Goal: Task Accomplishment & Management: Manage account settings

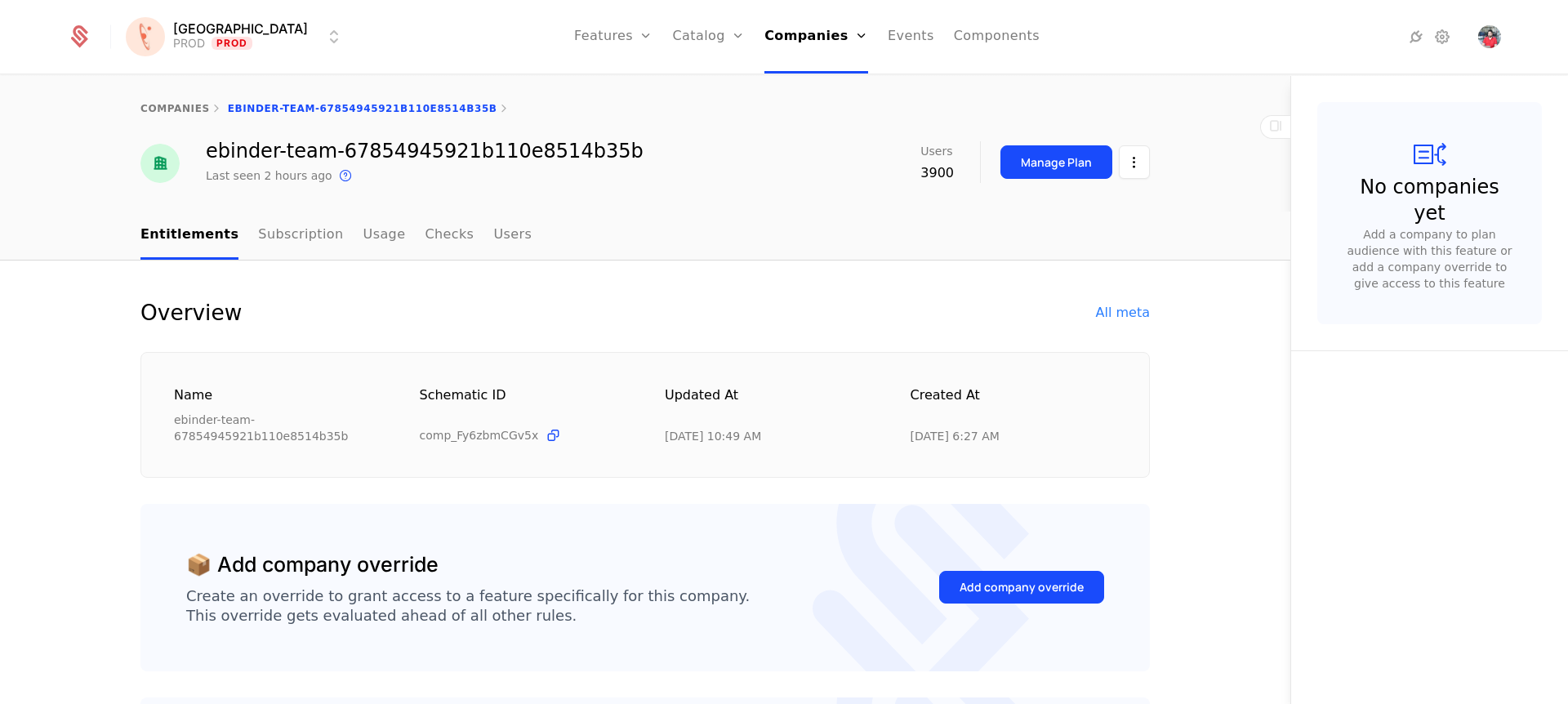
click at [887, 43] on link "Events" at bounding box center [910, 37] width 47 height 74
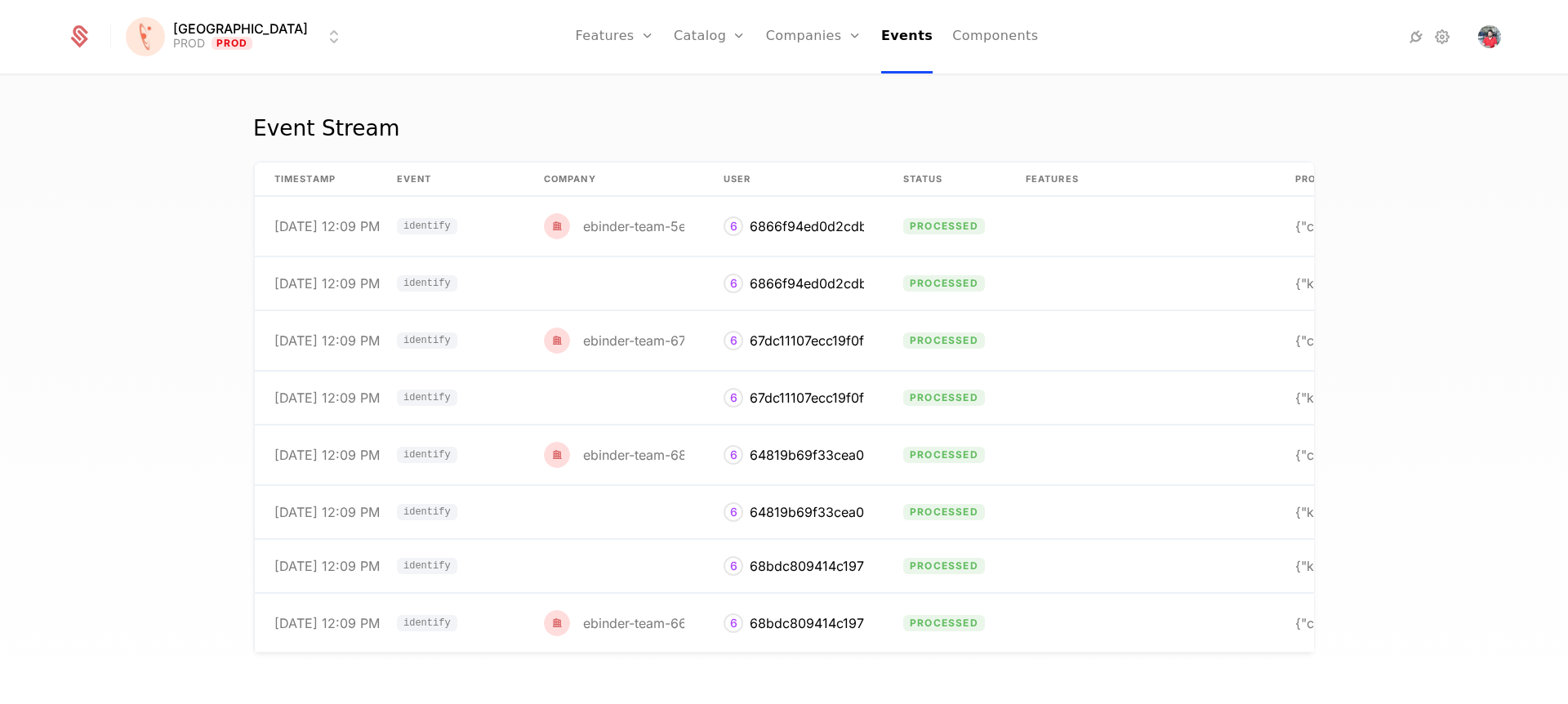
click at [1441, 37] on icon at bounding box center [1442, 37] width 20 height 20
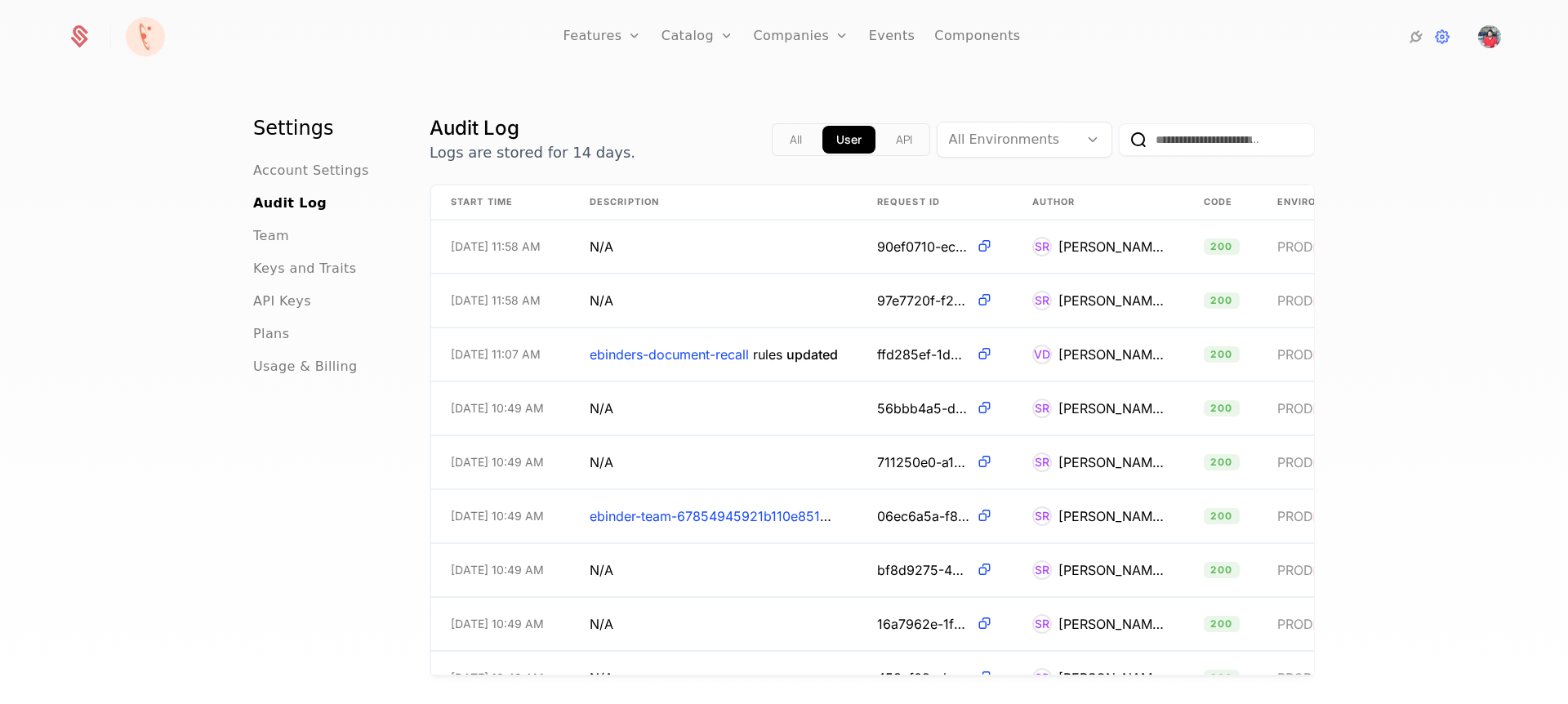
click at [895, 143] on button "API" at bounding box center [904, 139] width 44 height 28
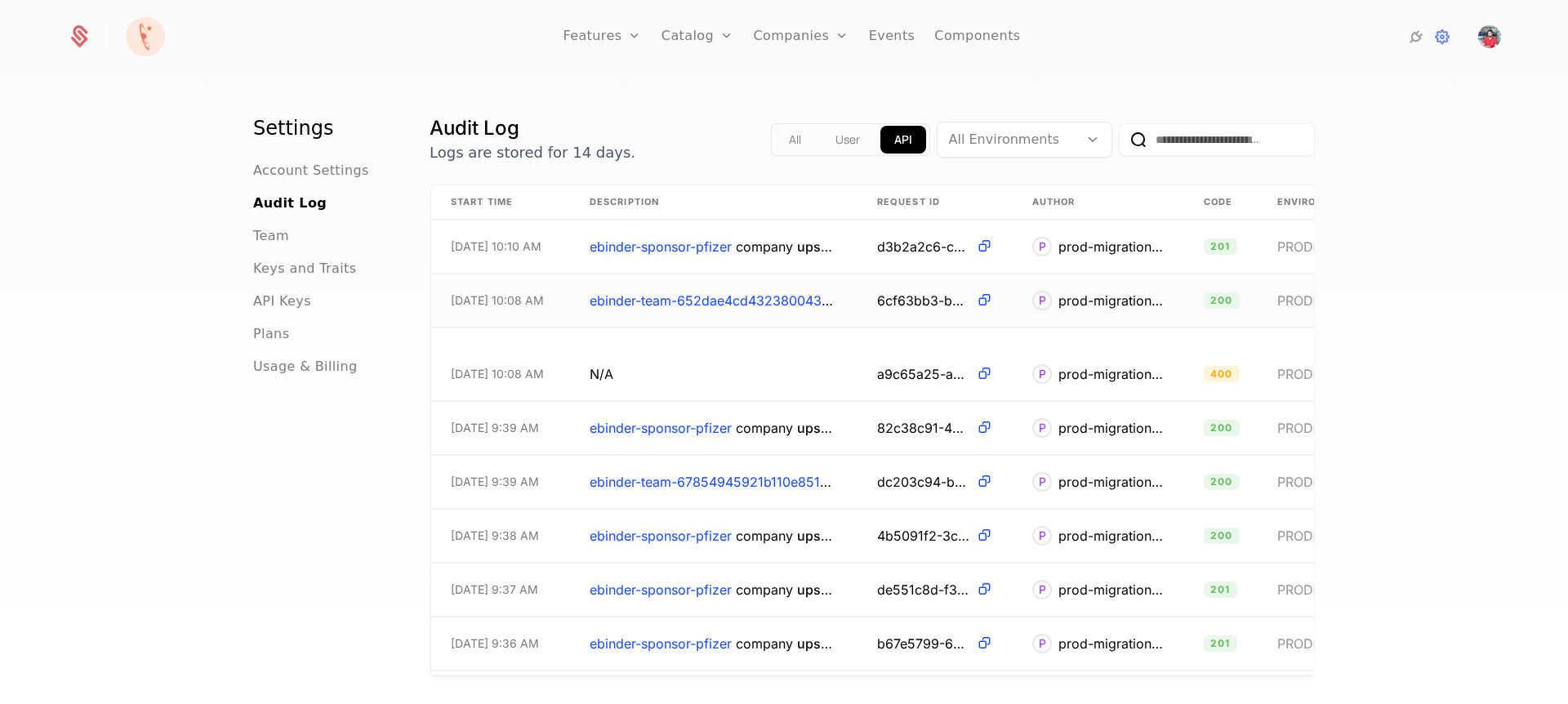
click at [1138, 305] on div "prod-migration-key" at bounding box center [1110, 300] width 106 height 20
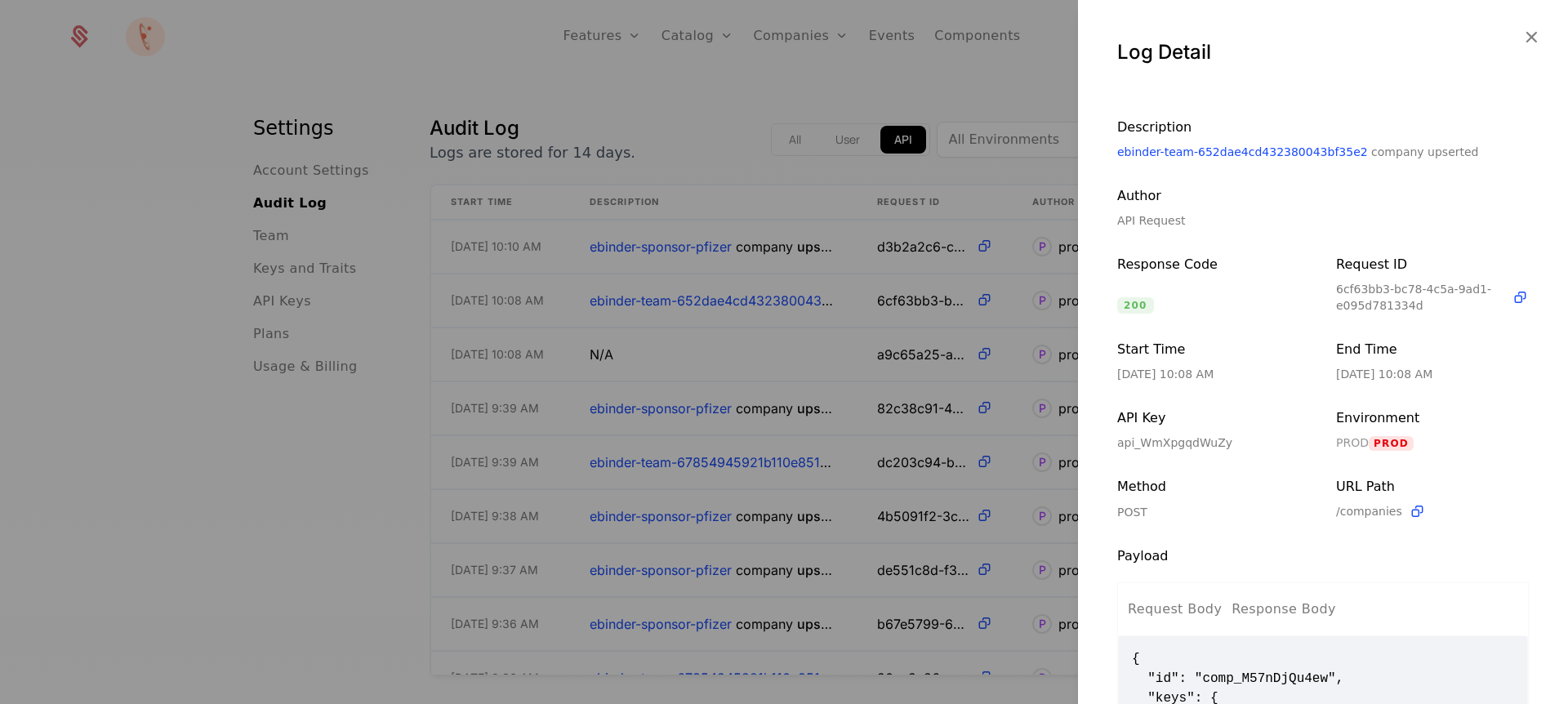
scroll to position [246, 0]
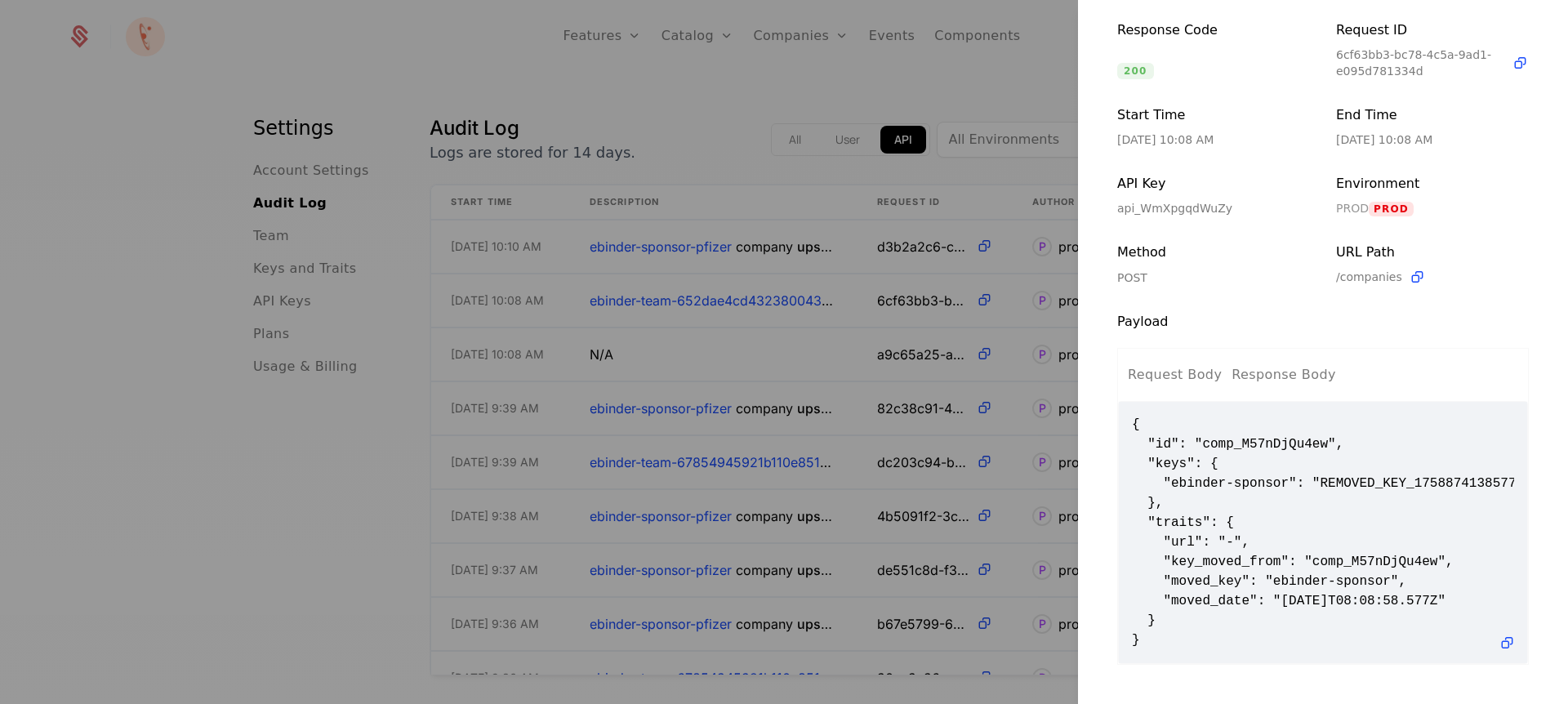
drag, startPoint x: 1131, startPoint y: 416, endPoint x: 1142, endPoint y: 630, distance: 214.3
click at [1142, 630] on span "{ "id": "comp_M57nDjQu4ew", "keys": { "ebinder-sponsor": "REMOVED_KEY_175887413…" at bounding box center [1323, 532] width 382 height 235
copy span "{ "id": "comp_M57nDjQu4ew", "keys": { "ebinder-sponsor": "REMOVED_KEY_175887413…"
click at [922, 241] on div at bounding box center [784, 352] width 1568 height 704
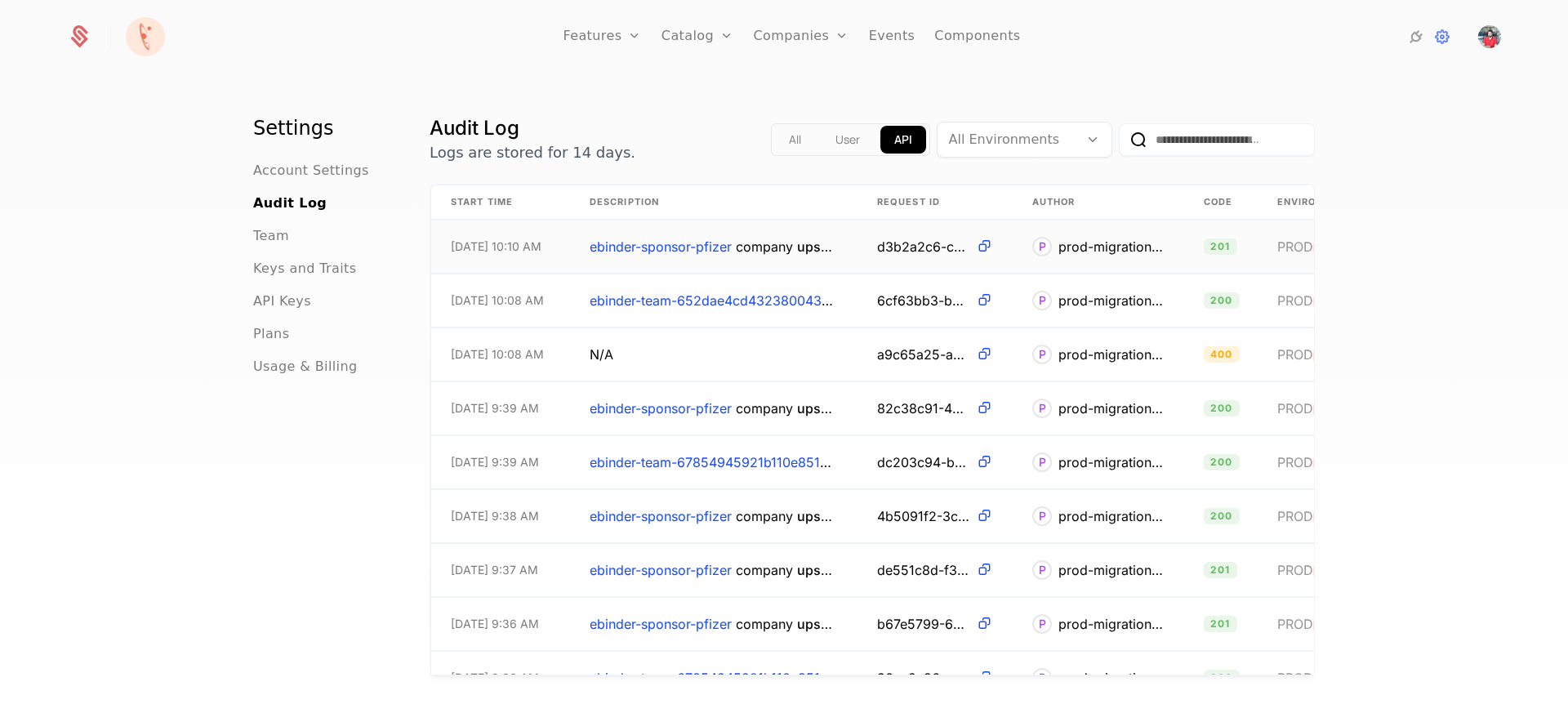
scroll to position [0, 364]
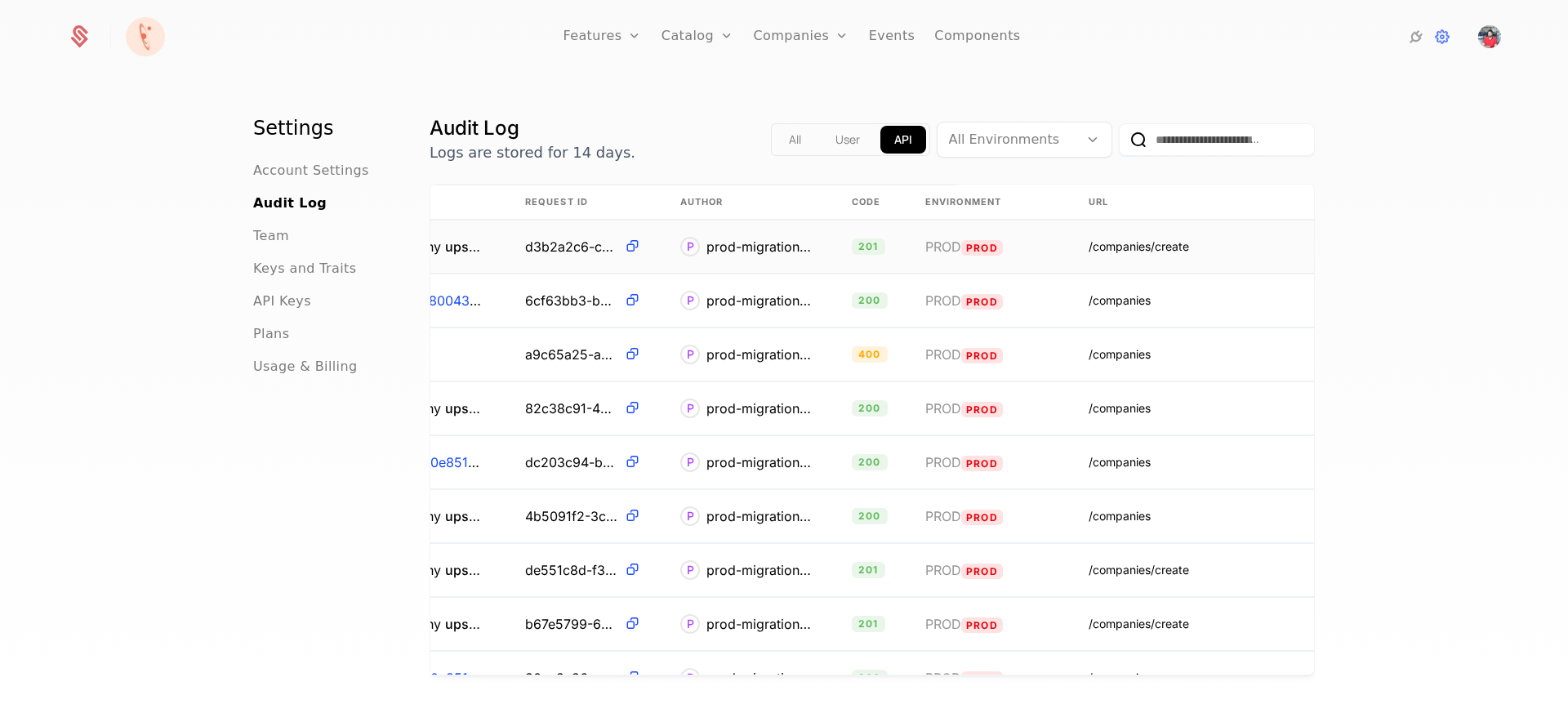
click at [1171, 249] on div "/companies/create" at bounding box center [1138, 246] width 100 height 16
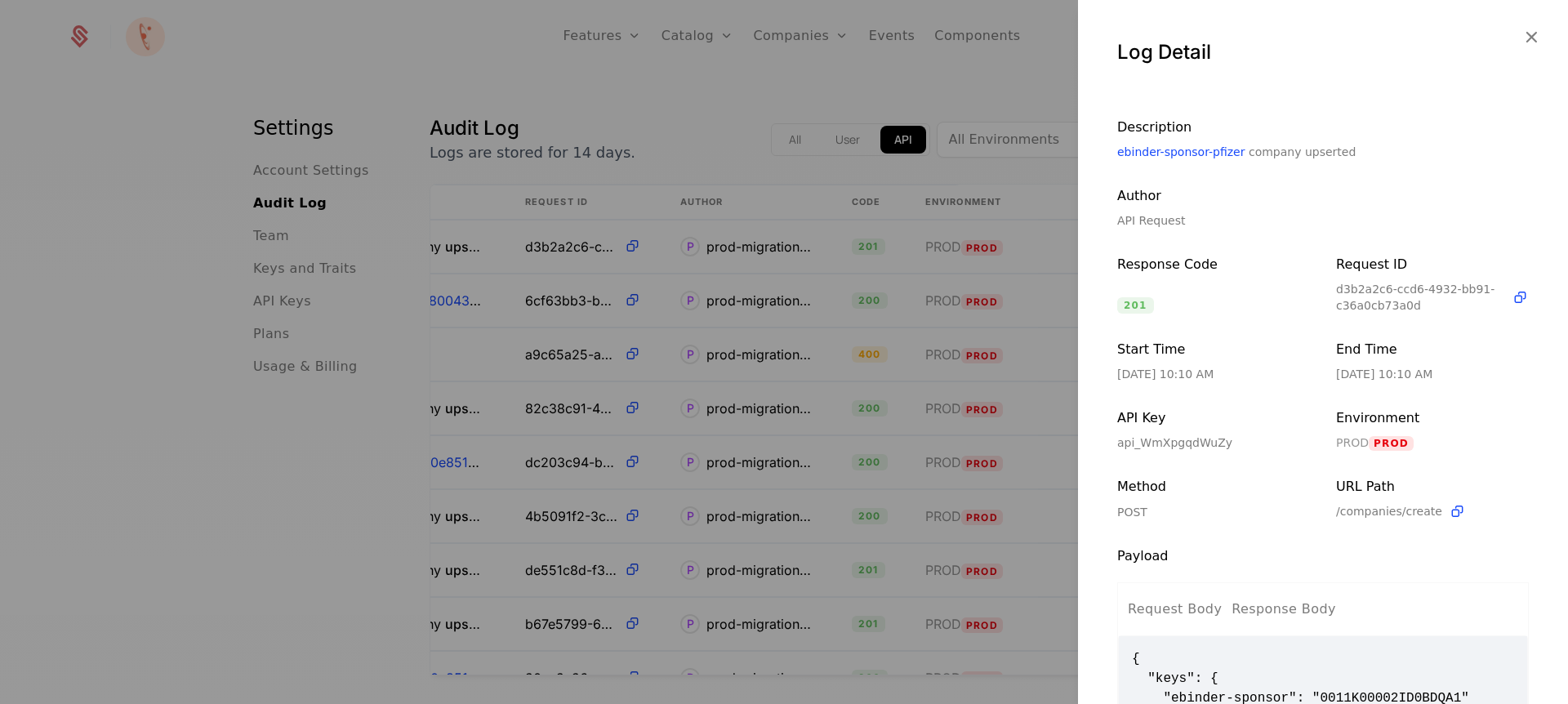
scroll to position [227, 0]
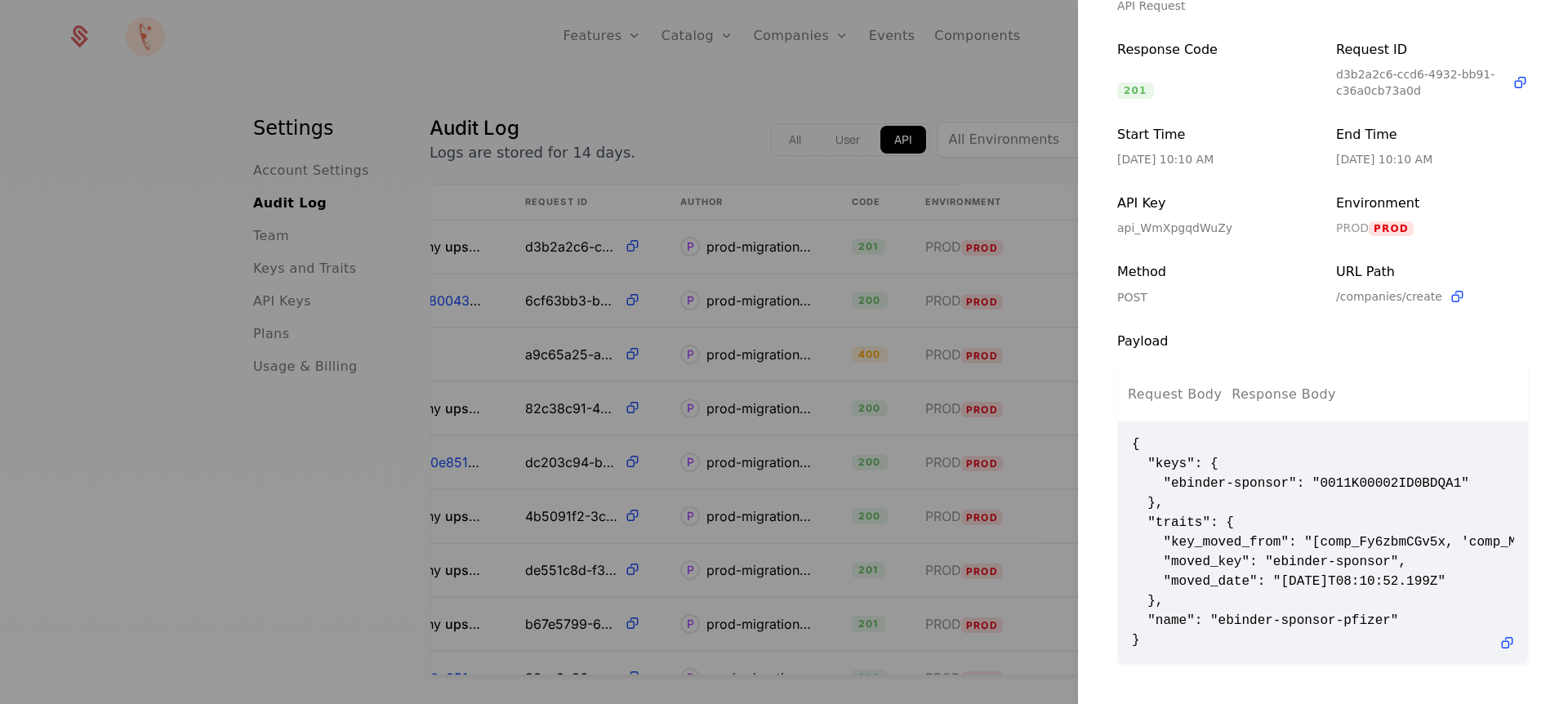
click at [1231, 483] on span "{ "keys": { "ebinder-sponsor": "0011K00002ID0BDQA1" }, "traits": { "key_moved_f…" at bounding box center [1323, 543] width 382 height 216
drag, startPoint x: 1131, startPoint y: 431, endPoint x: 1150, endPoint y: 627, distance: 196.9
click at [1150, 627] on span "{ "keys": { "ebinder-sponsor": "0011K00002ID0BDQA1" }, "traits": { "key_moved_f…" at bounding box center [1323, 543] width 382 height 216
copy span "{ "keys": { "ebinder-sponsor": "0011K00002ID0BDQA1" }, "traits": { "key_moved_f…"
click at [899, 667] on div at bounding box center [784, 352] width 1568 height 704
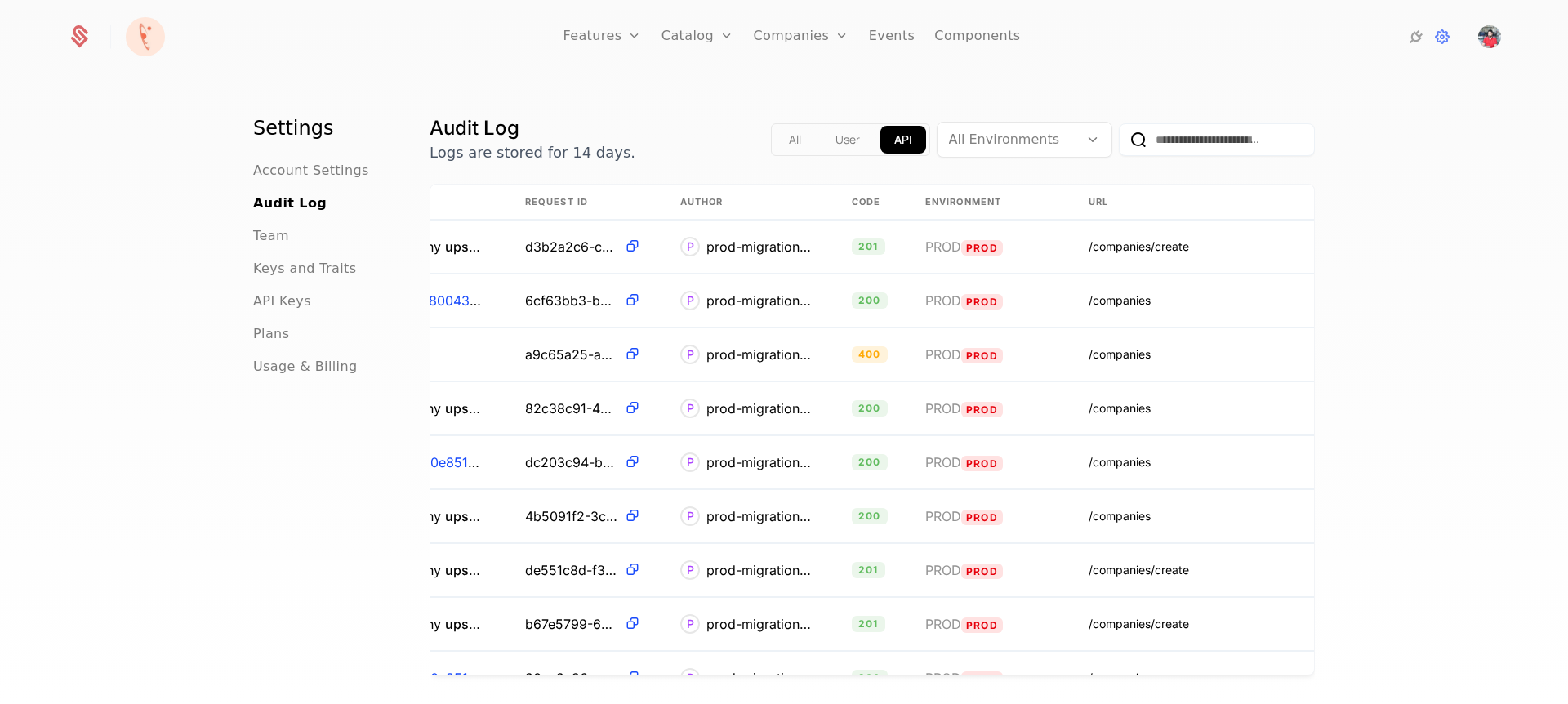
scroll to position [0, 0]
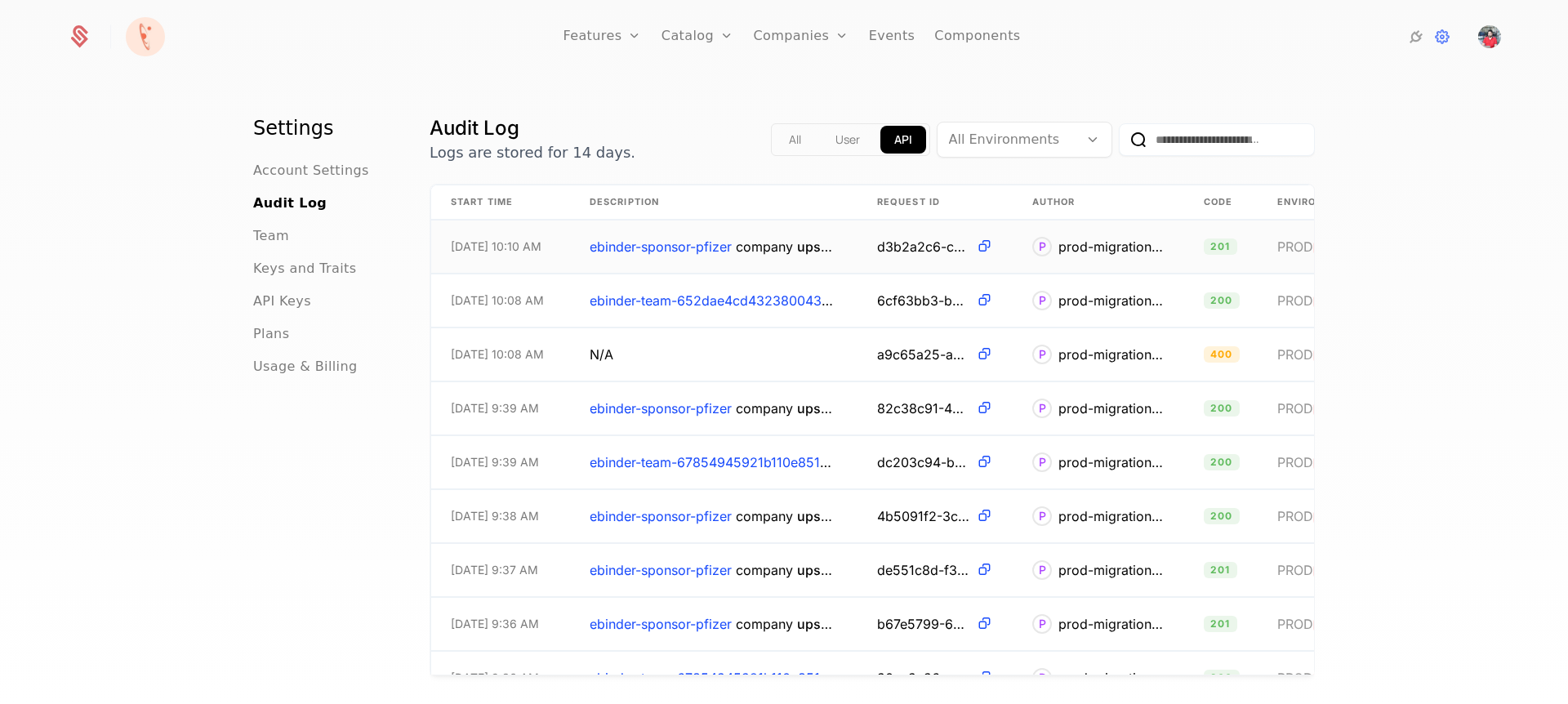
click at [1097, 256] on td "P prod-migration-key" at bounding box center [1099, 247] width 171 height 54
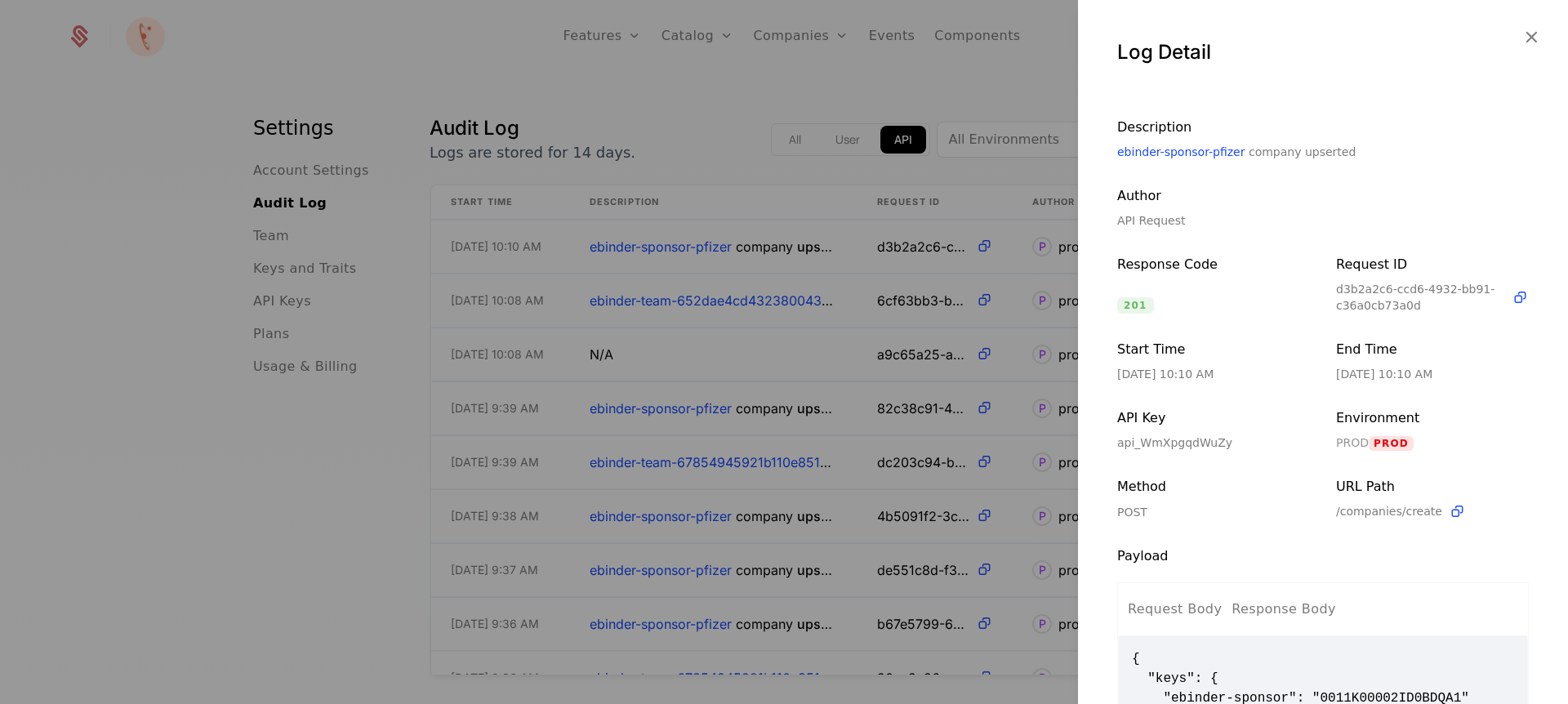
scroll to position [196, 0]
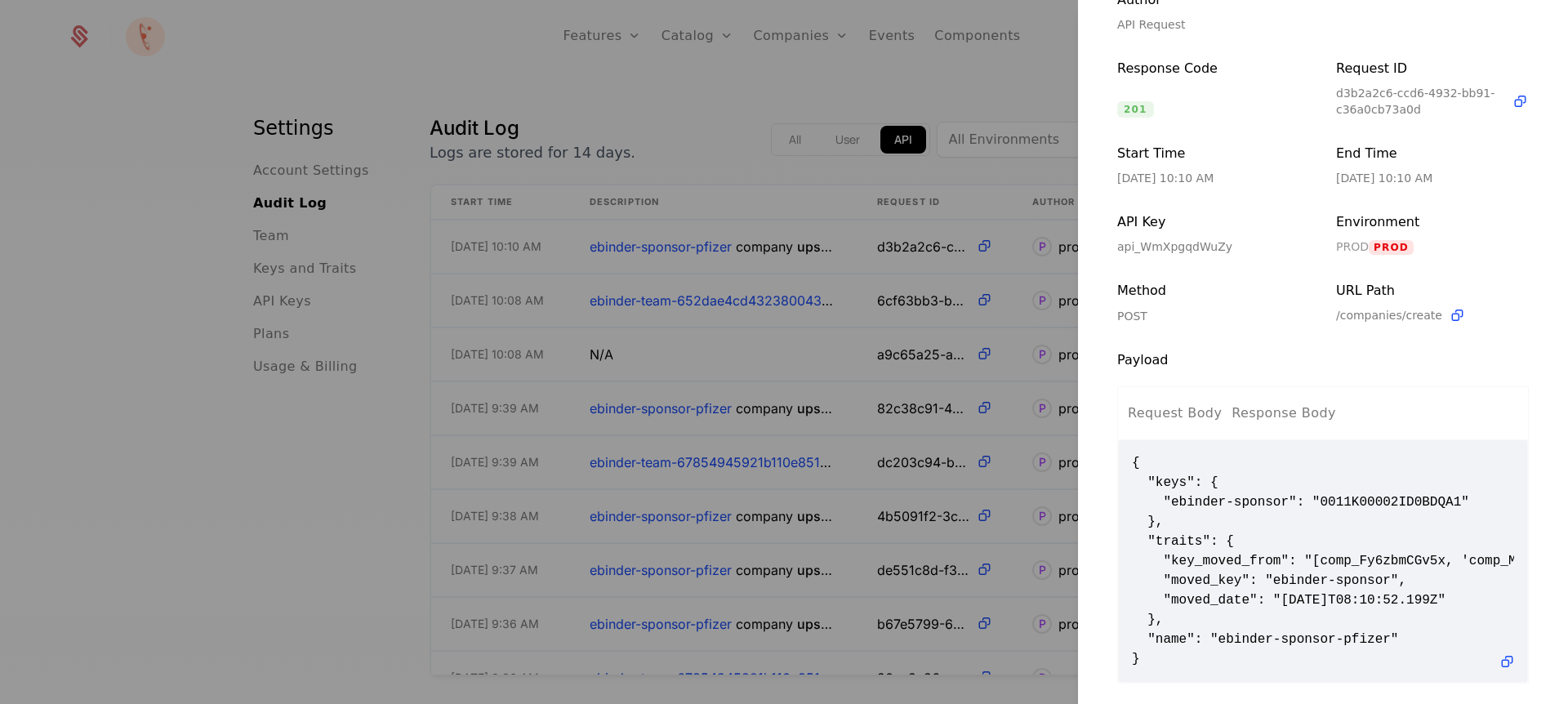
click at [1266, 411] on div "Response Body" at bounding box center [1283, 413] width 104 height 20
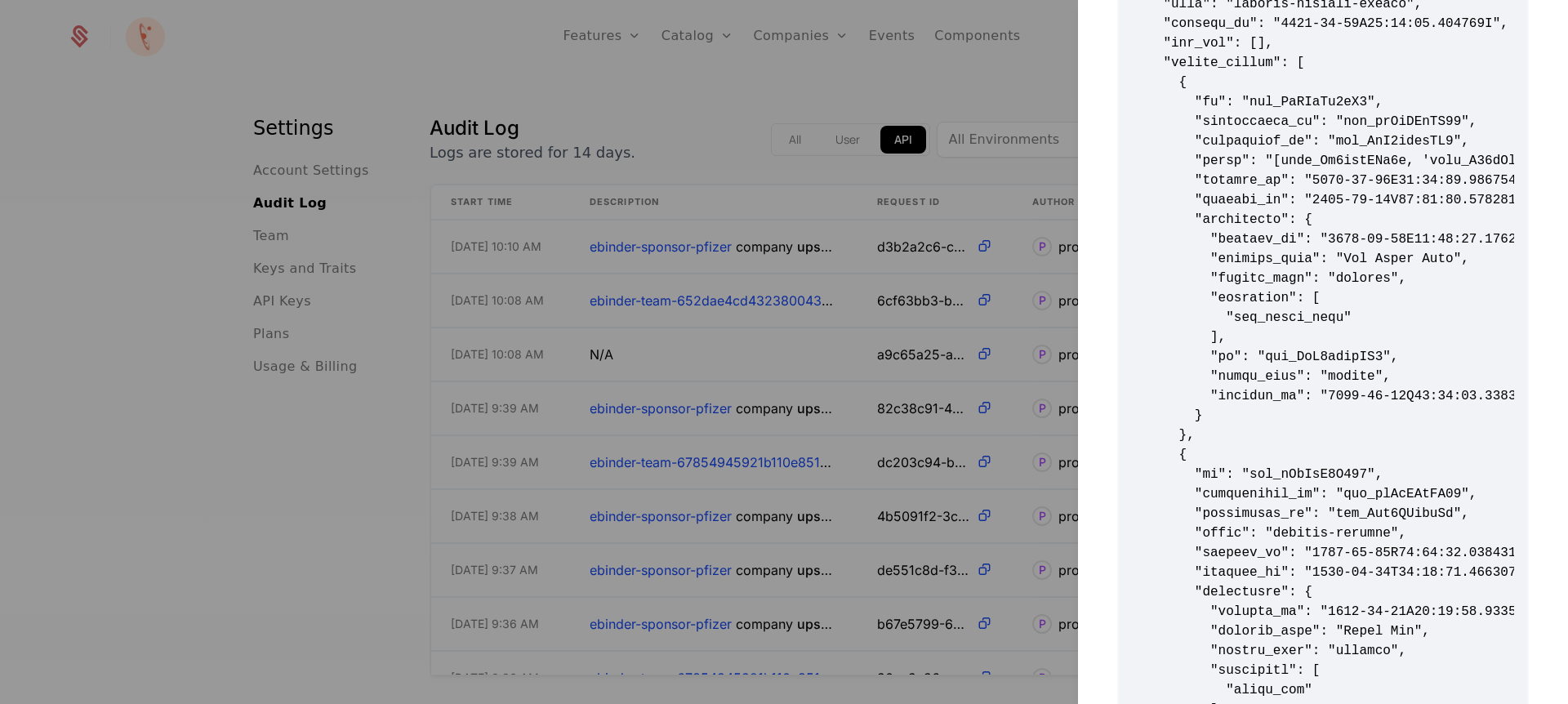
scroll to position [344, 0]
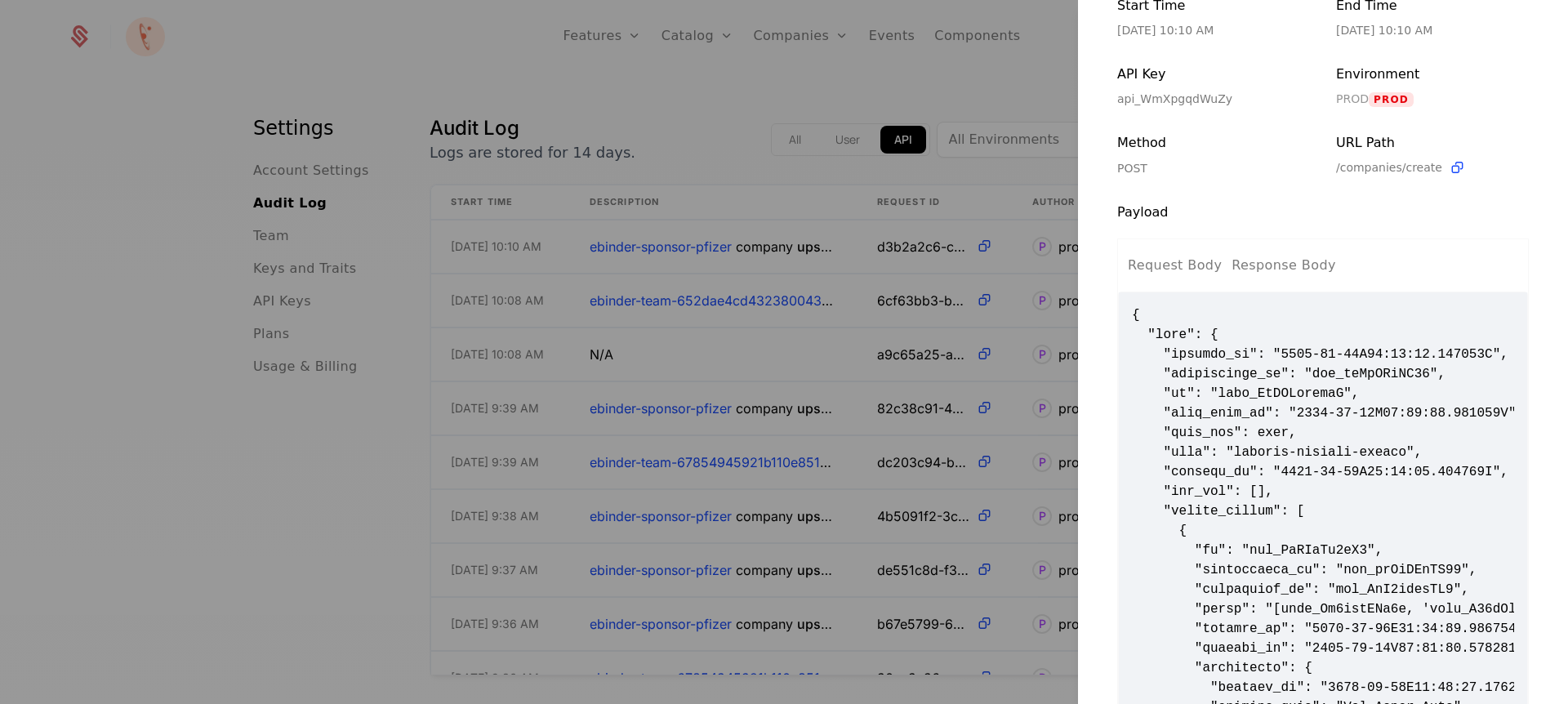
click at [719, 206] on div at bounding box center [784, 352] width 1568 height 704
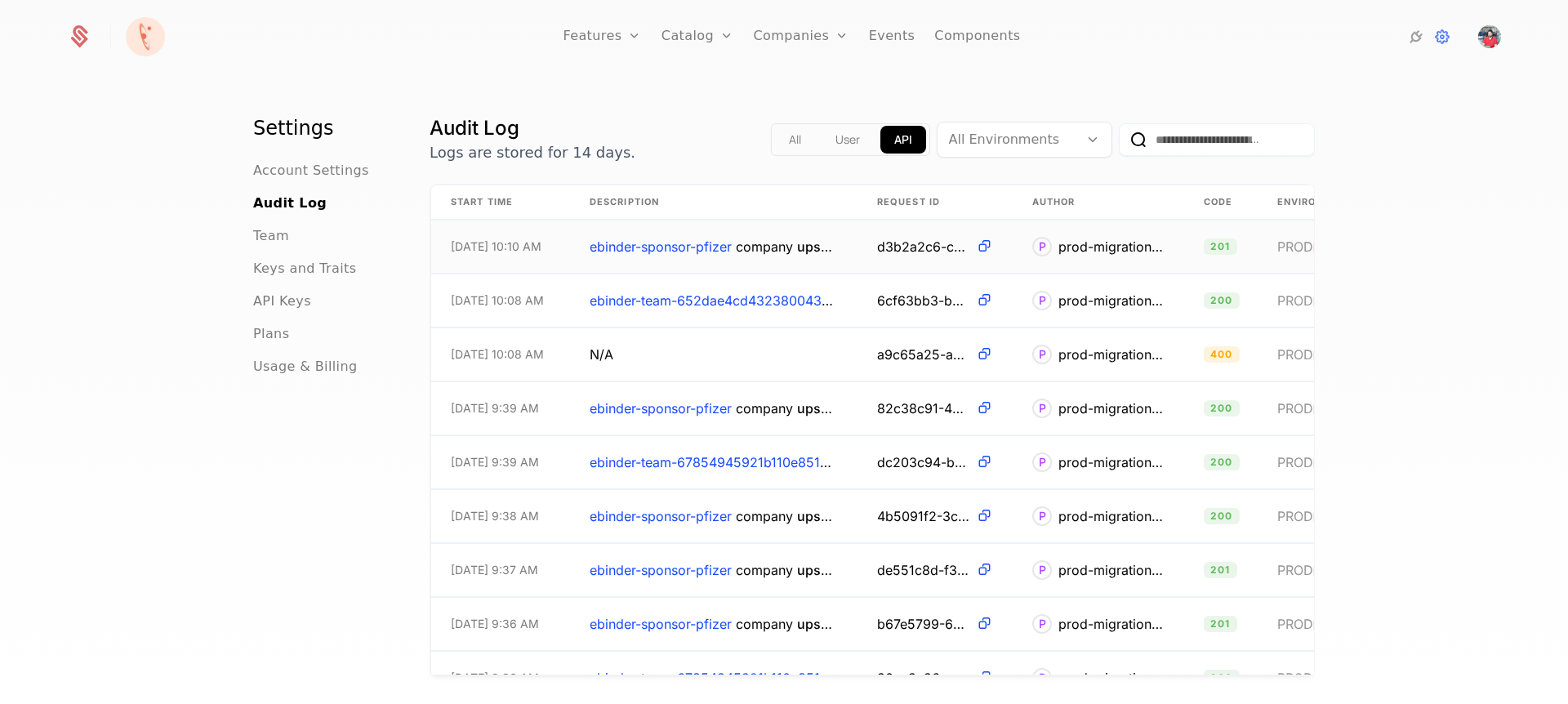
click at [1277, 244] on span "PROD" at bounding box center [1295, 246] width 36 height 16
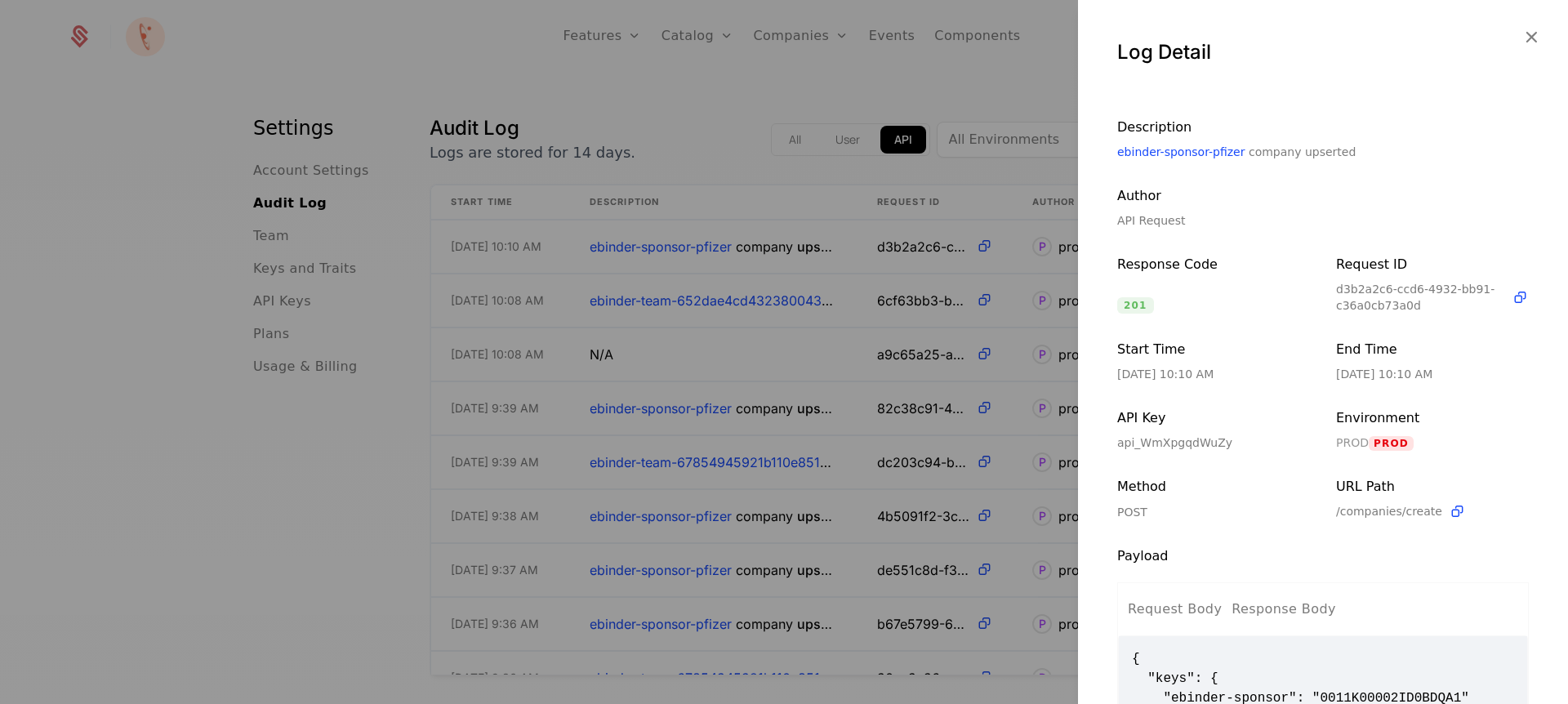
scroll to position [227, 0]
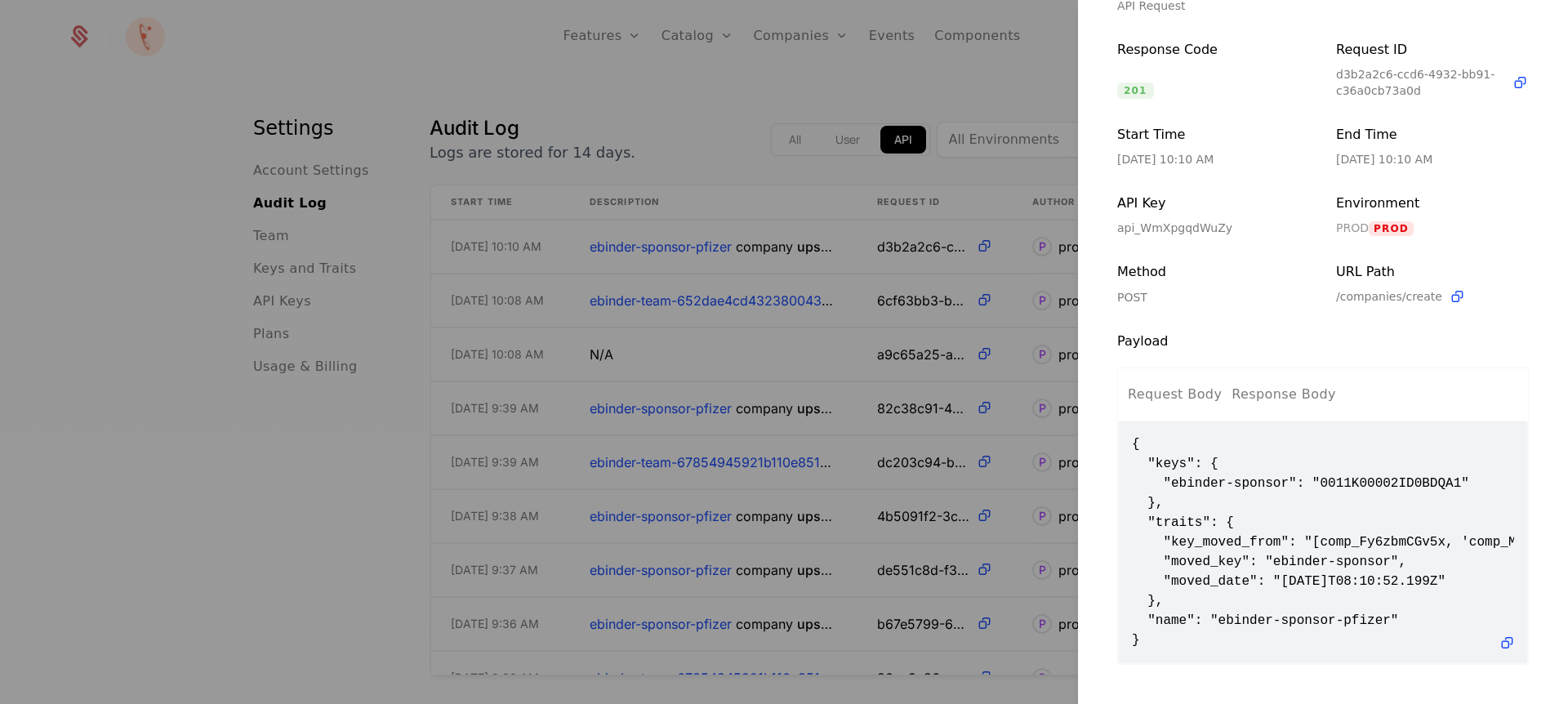
click at [1274, 391] on button "Response Body" at bounding box center [1283, 395] width 104 height 53
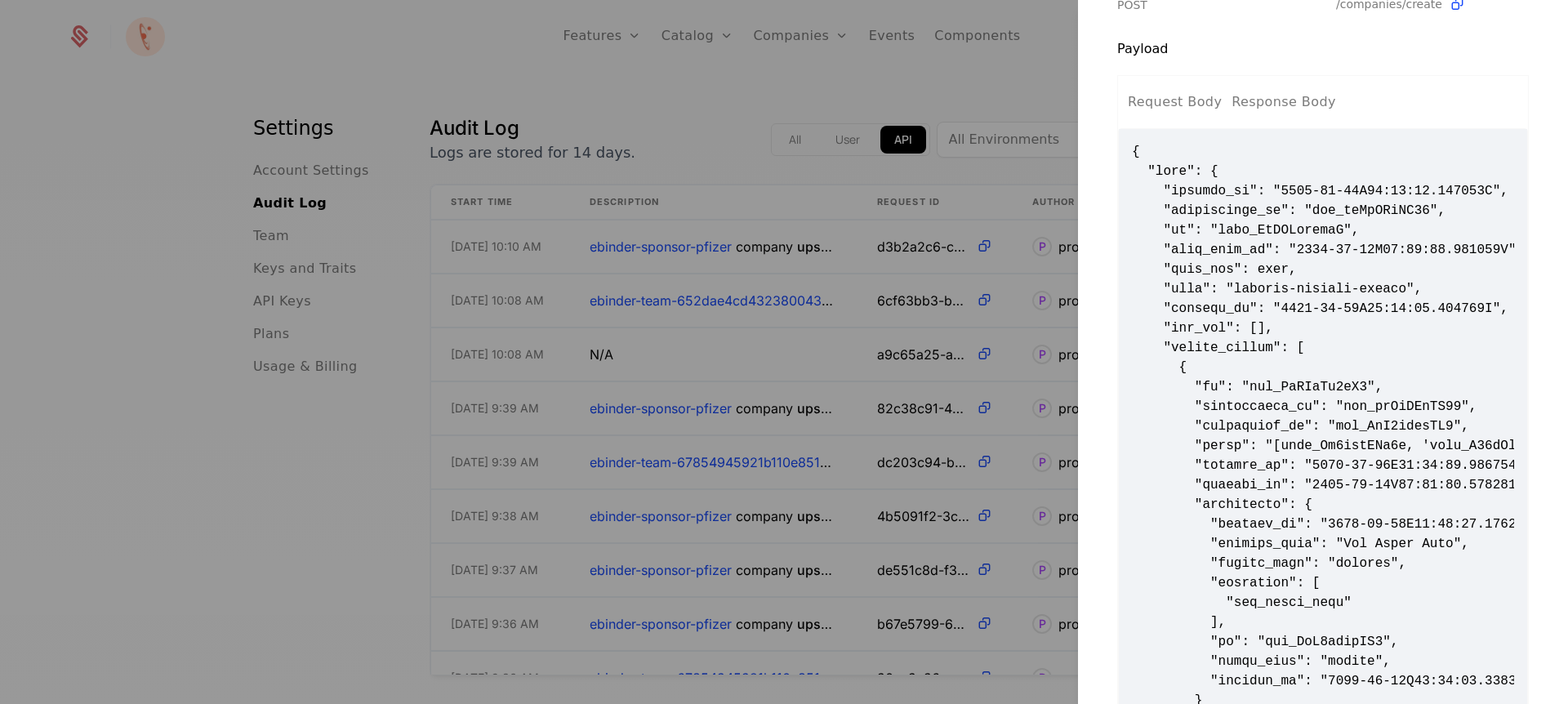
scroll to position [487, 0]
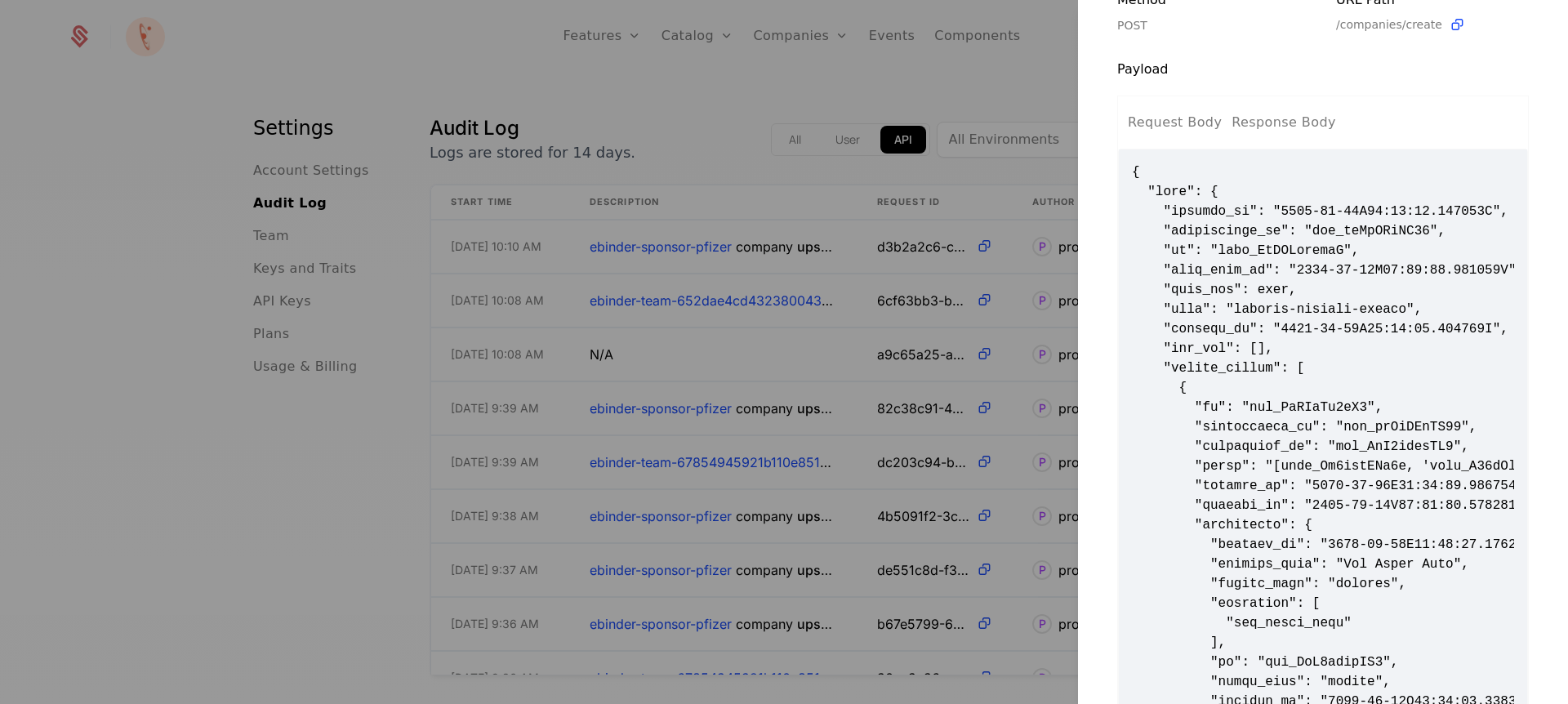
copy span "comp_DkNDGtexqfG"
click at [745, 268] on div at bounding box center [784, 352] width 1568 height 704
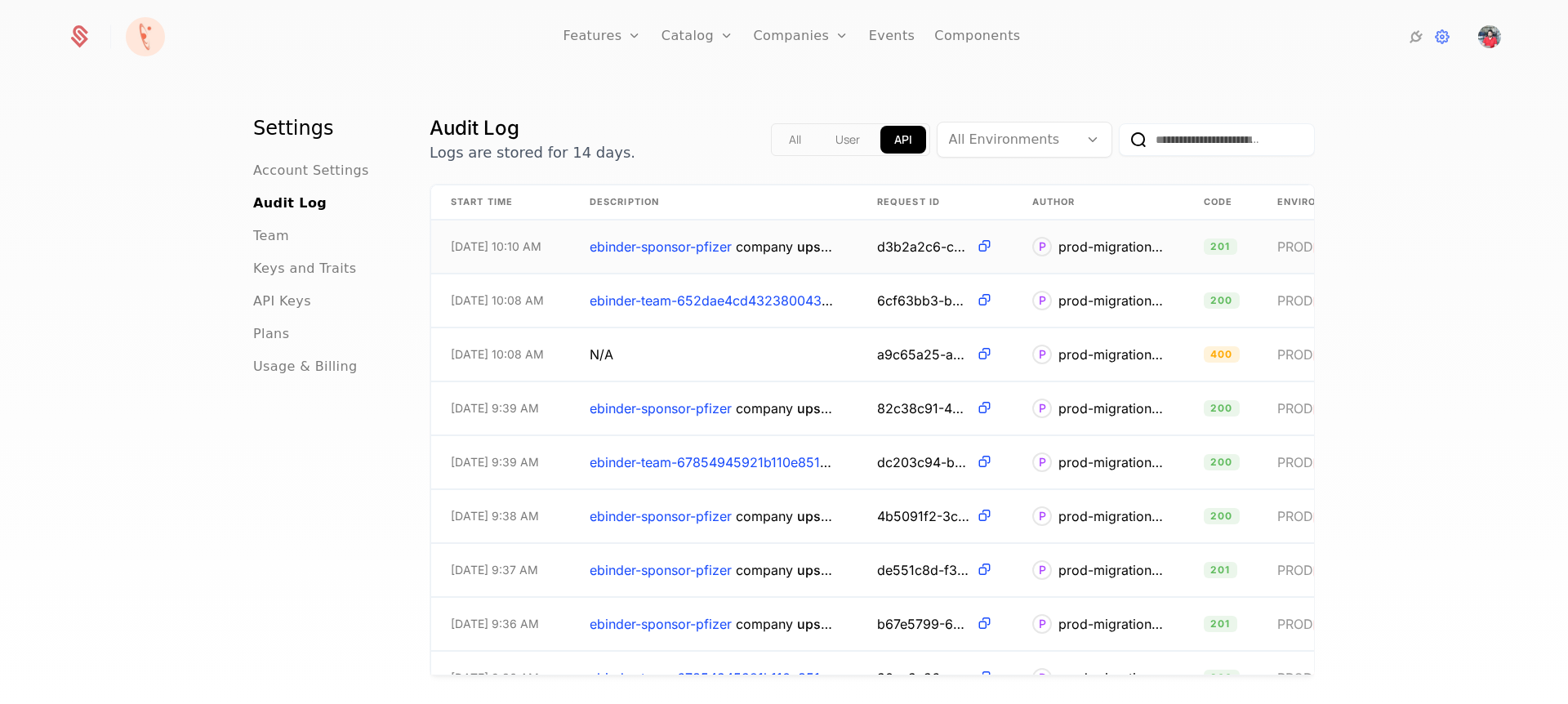
click at [718, 251] on span "ebinder-sponsor-pfizer" at bounding box center [660, 246] width 142 height 16
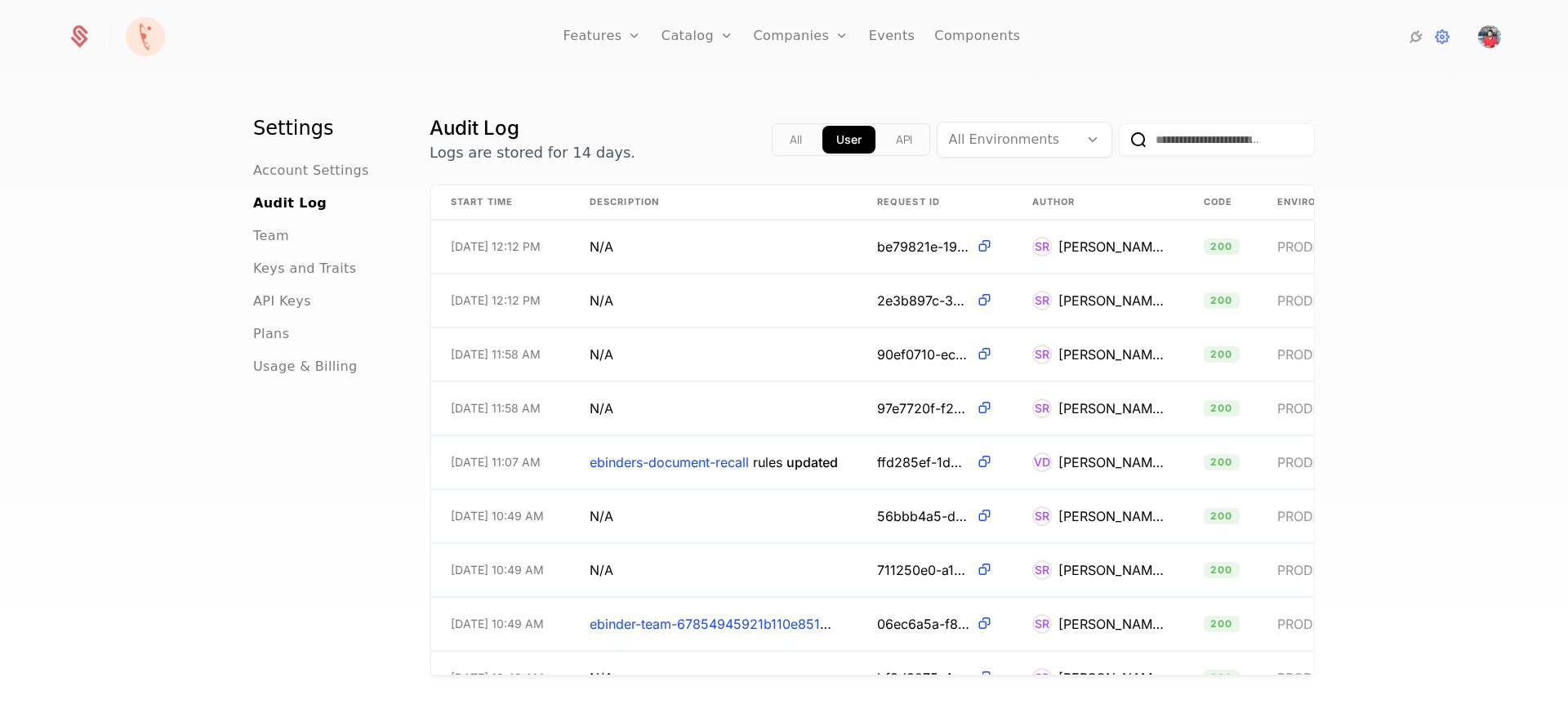
click at [882, 143] on button "API" at bounding box center [904, 139] width 44 height 28
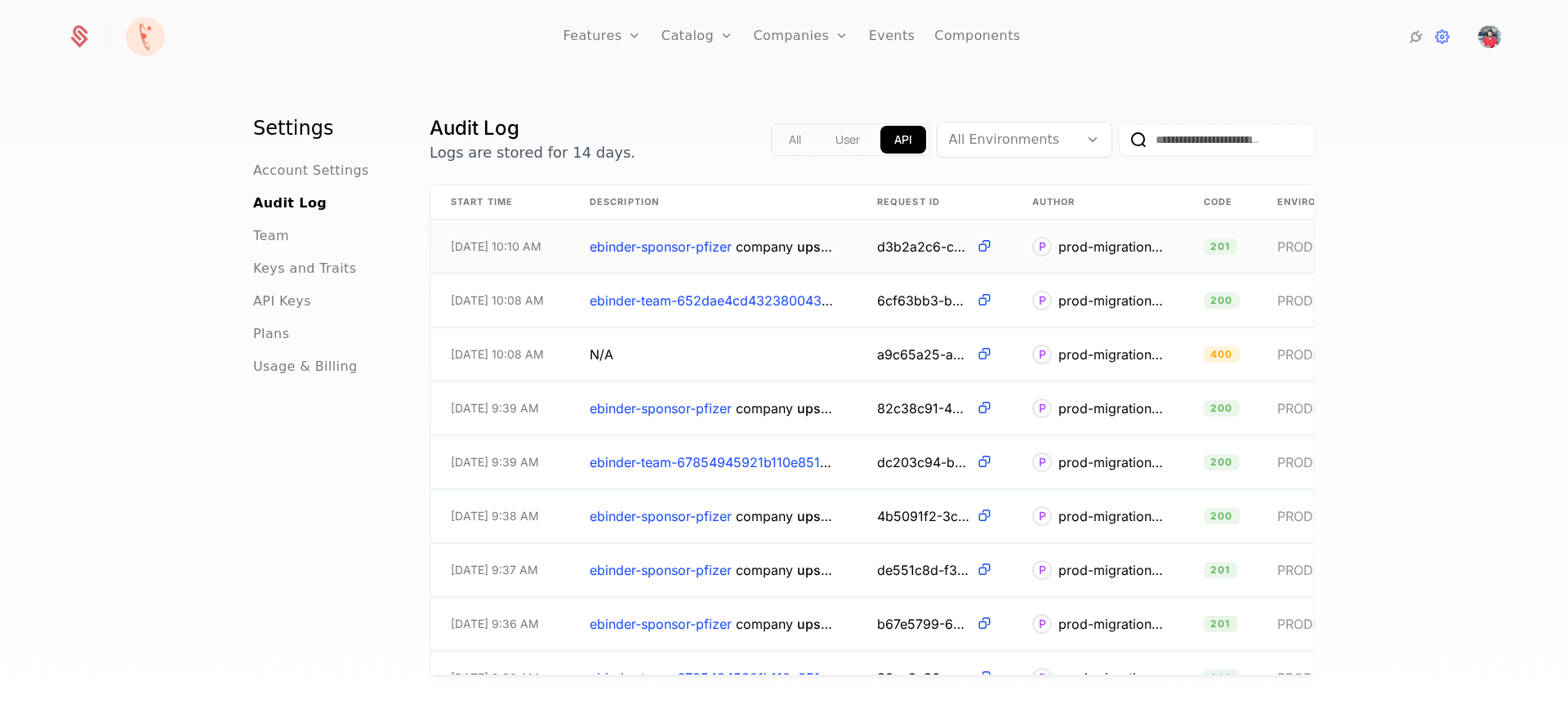
click at [632, 248] on span "ebinder-sponsor-pfizer" at bounding box center [660, 246] width 142 height 16
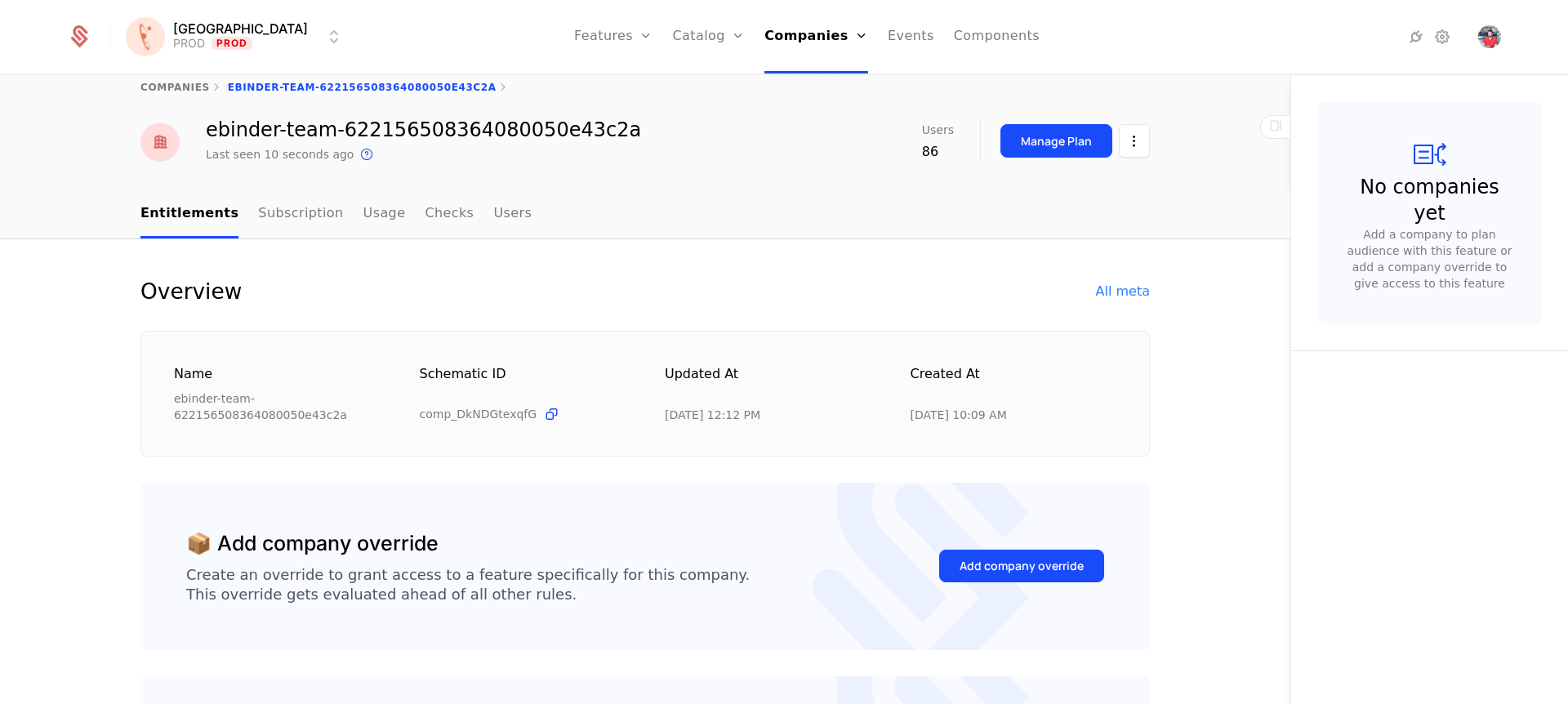
scroll to position [1, 0]
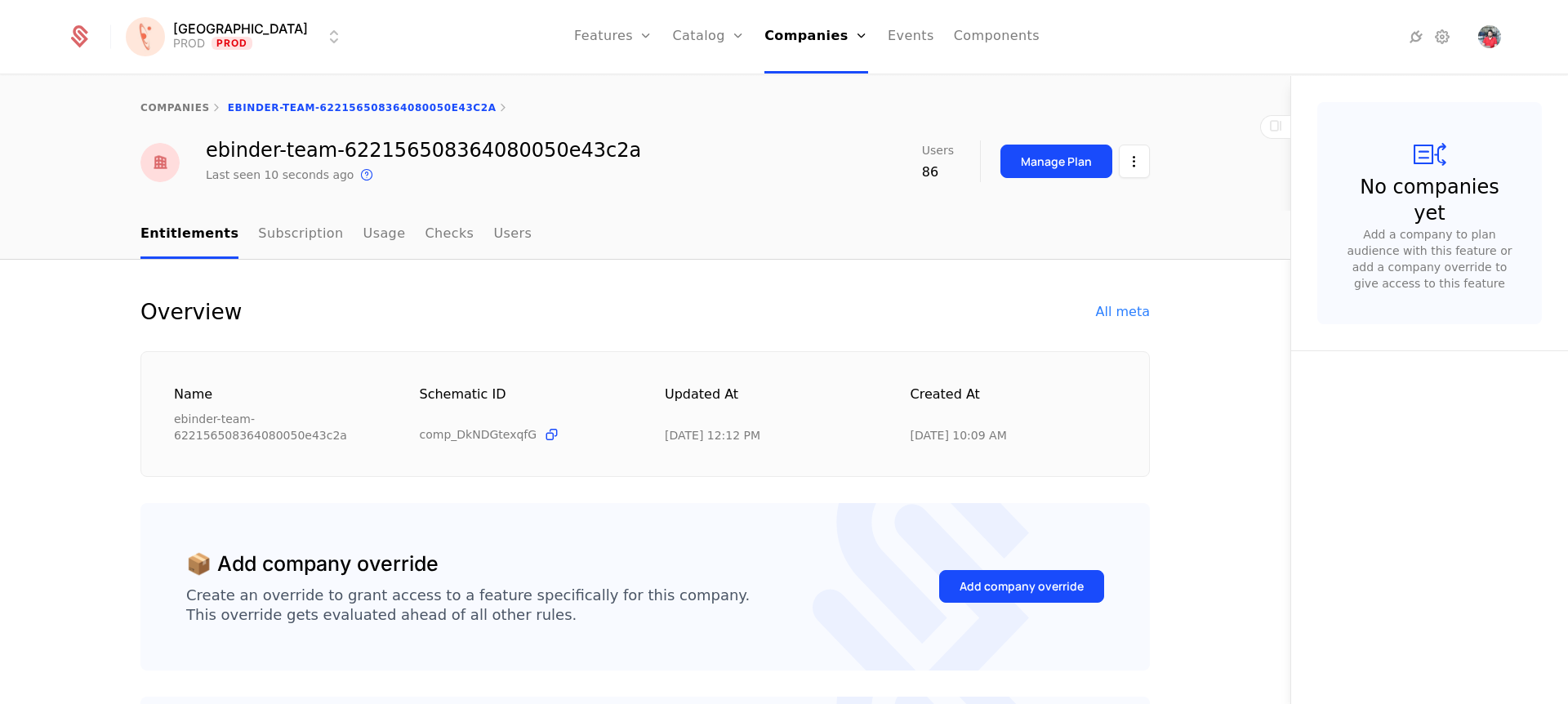
click at [1127, 300] on div "Overview All meta" at bounding box center [644, 312] width 1009 height 26
click at [1127, 309] on div "All meta" at bounding box center [1122, 312] width 53 height 20
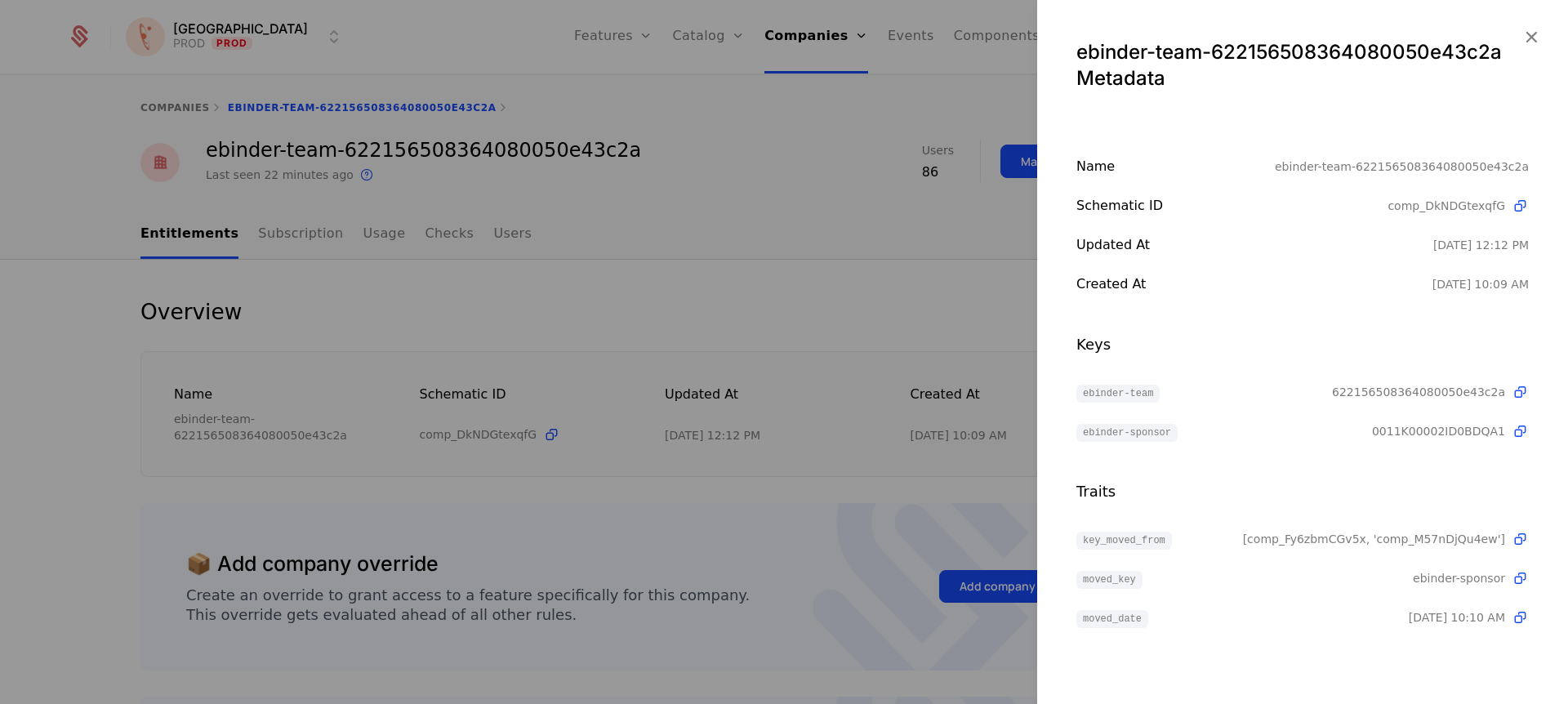
click at [776, 280] on div at bounding box center [784, 352] width 1568 height 704
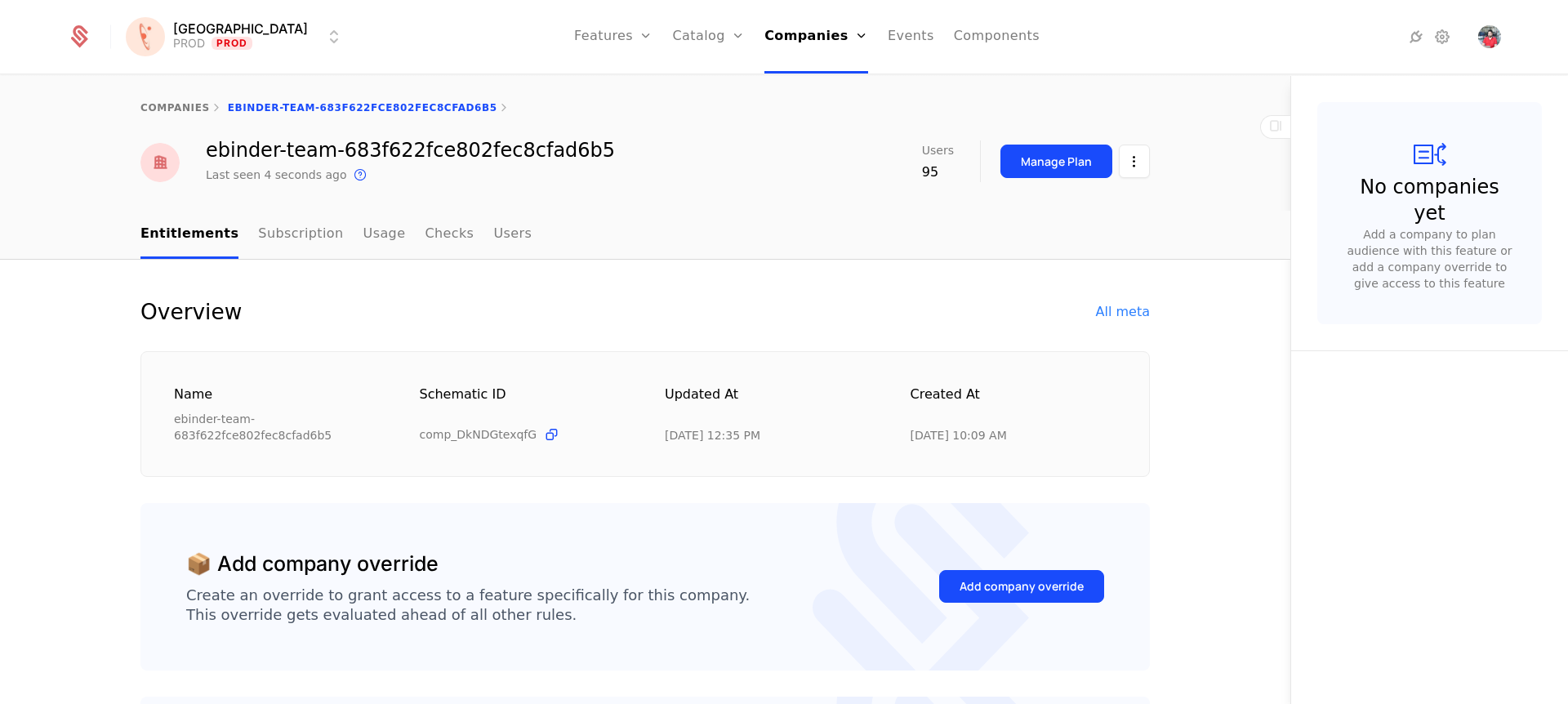
click at [791, 34] on link "Companies" at bounding box center [816, 37] width 104 height 74
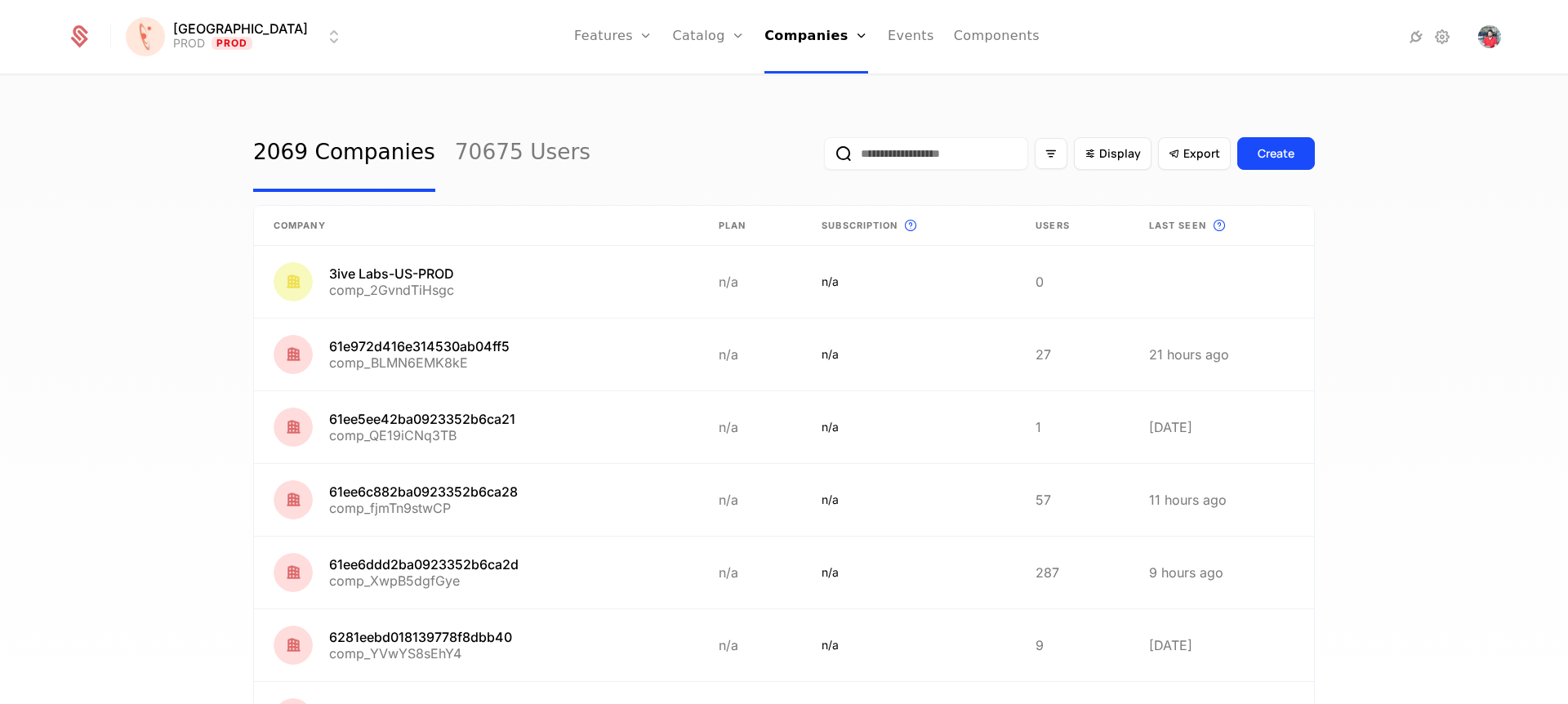
click at [936, 159] on input "email" at bounding box center [925, 154] width 204 height 32
click at [615, 113] on link "Flags" at bounding box center [631, 105] width 75 height 13
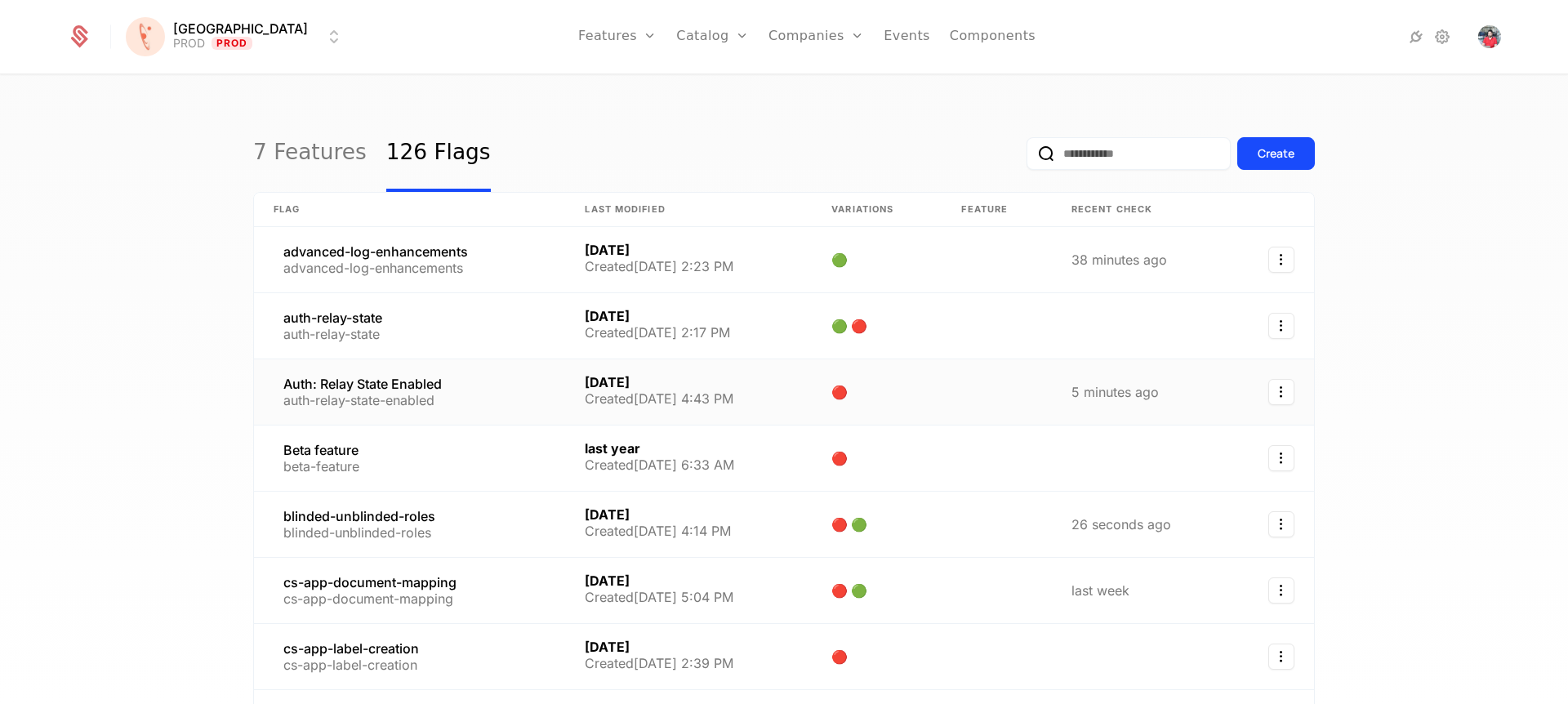
scroll to position [87, 0]
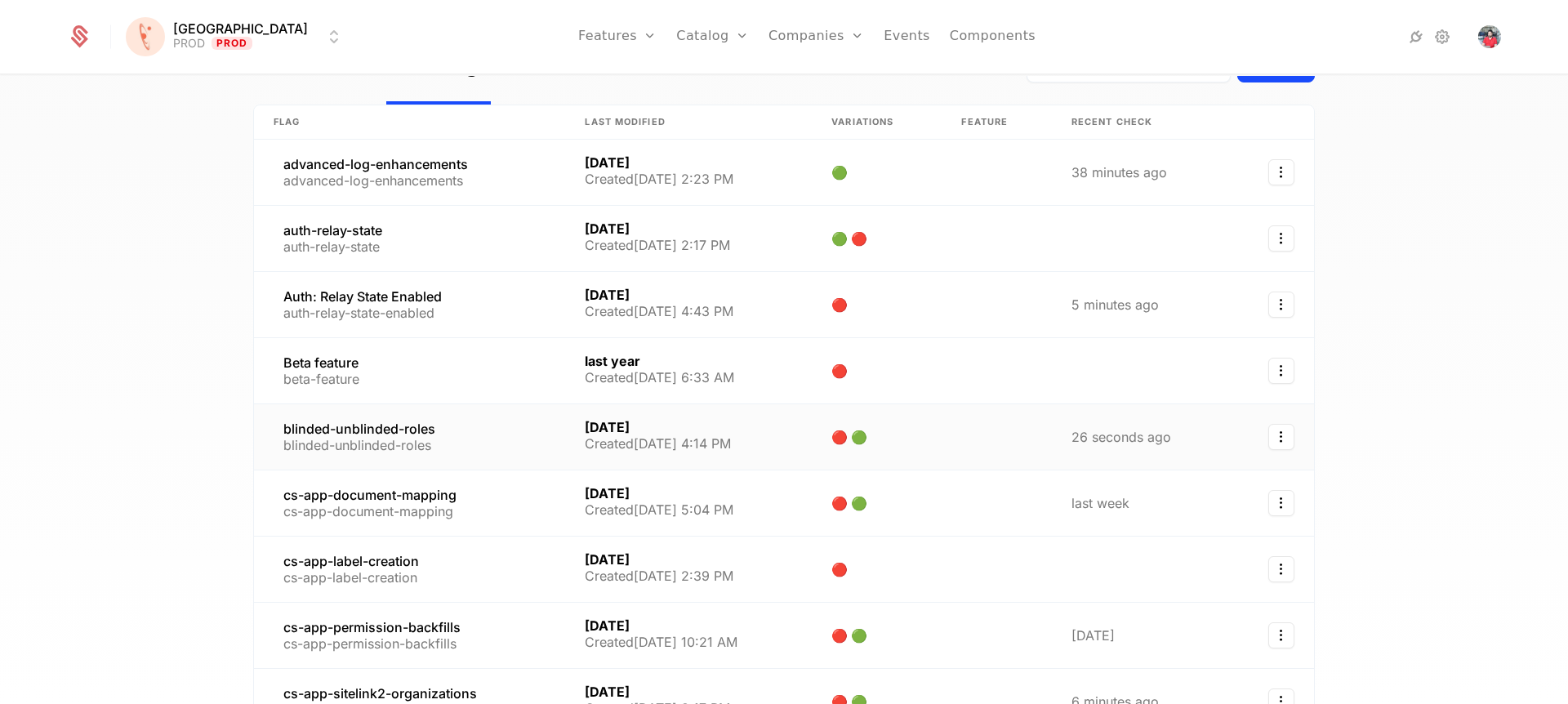
click at [407, 425] on link at bounding box center [409, 436] width 311 height 65
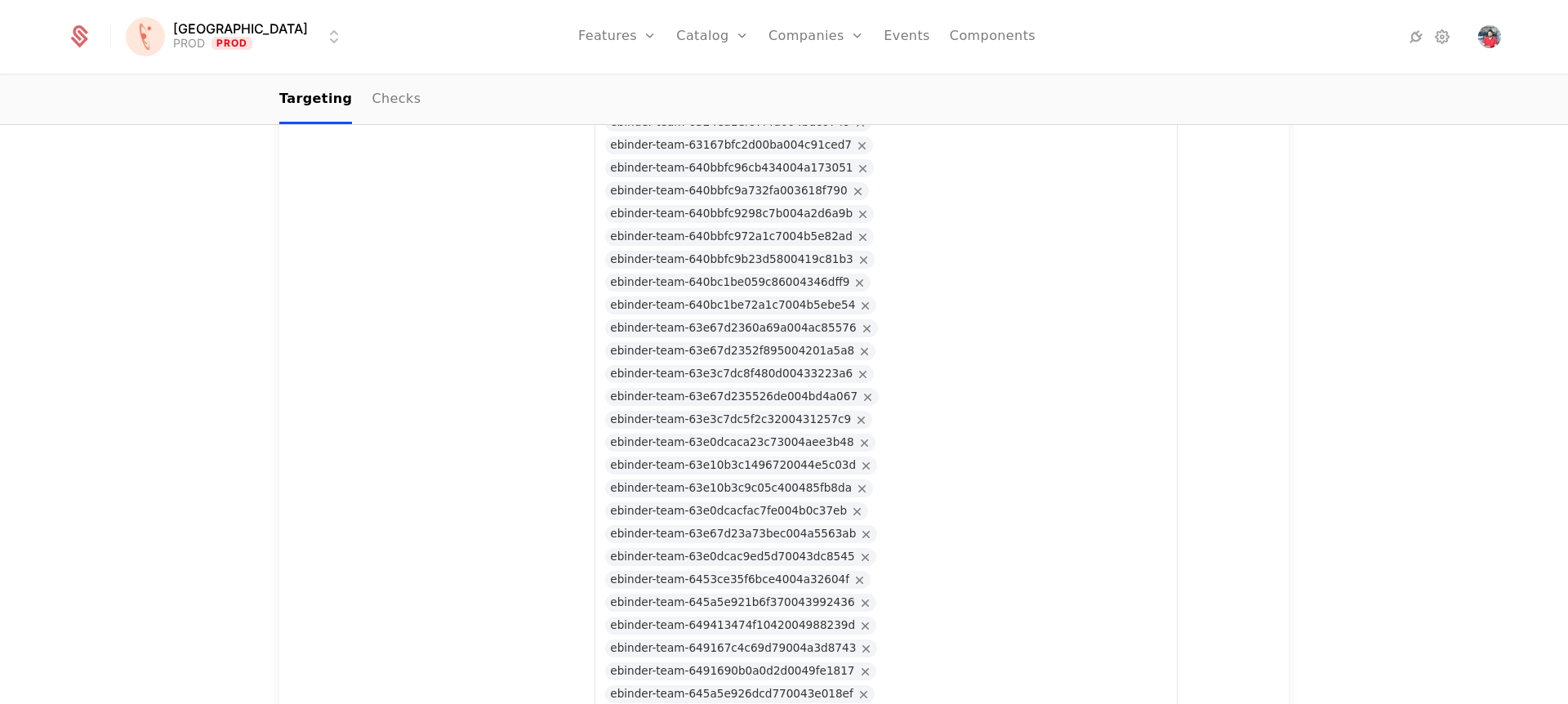
scroll to position [14629, 0]
click at [788, 81] on link "Companies" at bounding box center [825, 80] width 75 height 13
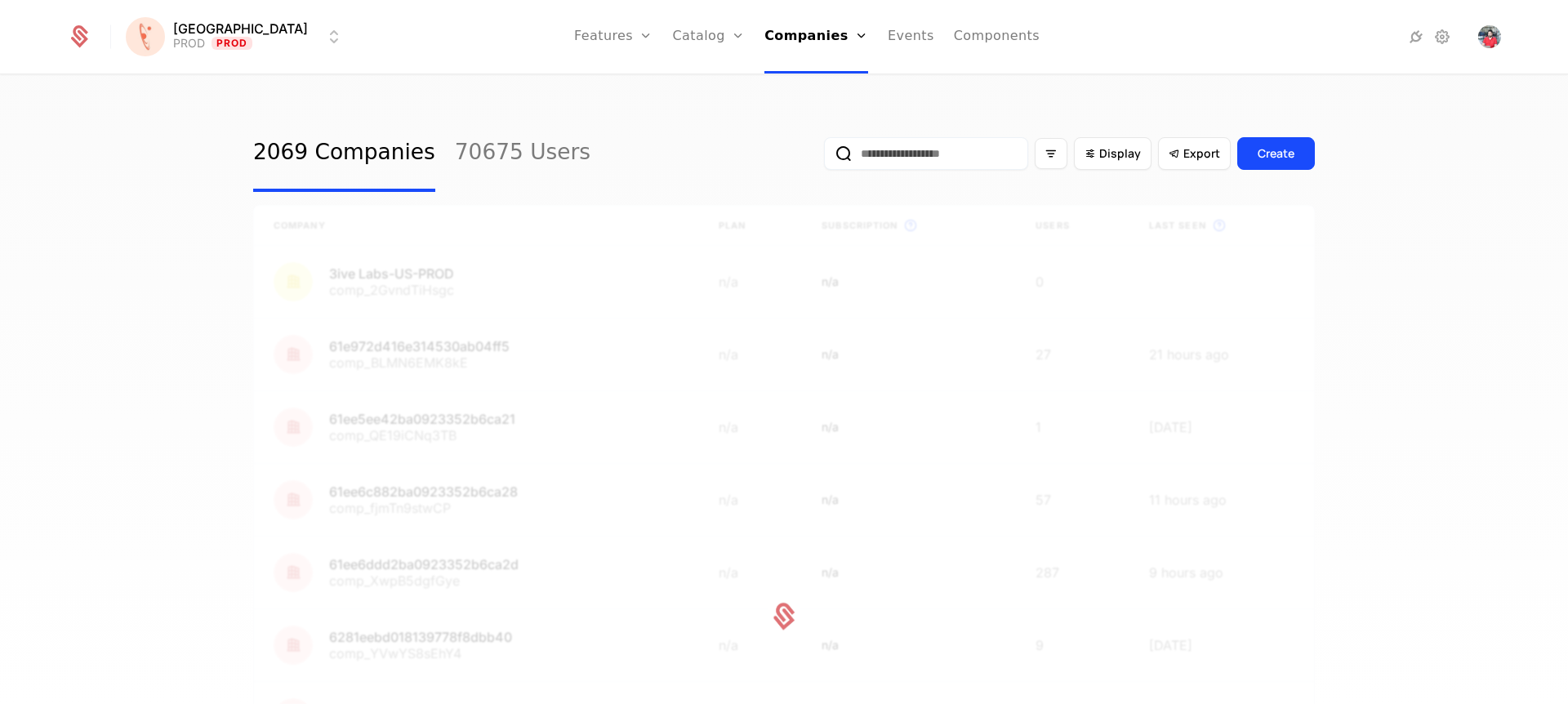
click at [929, 161] on input "email" at bounding box center [925, 154] width 204 height 32
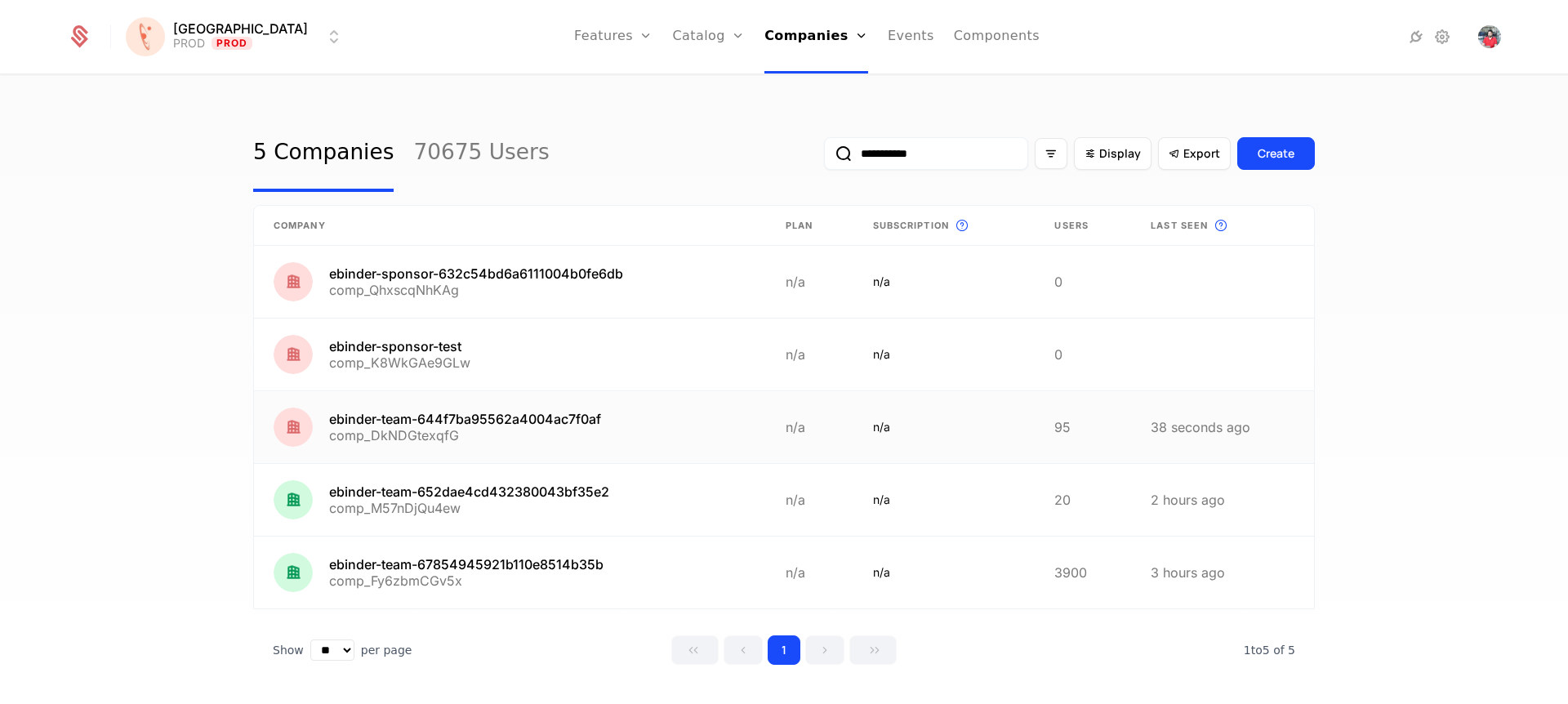
scroll to position [16, 0]
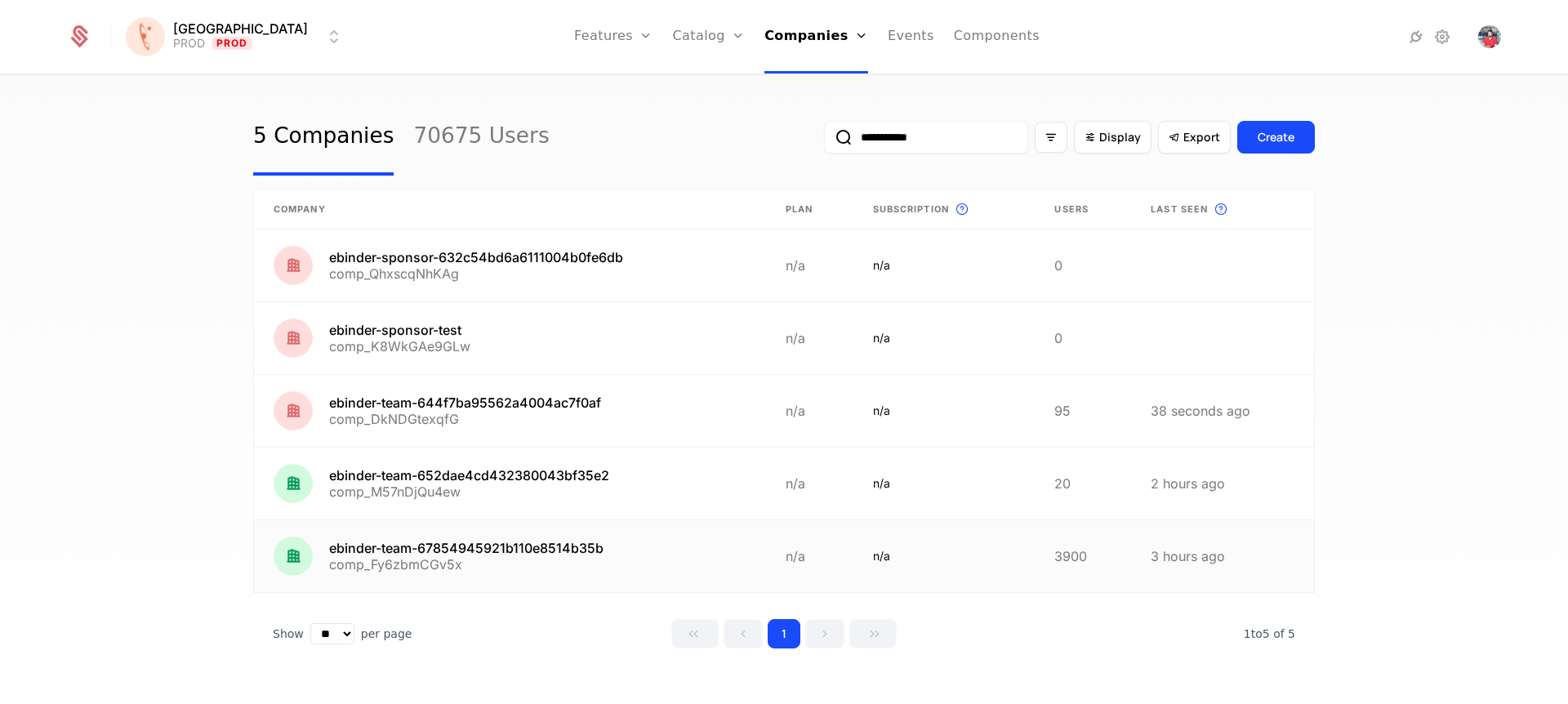
type input "**********"
click at [541, 541] on link at bounding box center [509, 556] width 512 height 72
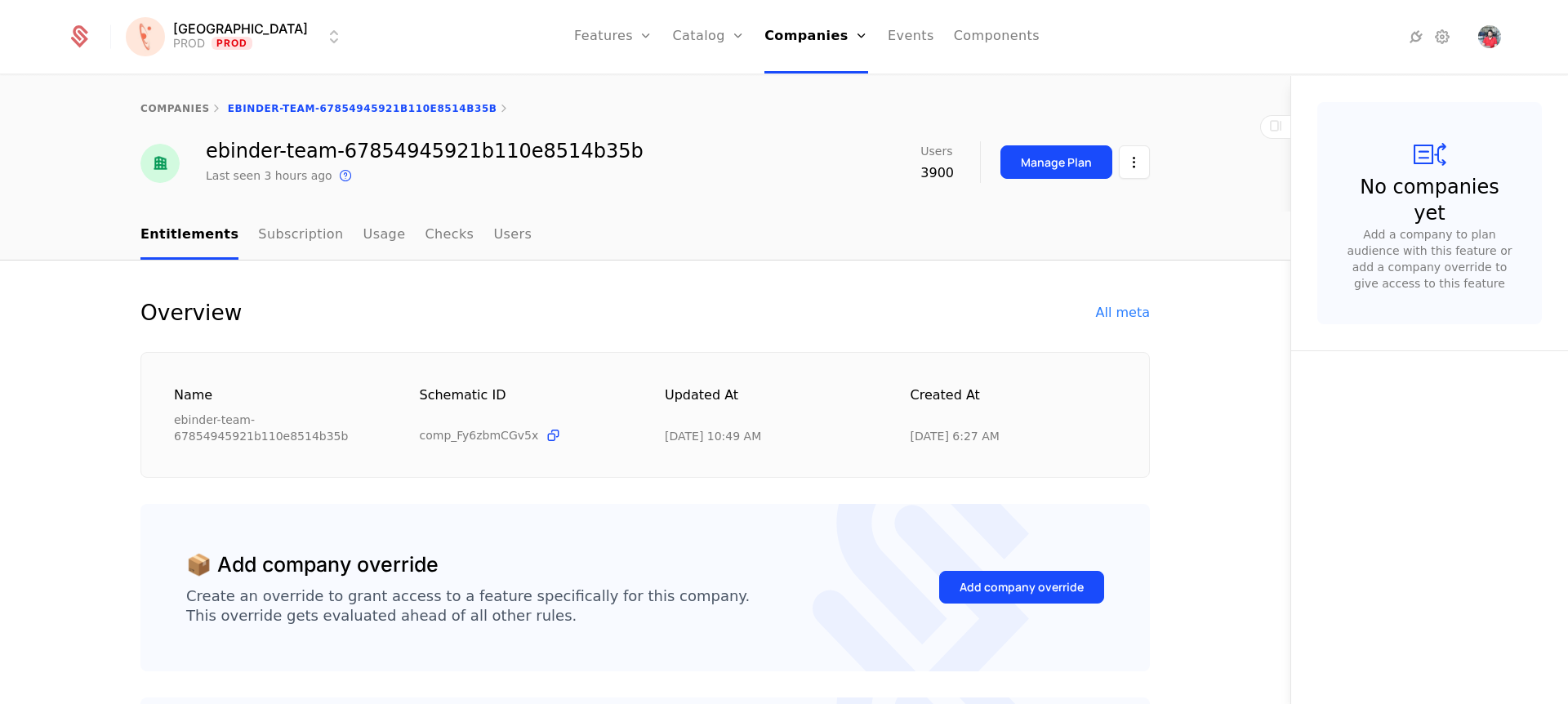
click at [1138, 321] on div "All meta" at bounding box center [1122, 313] width 53 height 20
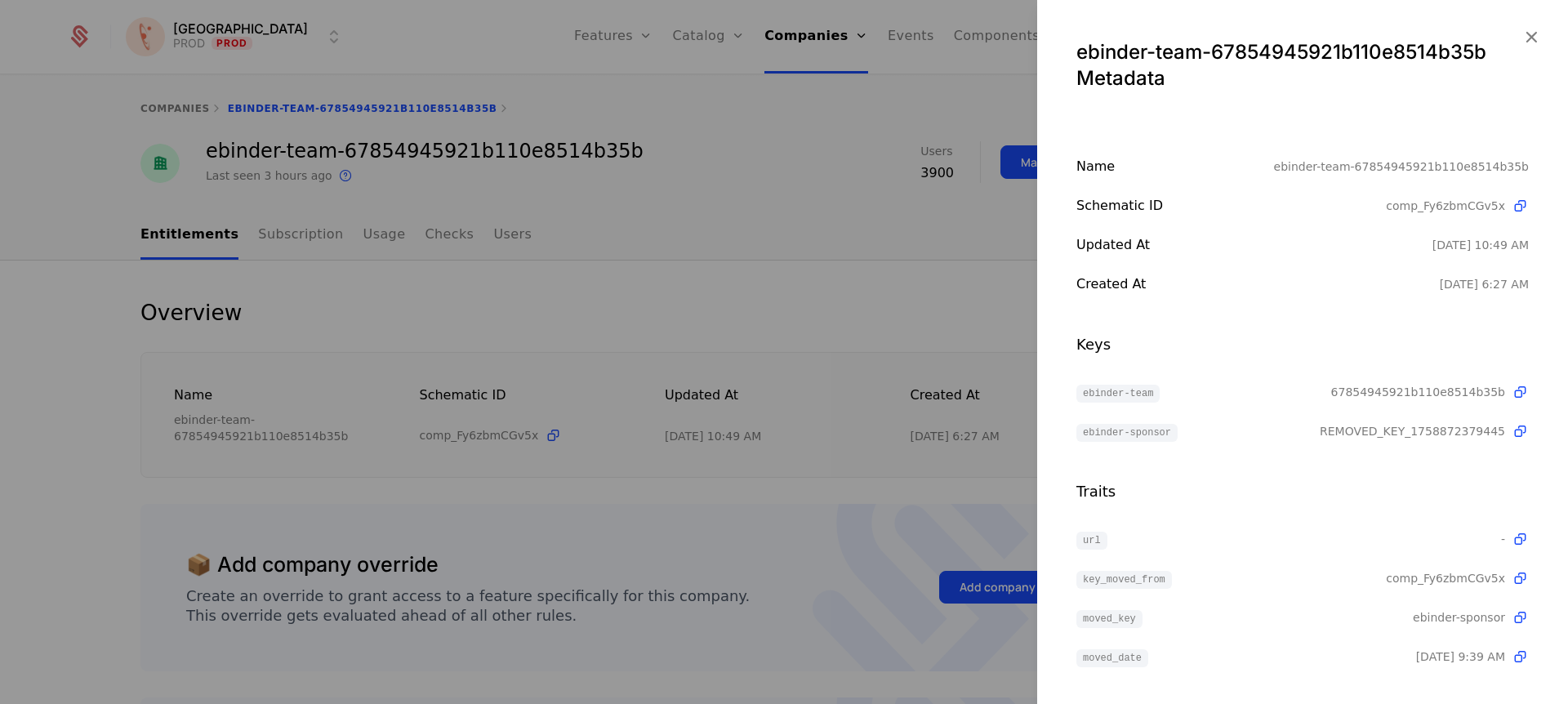
scroll to position [2, 0]
click at [1422, 420] on div "REMOVED_KEY_1758872379445" at bounding box center [1424, 429] width 209 height 20
drag, startPoint x: 1096, startPoint y: 403, endPoint x: 1206, endPoint y: 397, distance: 110.2
click at [1206, 397] on div "ebinder-team 67854945921b110e8514b35b ebinder-sponsor REMOVED_KEY_1758872379445" at bounding box center [1302, 409] width 452 height 59
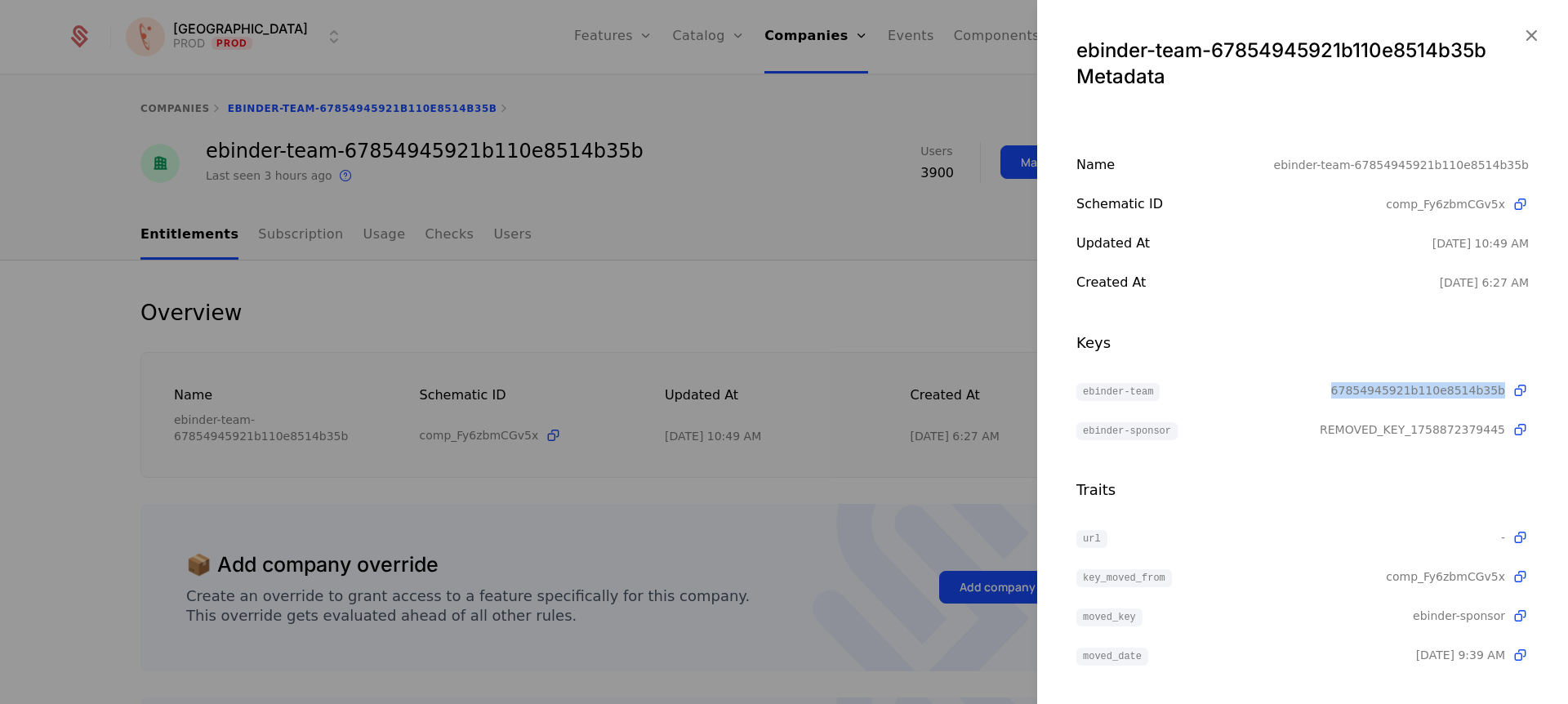
click at [1369, 397] on span "67854945921b110e8514b35b" at bounding box center [1418, 390] width 174 height 16
click at [1374, 396] on span "67854945921b110e8514b35b" at bounding box center [1418, 390] width 174 height 16
drag, startPoint x: 1104, startPoint y: 432, endPoint x: 1285, endPoint y: 437, distance: 181.1
click at [1285, 437] on div "ebinder-sponsor" at bounding box center [1198, 429] width 244 height 20
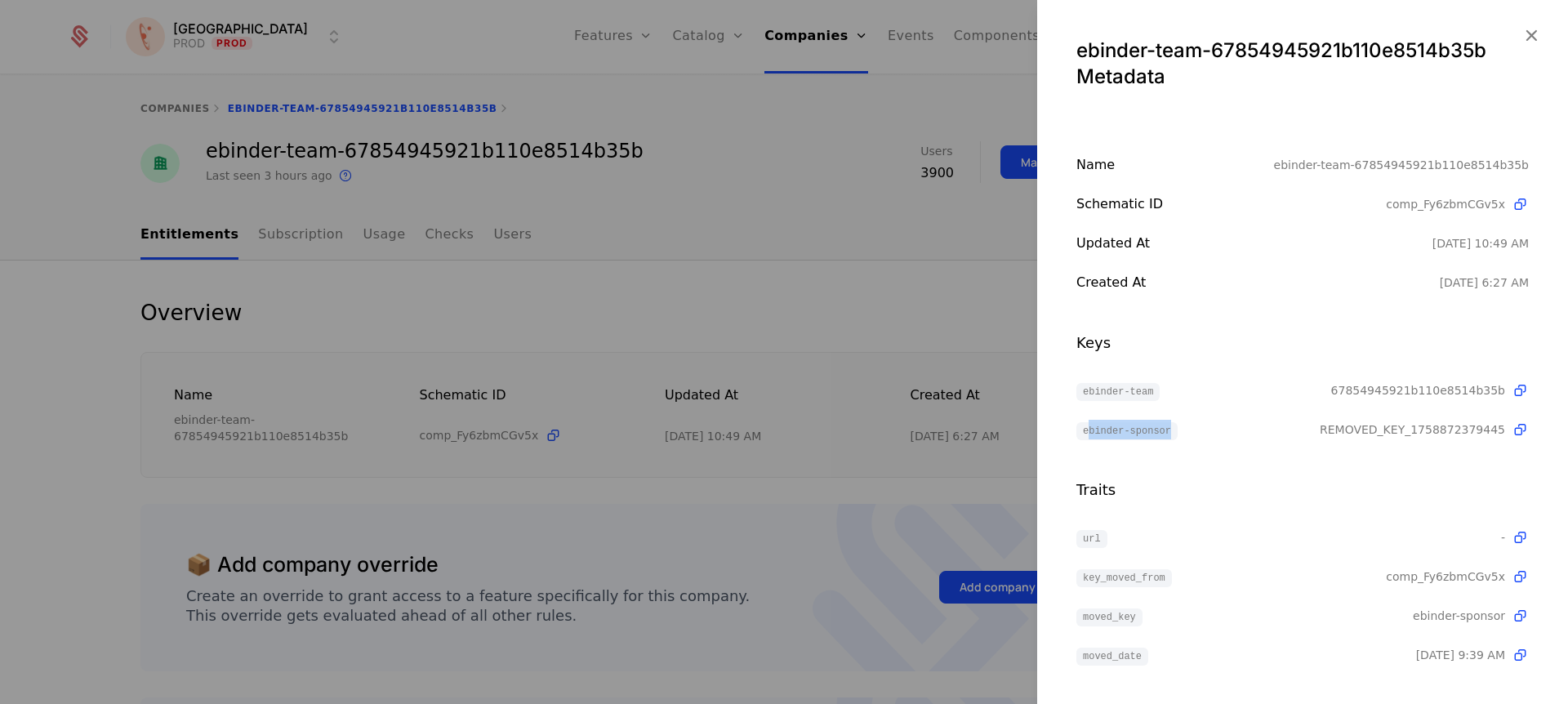
click at [1521, 32] on icon "button" at bounding box center [1531, 35] width 21 height 21
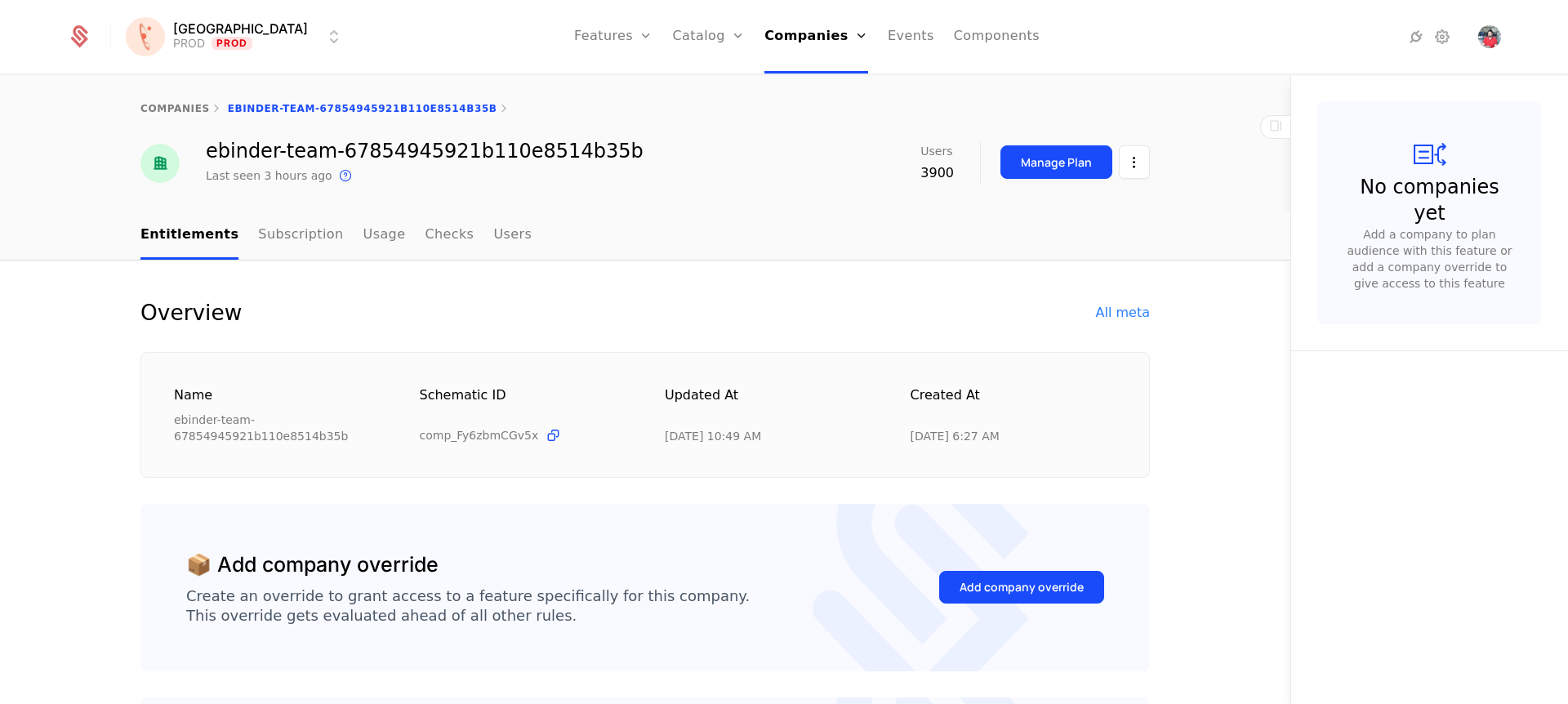
click at [800, 81] on link "Companies" at bounding box center [821, 80] width 75 height 13
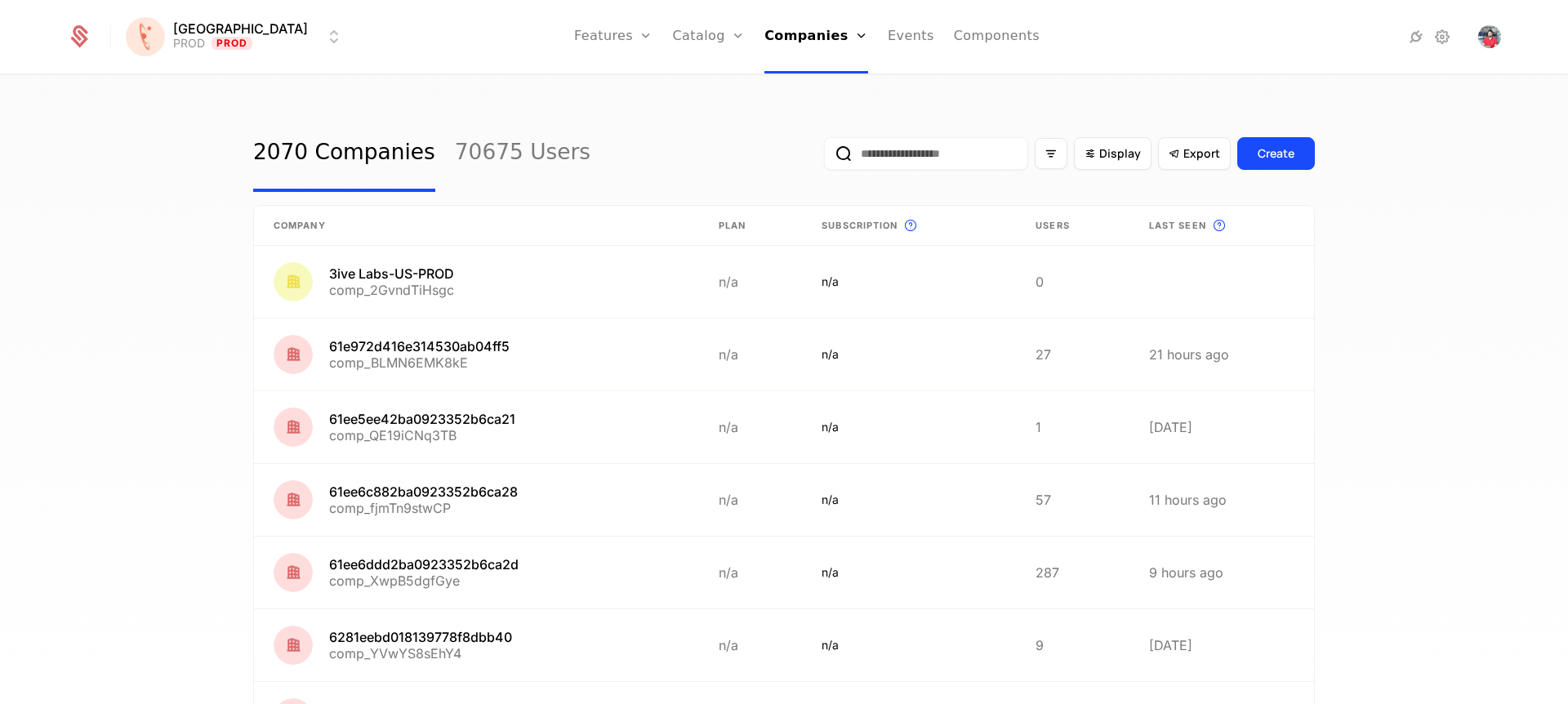
click at [954, 157] on input "email" at bounding box center [925, 154] width 204 height 32
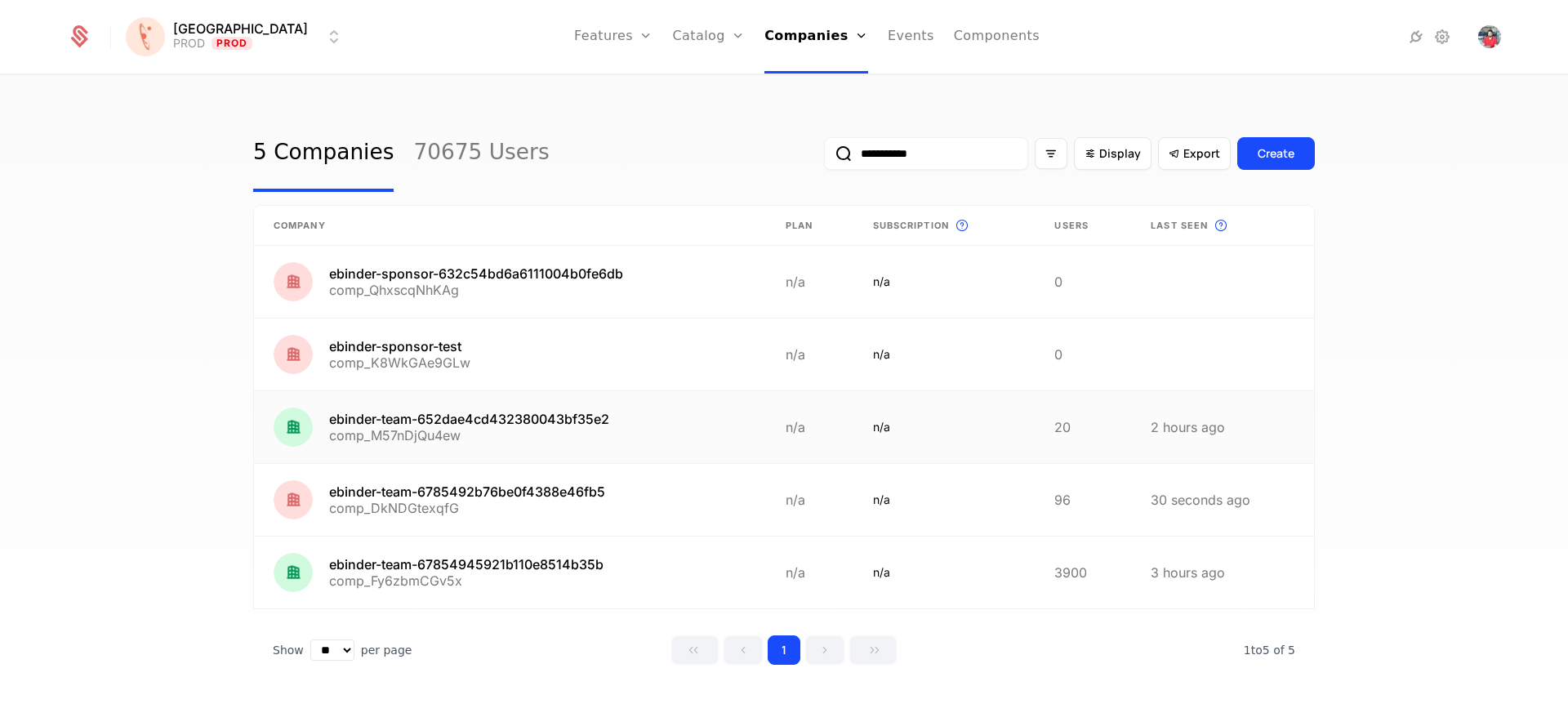
type input "**********"
click at [469, 414] on link at bounding box center [509, 427] width 512 height 72
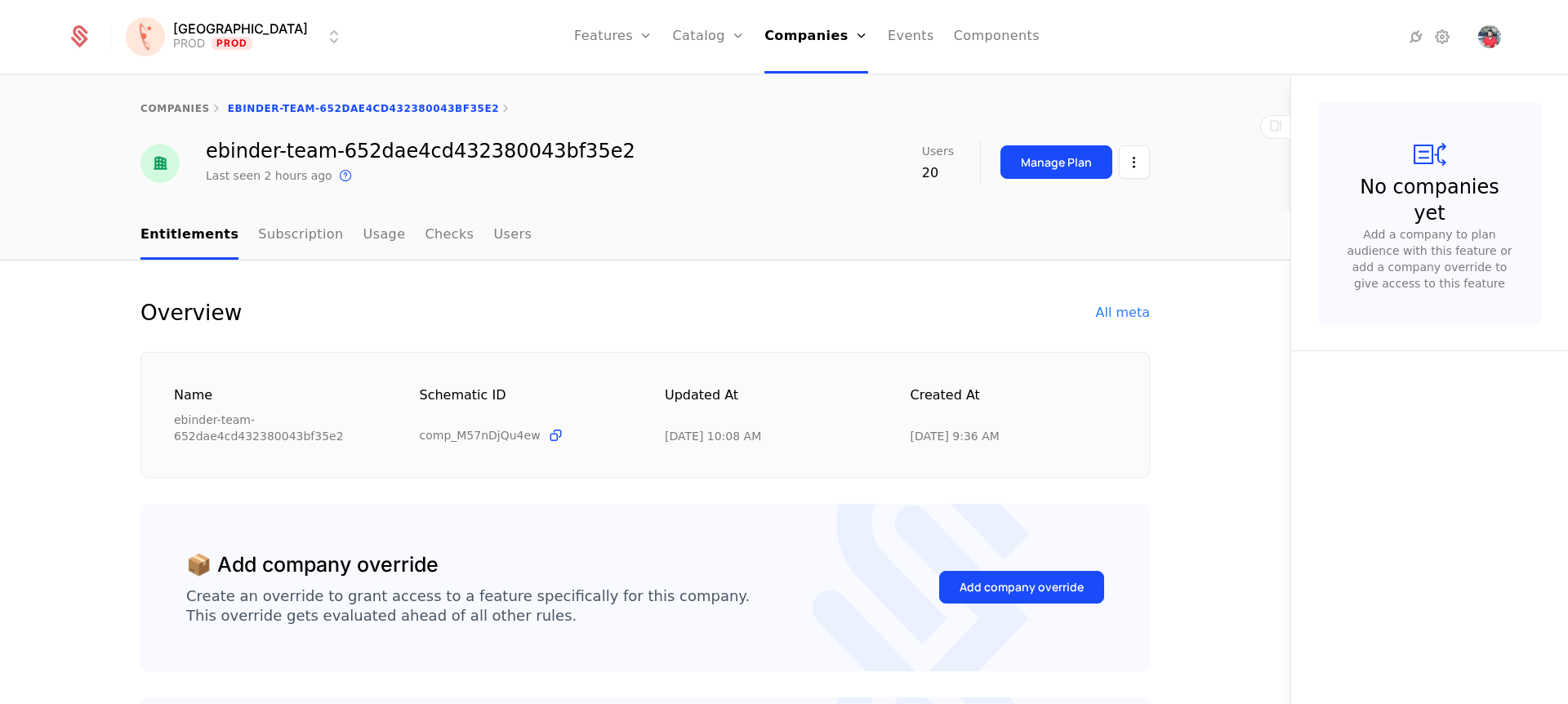
click at [1120, 319] on div "All meta" at bounding box center [1122, 313] width 53 height 20
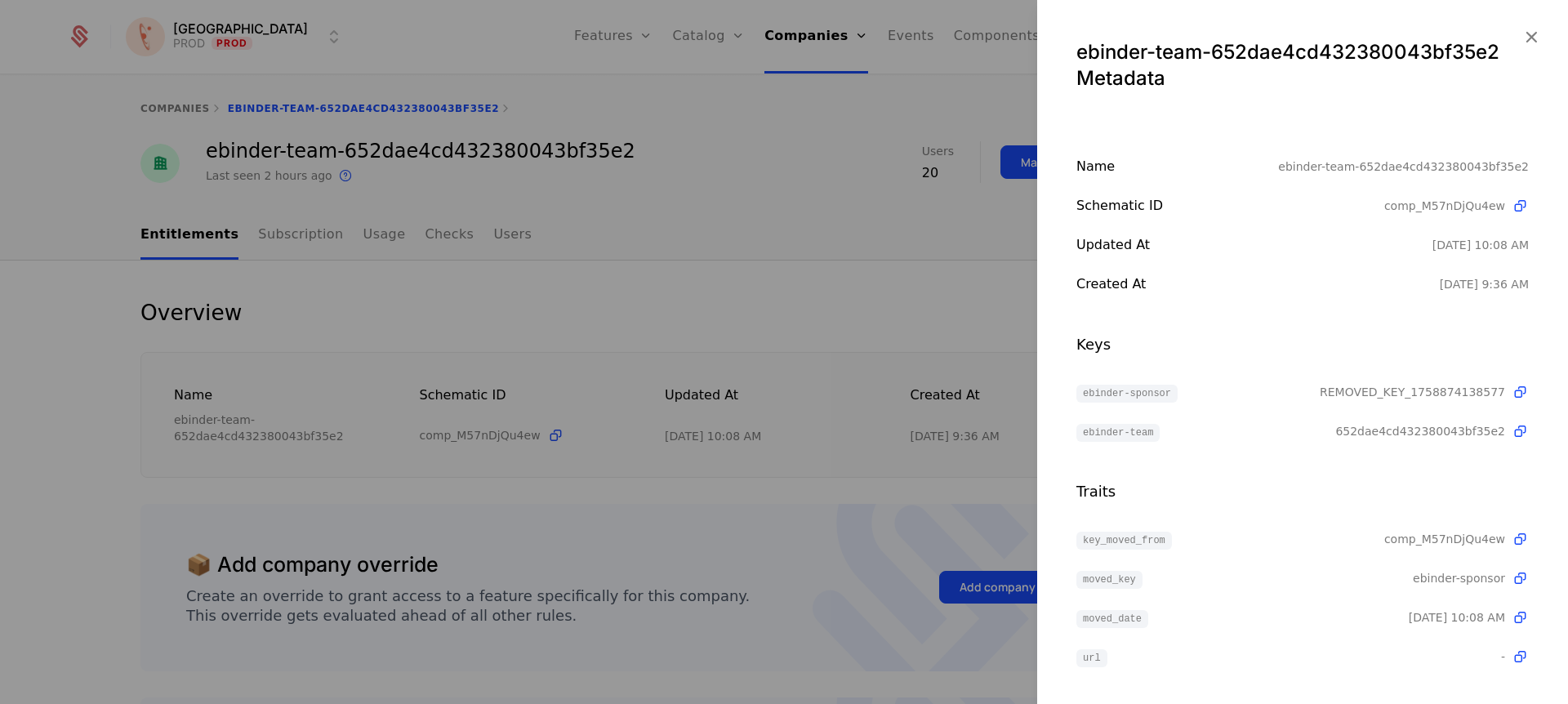
click at [1286, 167] on div "ebinder-team-652dae4cd432380043bf35e2" at bounding box center [1402, 166] width 250 height 20
copy div "ebinder-team-652dae4cd432380043bf35e2"
click at [1522, 35] on icon "button" at bounding box center [1531, 37] width 21 height 21
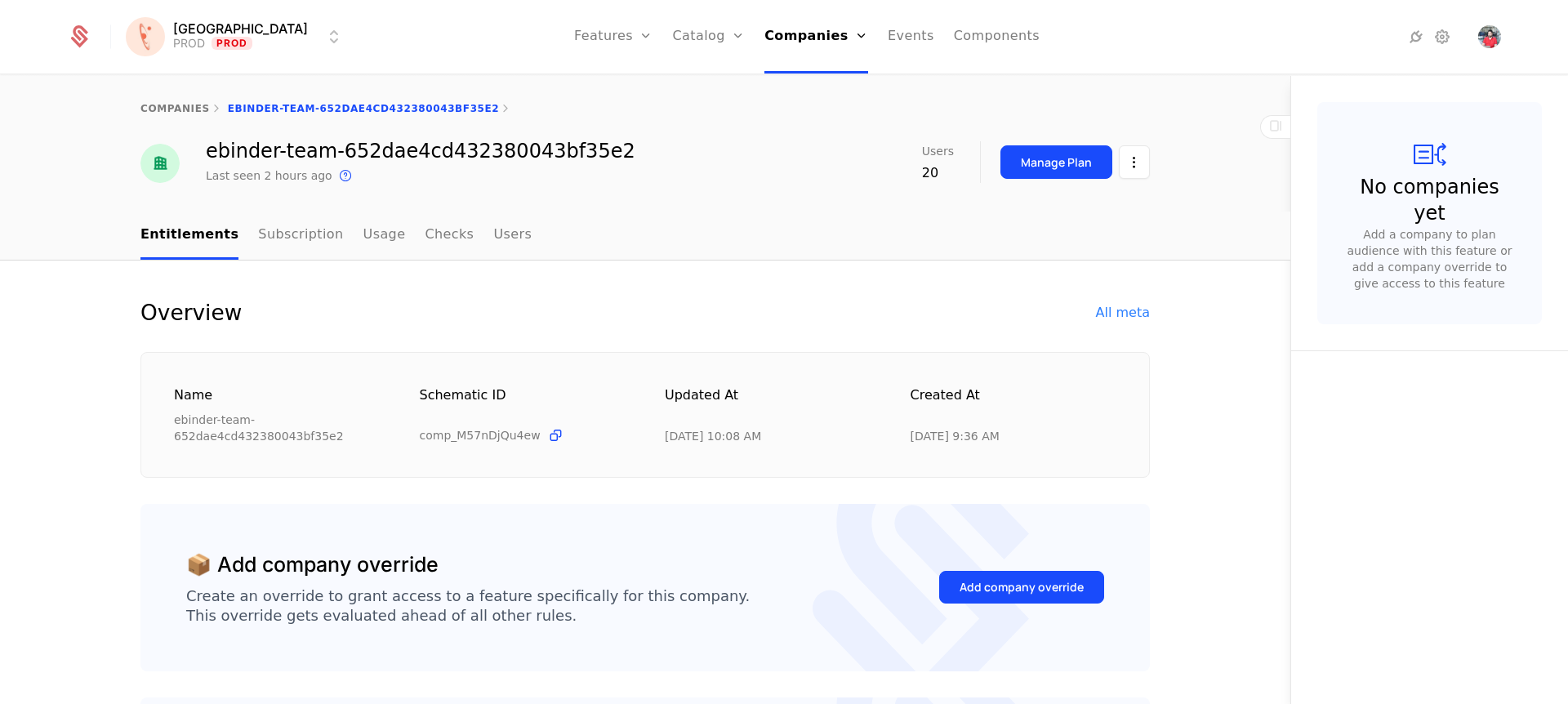
click at [399, 109] on div "companies ebinder-team-652dae4cd432380043bf35e2" at bounding box center [644, 108] width 1009 height 13
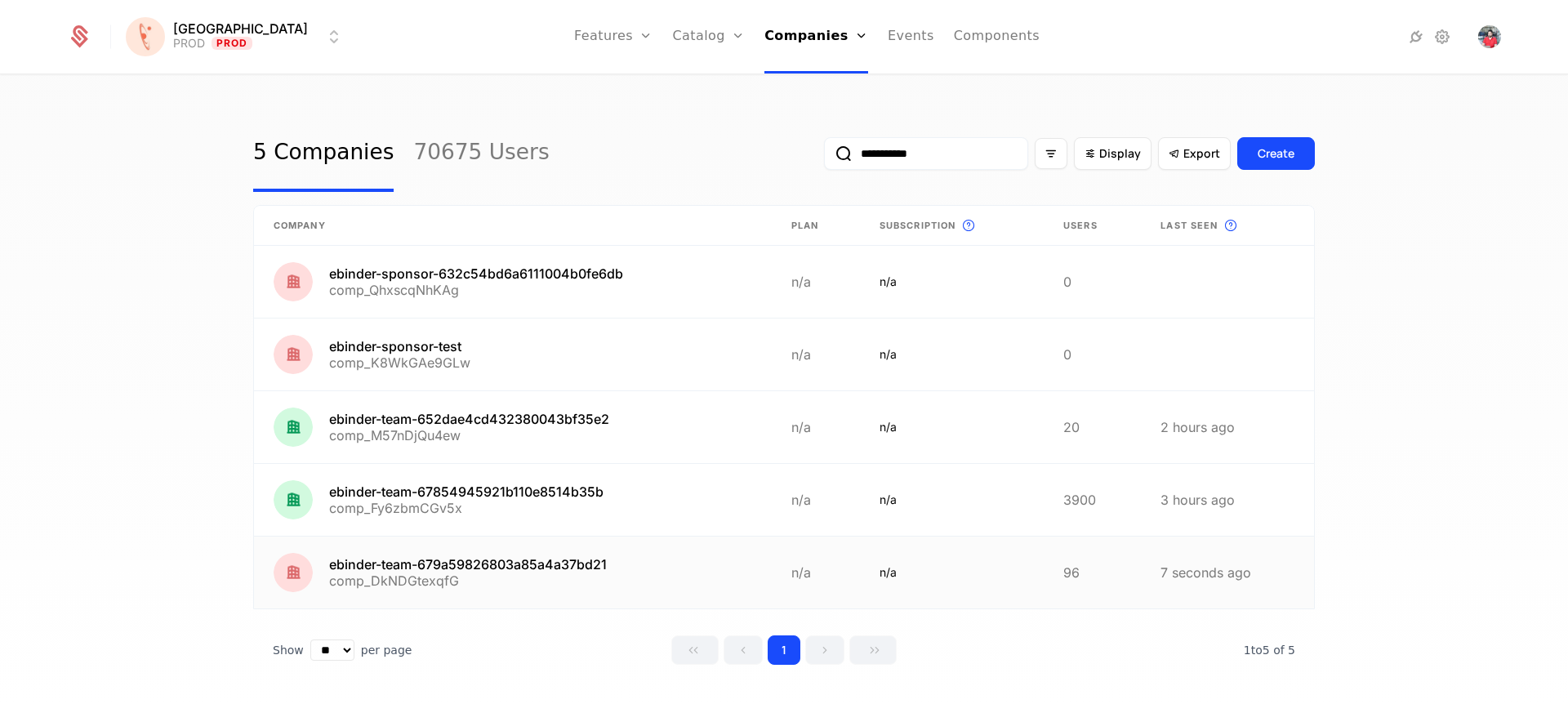
click at [490, 553] on link at bounding box center [513, 572] width 518 height 72
click at [1444, 37] on icon at bounding box center [1442, 37] width 20 height 20
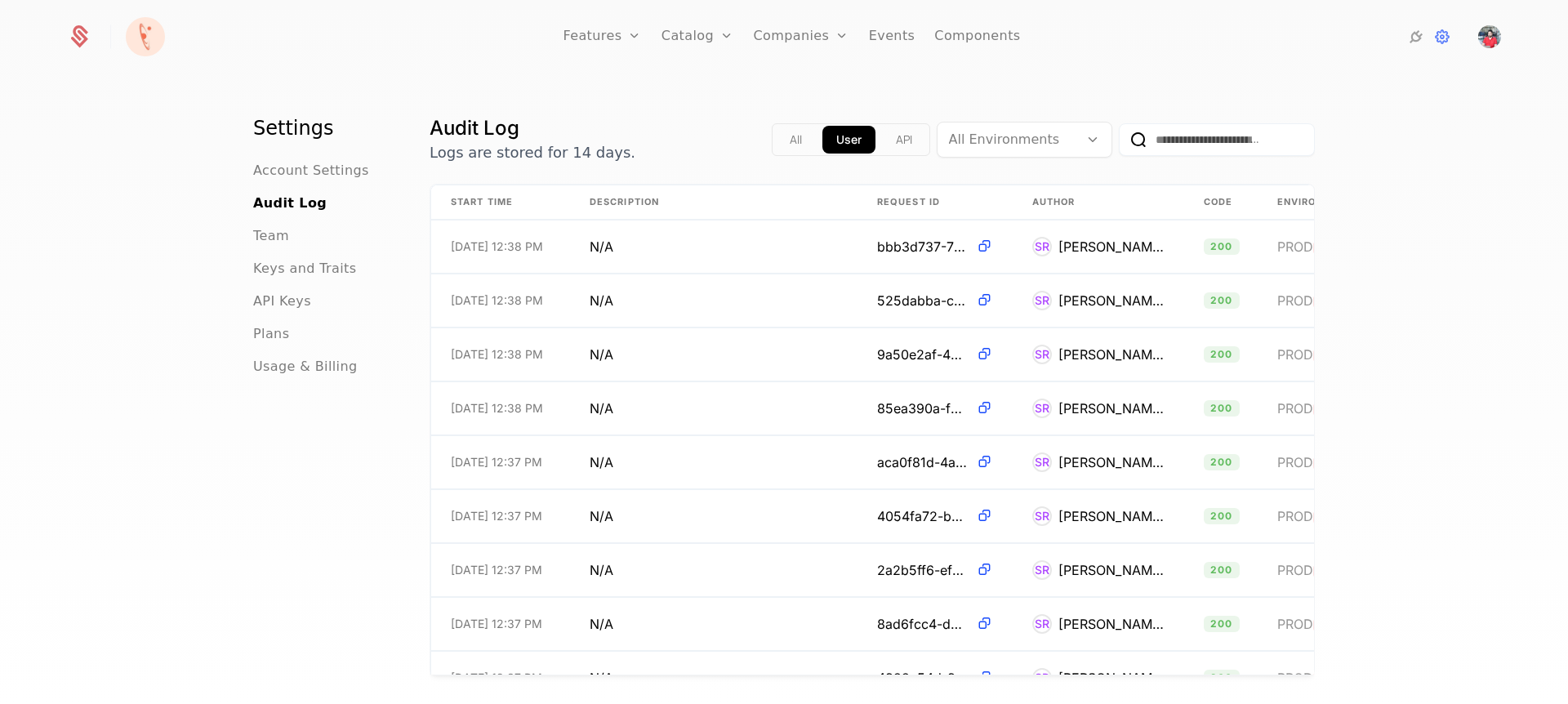
click at [892, 139] on button "API" at bounding box center [904, 139] width 44 height 28
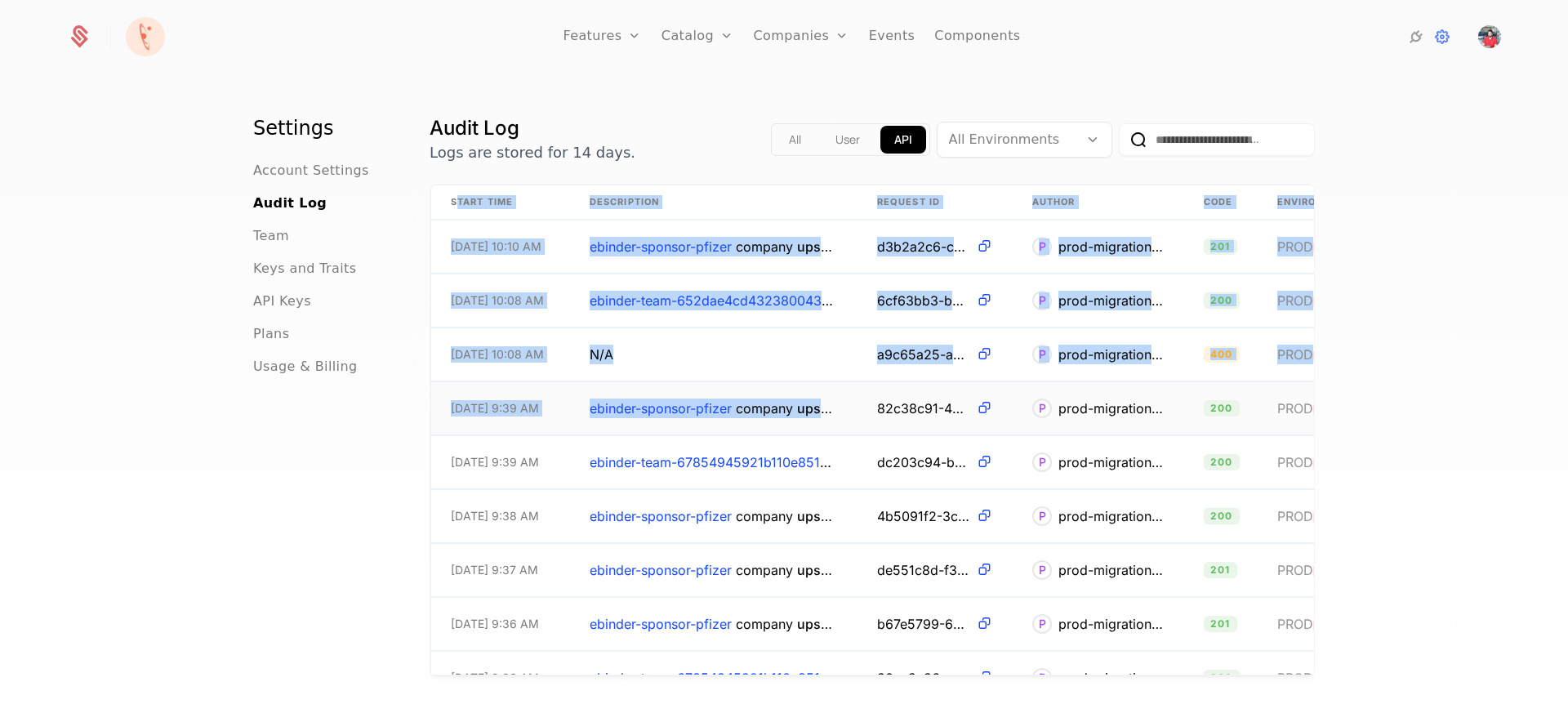
drag, startPoint x: 452, startPoint y: 201, endPoint x: 874, endPoint y: 398, distance: 465.7
click at [676, 200] on th "Description" at bounding box center [713, 202] width 288 height 34
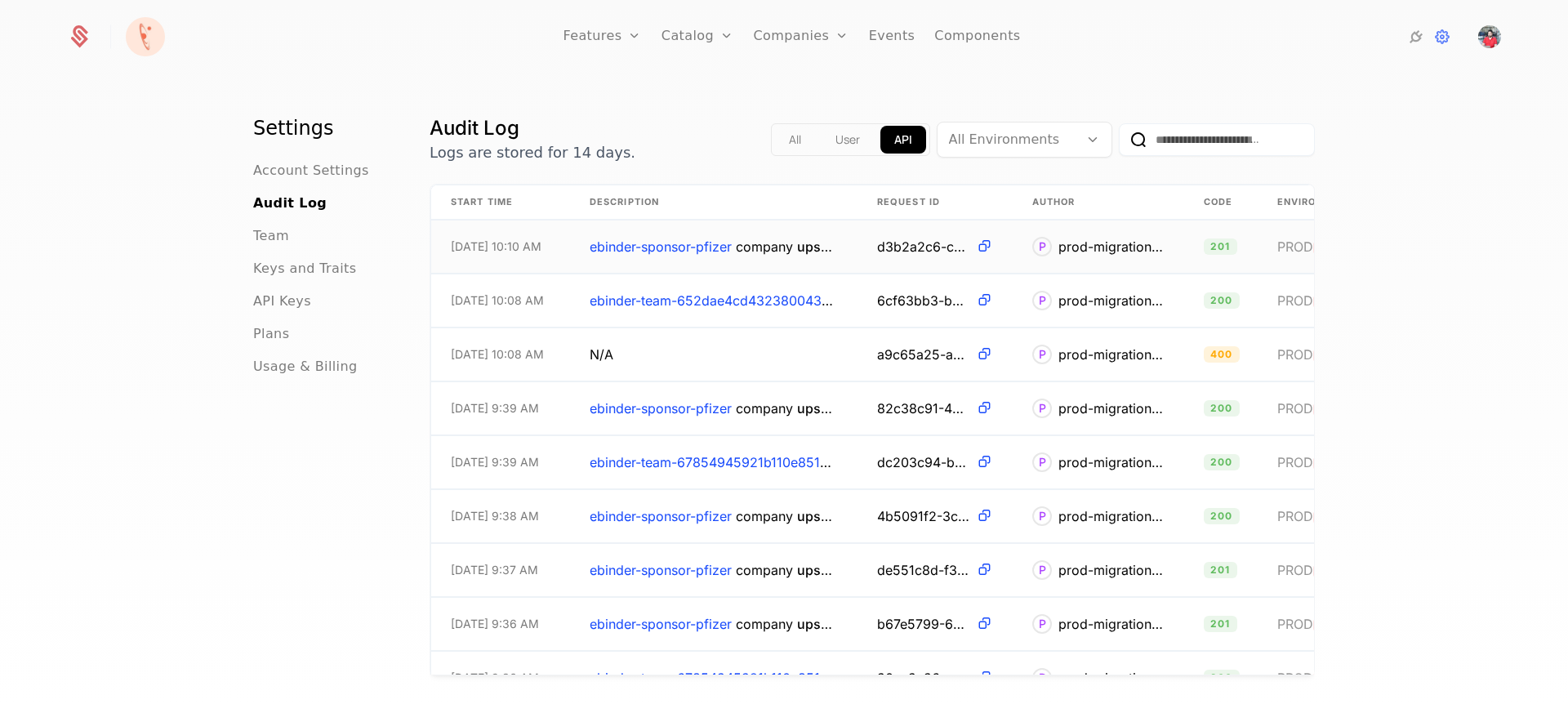
click at [687, 250] on span "ebinder-sponsor-pfizer" at bounding box center [660, 246] width 142 height 16
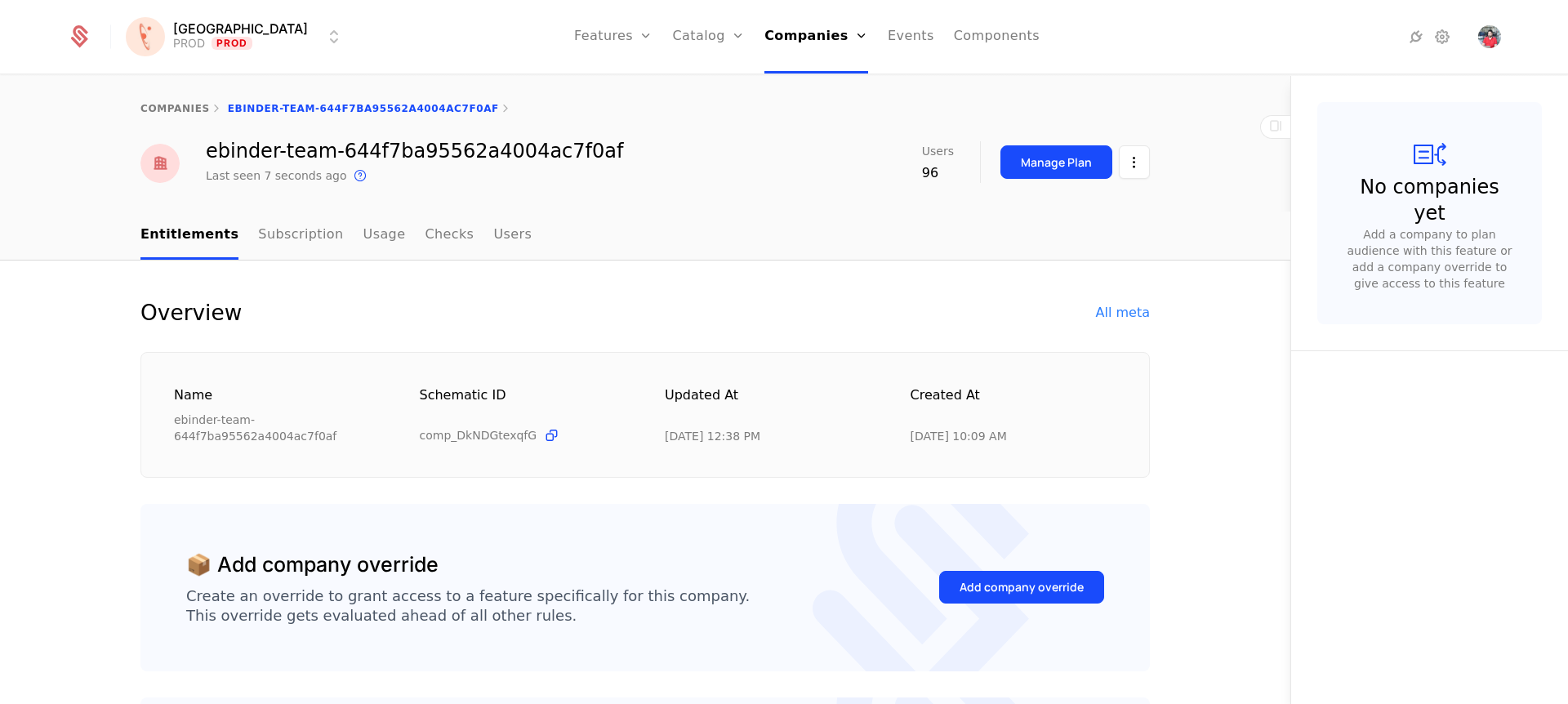
click at [1132, 314] on div "All meta" at bounding box center [1122, 313] width 53 height 20
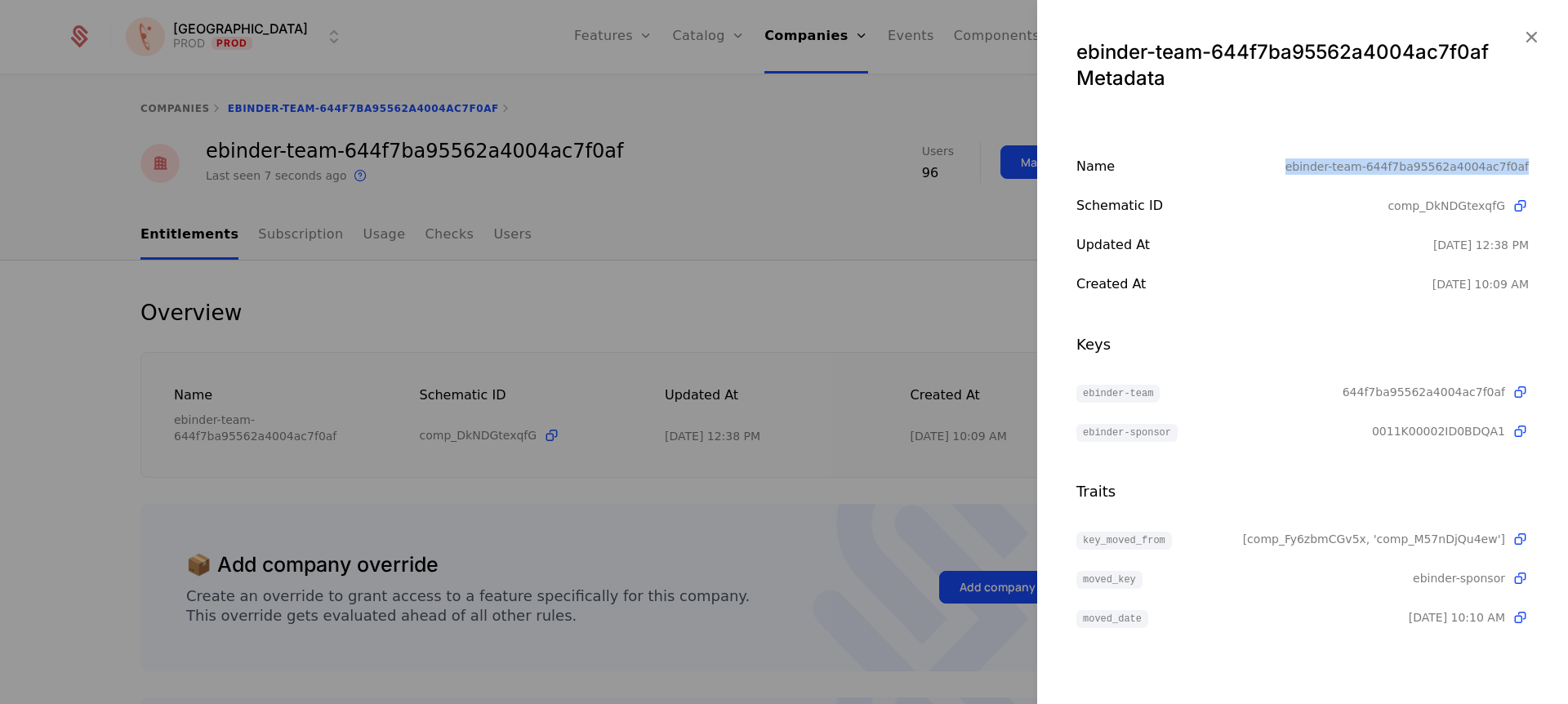
drag, startPoint x: 1301, startPoint y: 165, endPoint x: 1536, endPoint y: 164, distance: 235.0
click at [1536, 164] on div "Name ebinder-team-644f7ba95562a4004ac7f0af Schematic ID comp_DkNDGtexqfG Update…" at bounding box center [1301, 392] width 531 height 470
copy div "ebinder-team-644f7ba95562a4004ac7f0af"
click at [1535, 34] on icon "button" at bounding box center [1531, 37] width 21 height 21
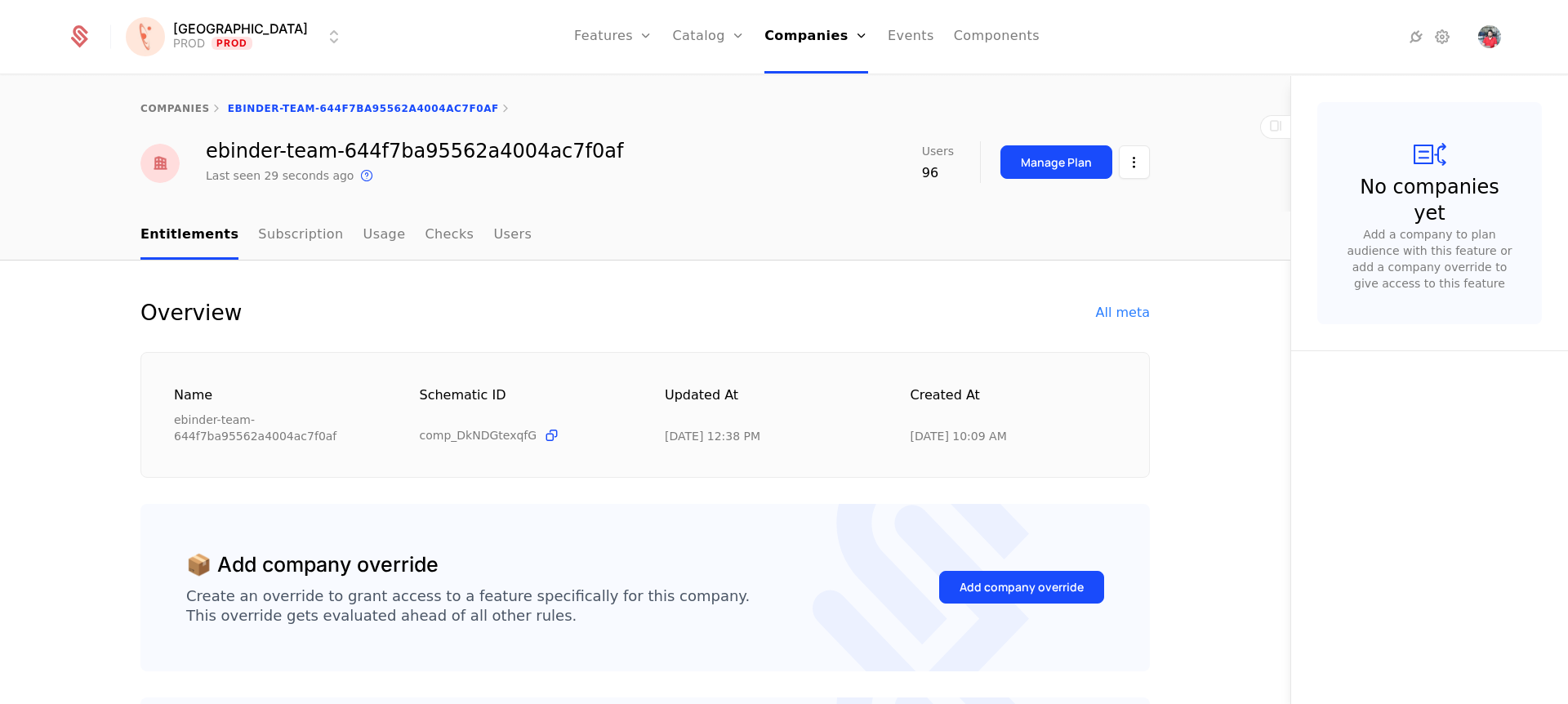
click at [604, 113] on link "Flags" at bounding box center [631, 105] width 75 height 13
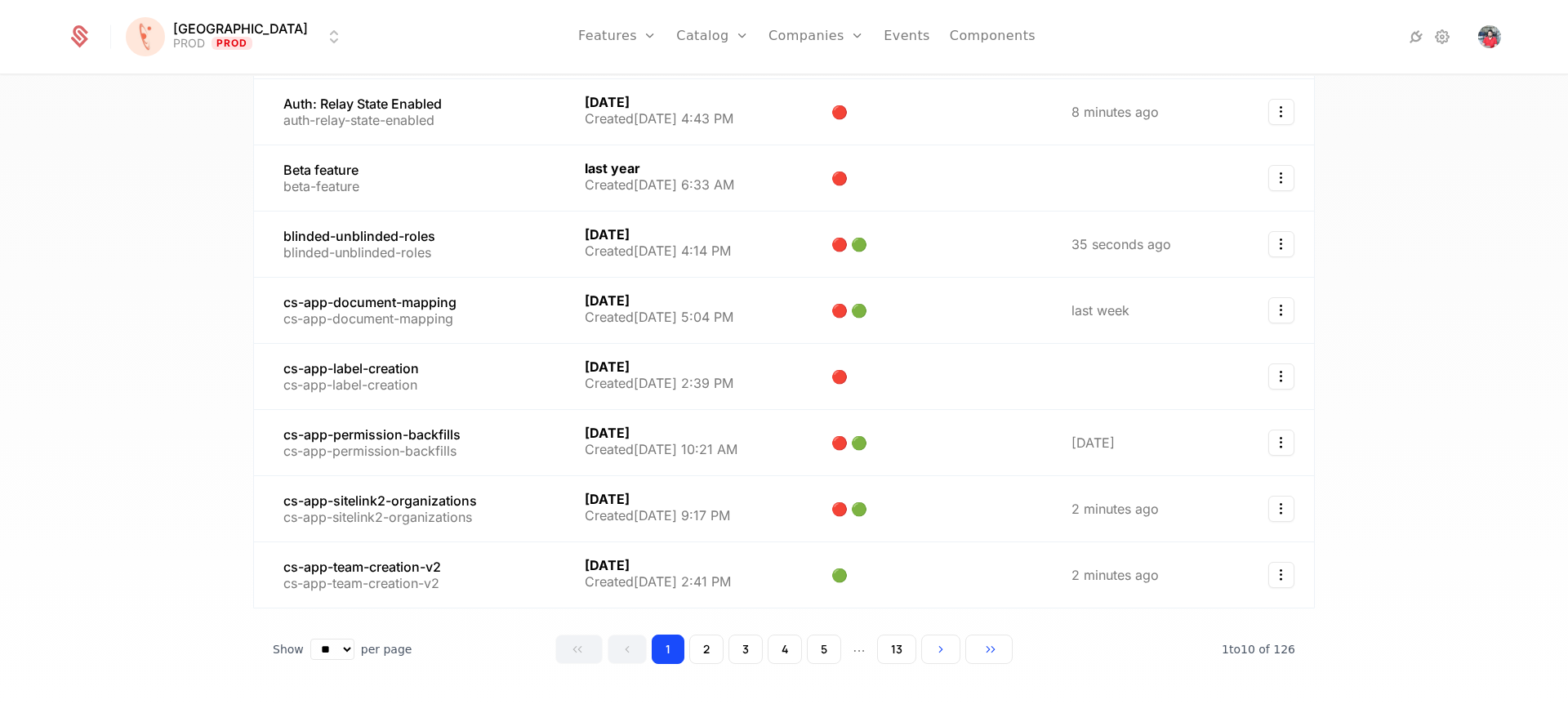
scroll to position [322, 0]
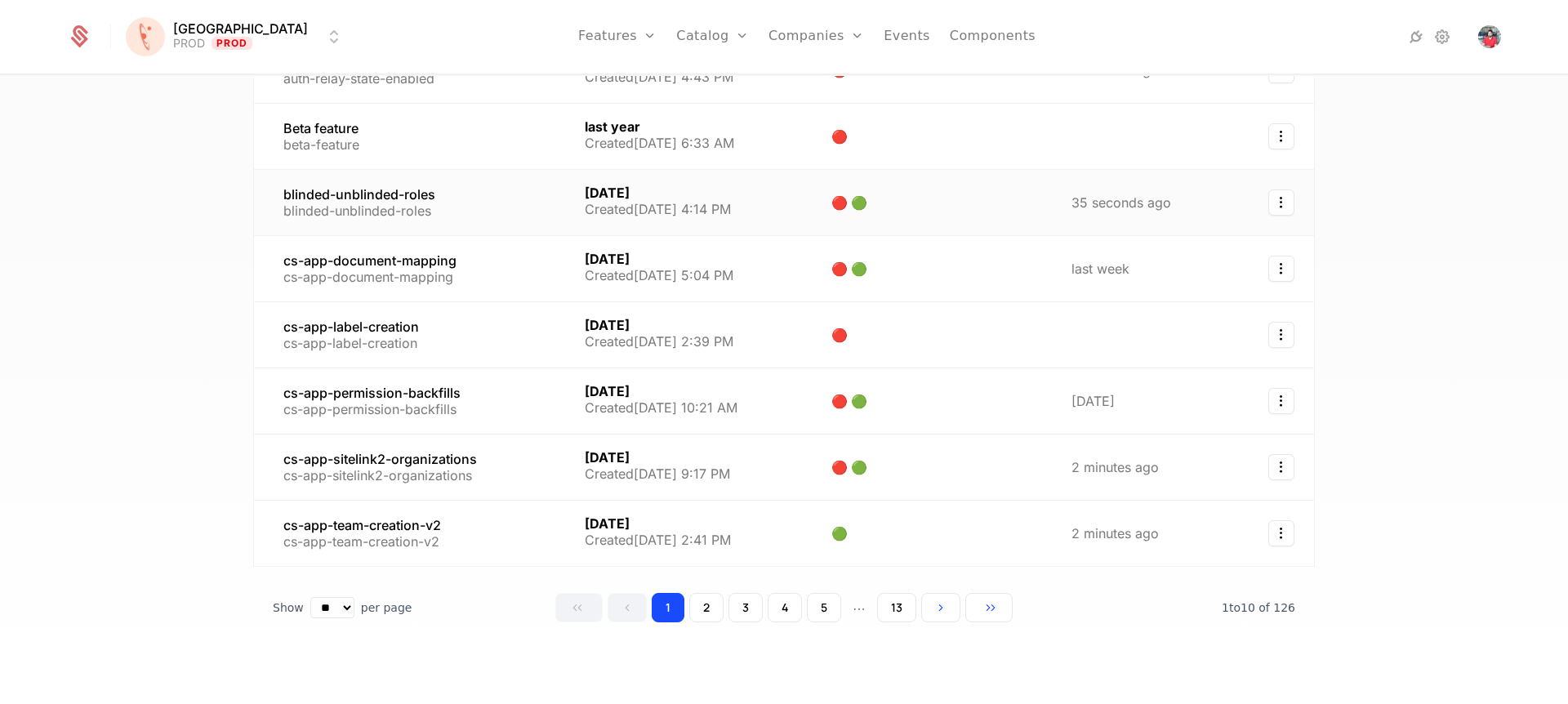
click at [433, 203] on link at bounding box center [409, 202] width 311 height 65
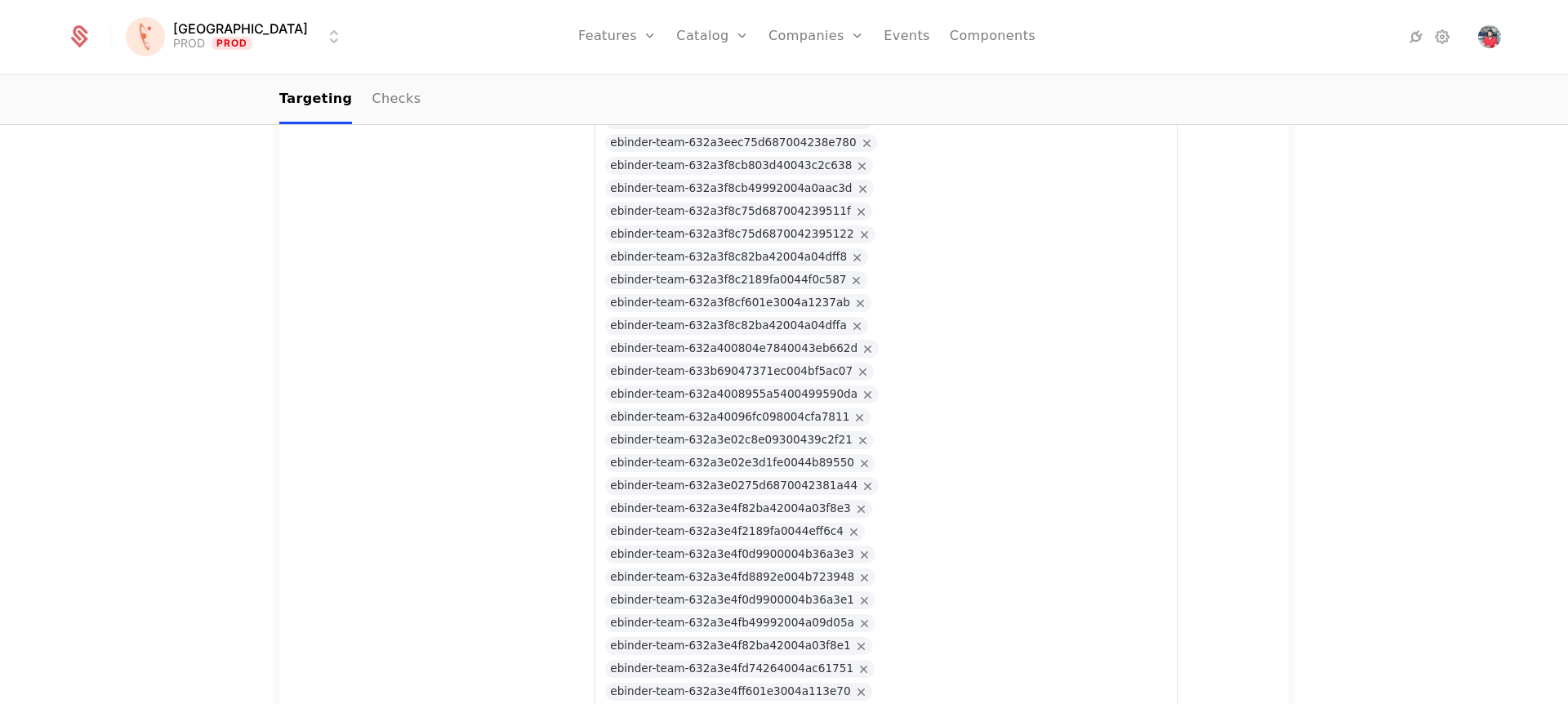
scroll to position [14863, 0]
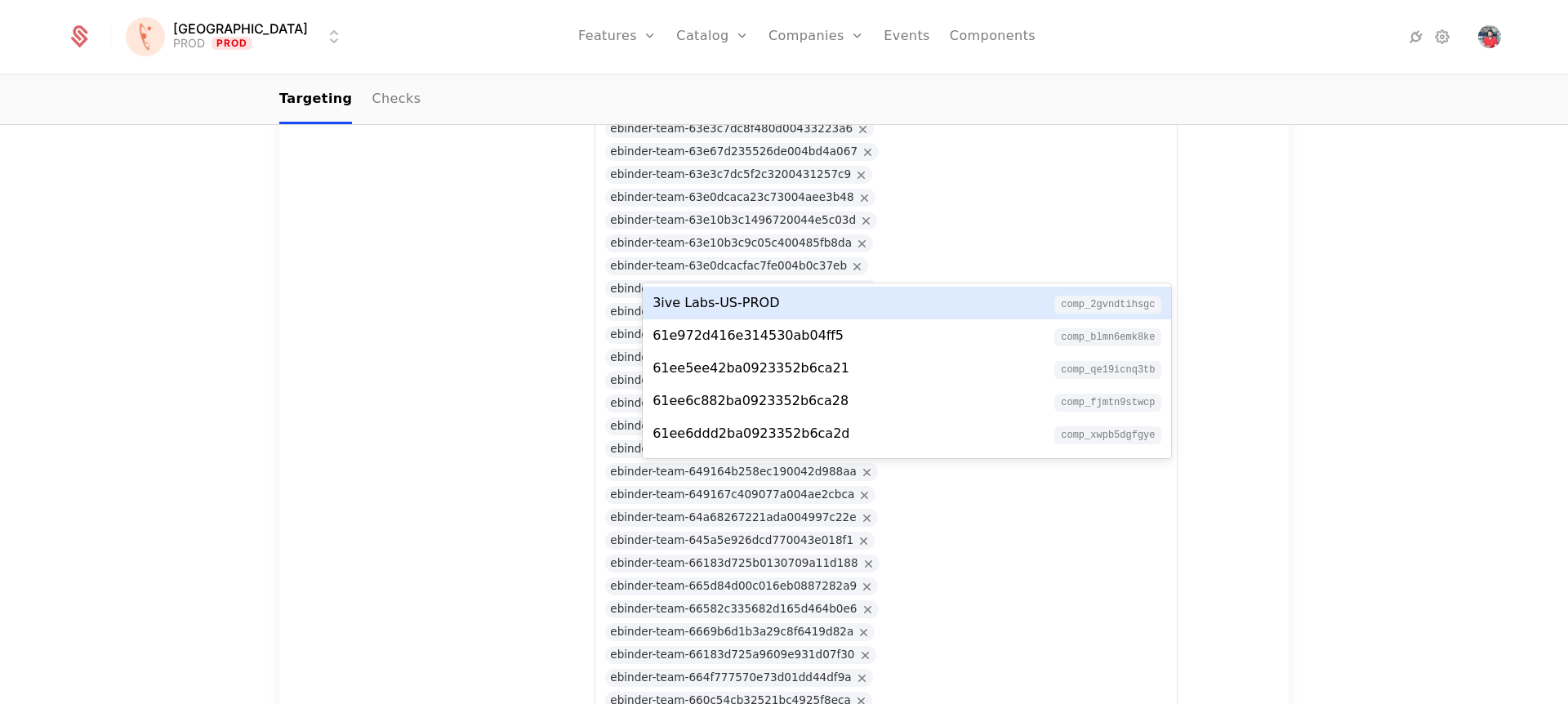
paste input "**********"
type input "**********"
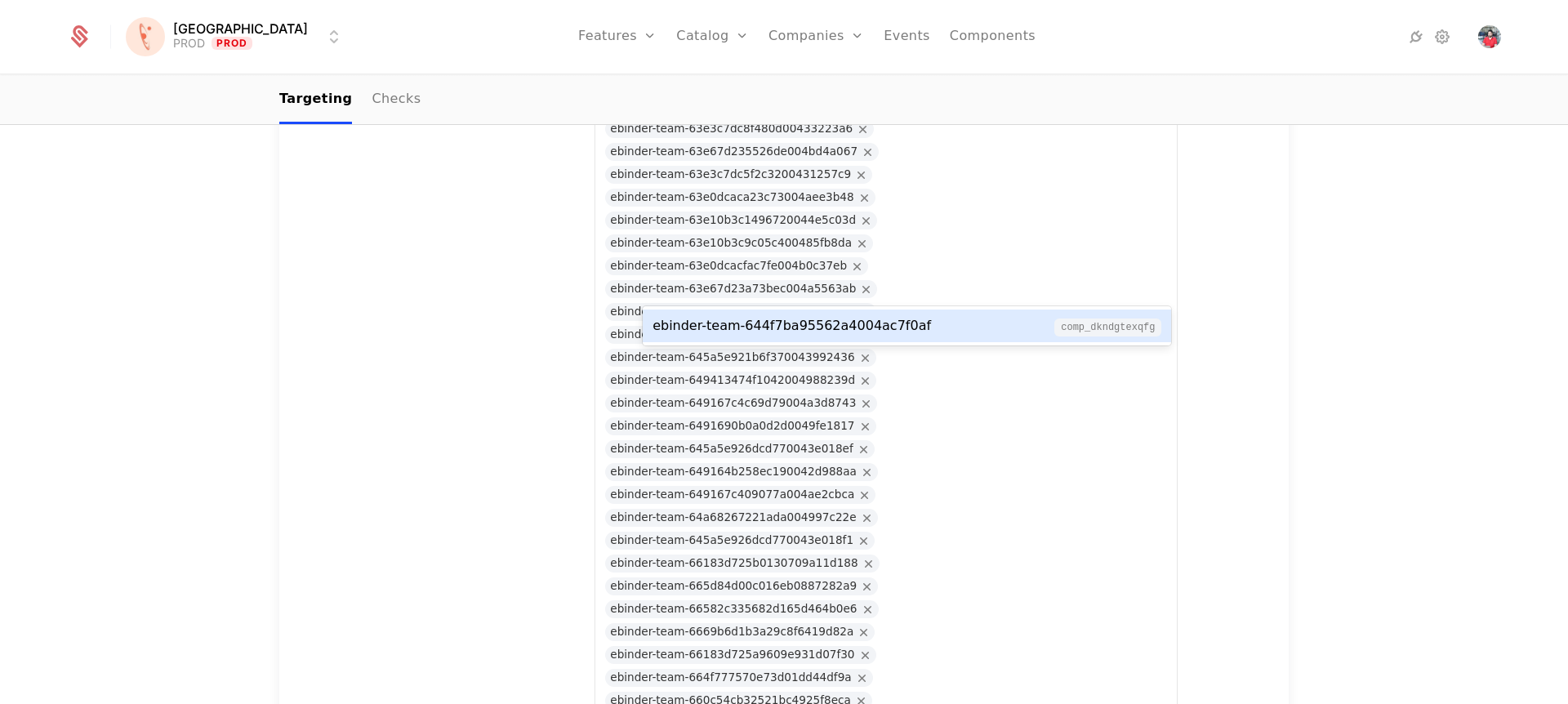
click at [899, 318] on div "ebinder-team-644f7ba95562a4004ac7f0af" at bounding box center [791, 325] width 278 height 20
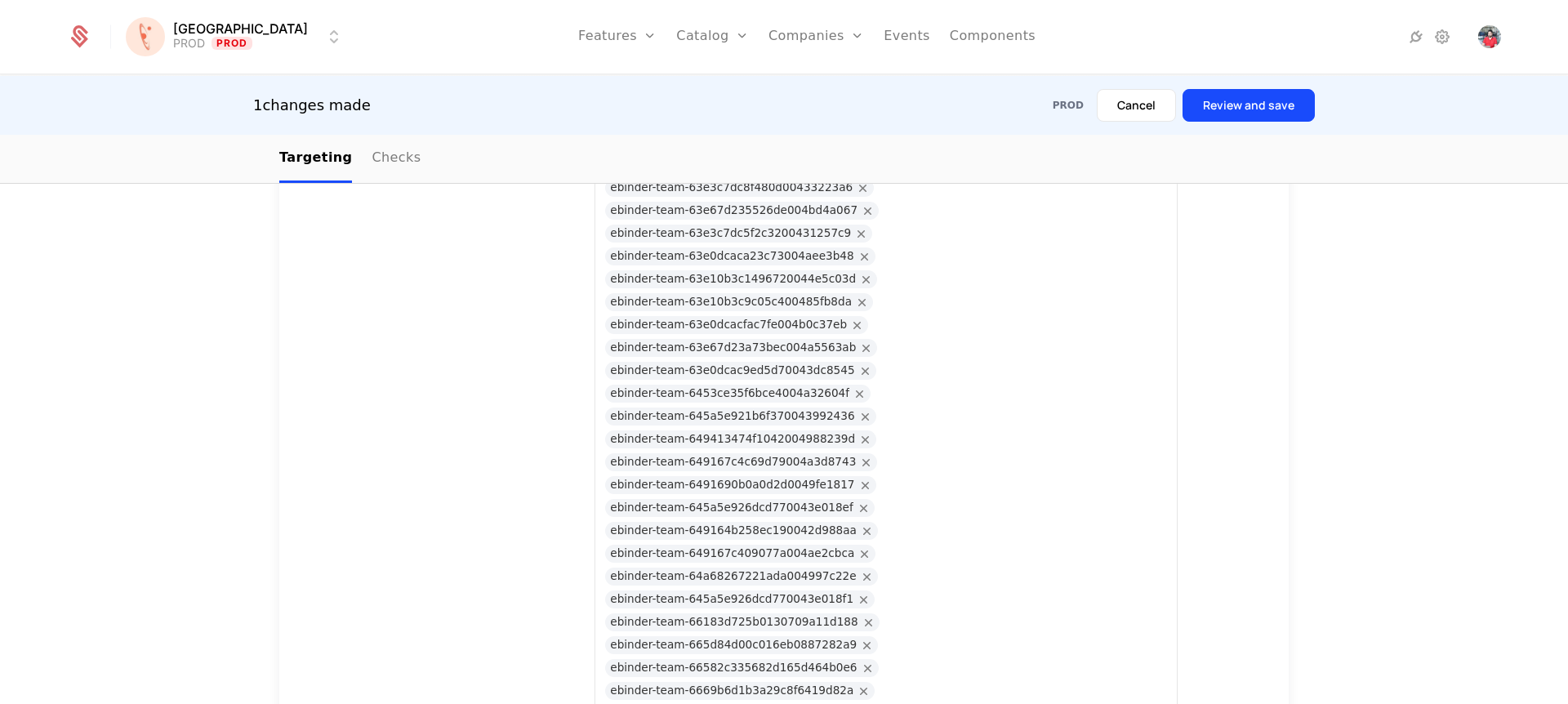
click at [1258, 107] on button "Review and save" at bounding box center [1249, 105] width 132 height 32
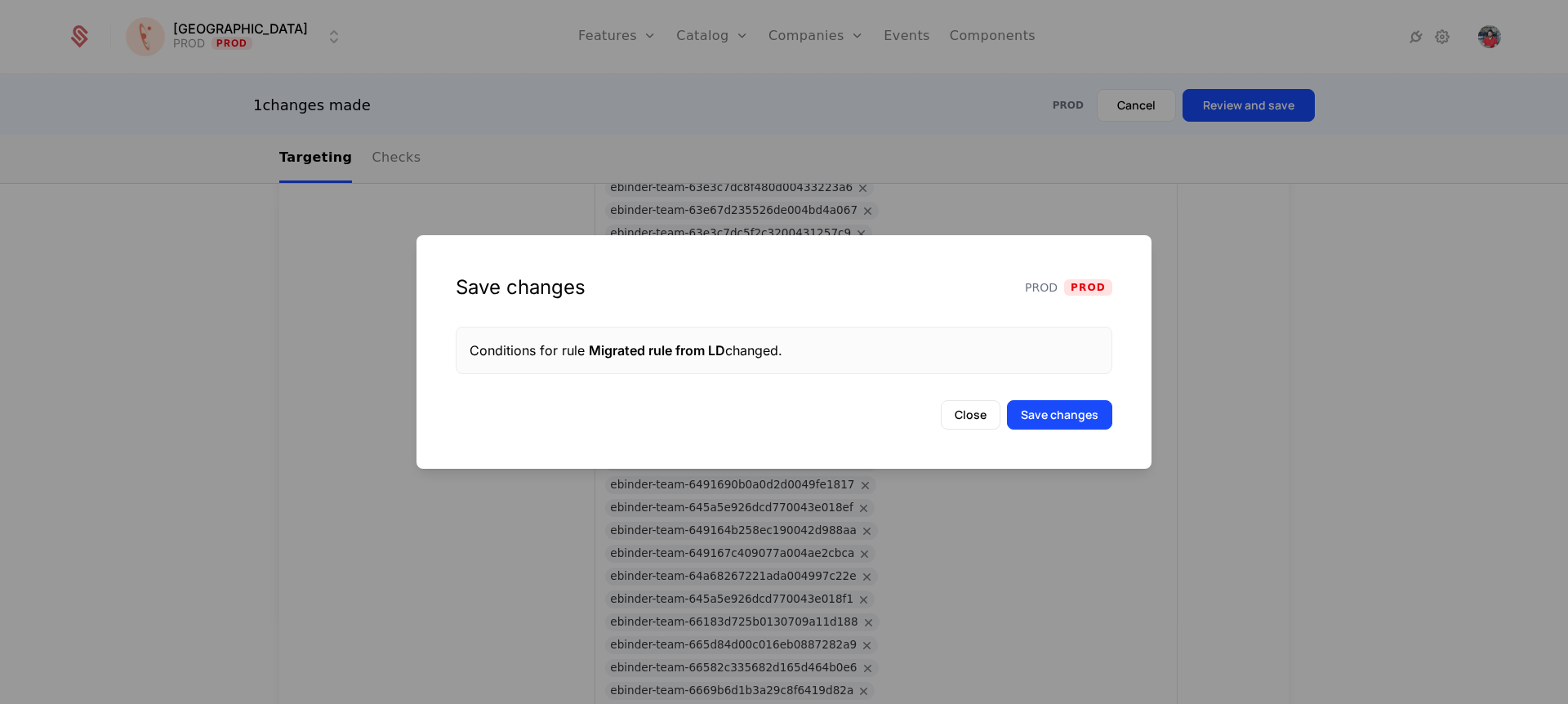
click at [1084, 421] on button "Save changes" at bounding box center [1059, 414] width 105 height 30
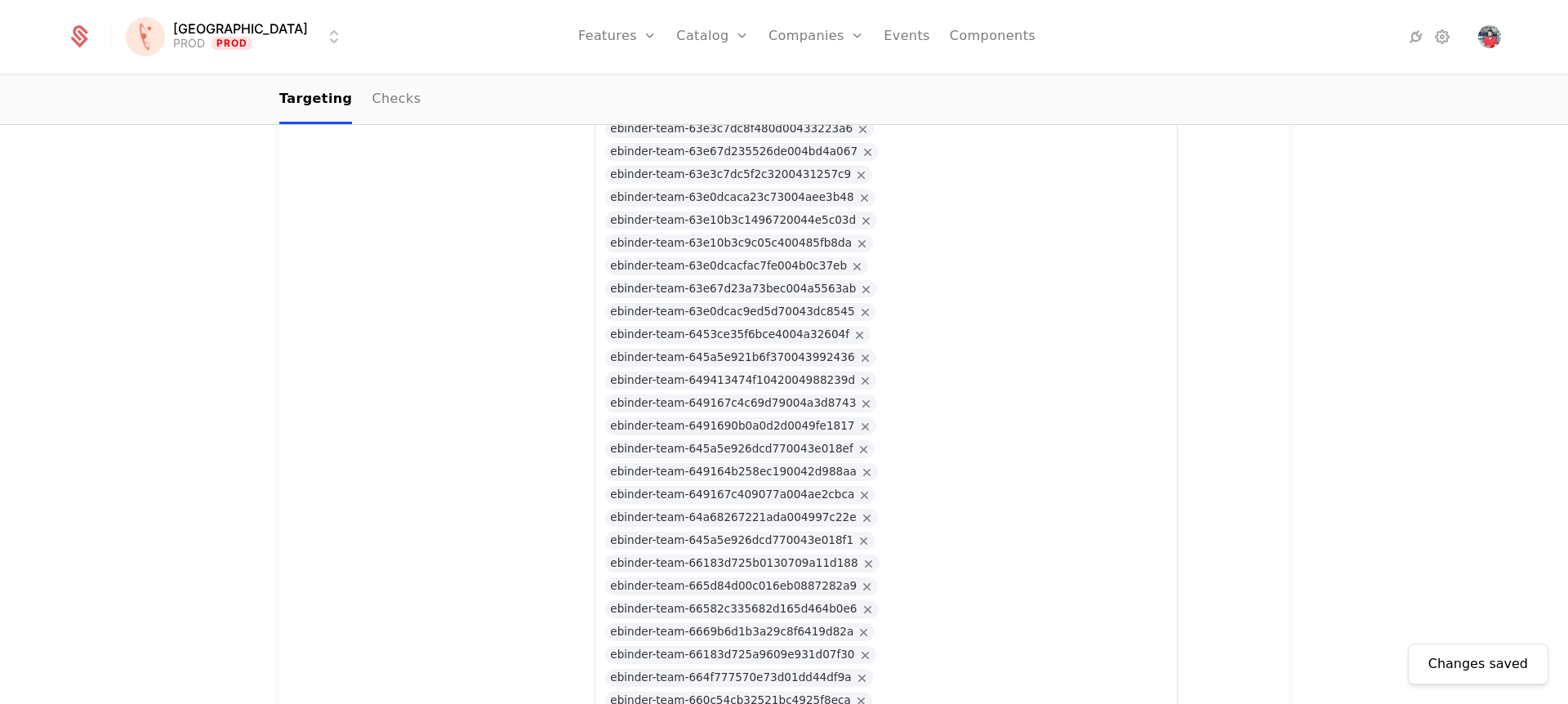
click at [806, 32] on link "Companies" at bounding box center [816, 37] width 96 height 74
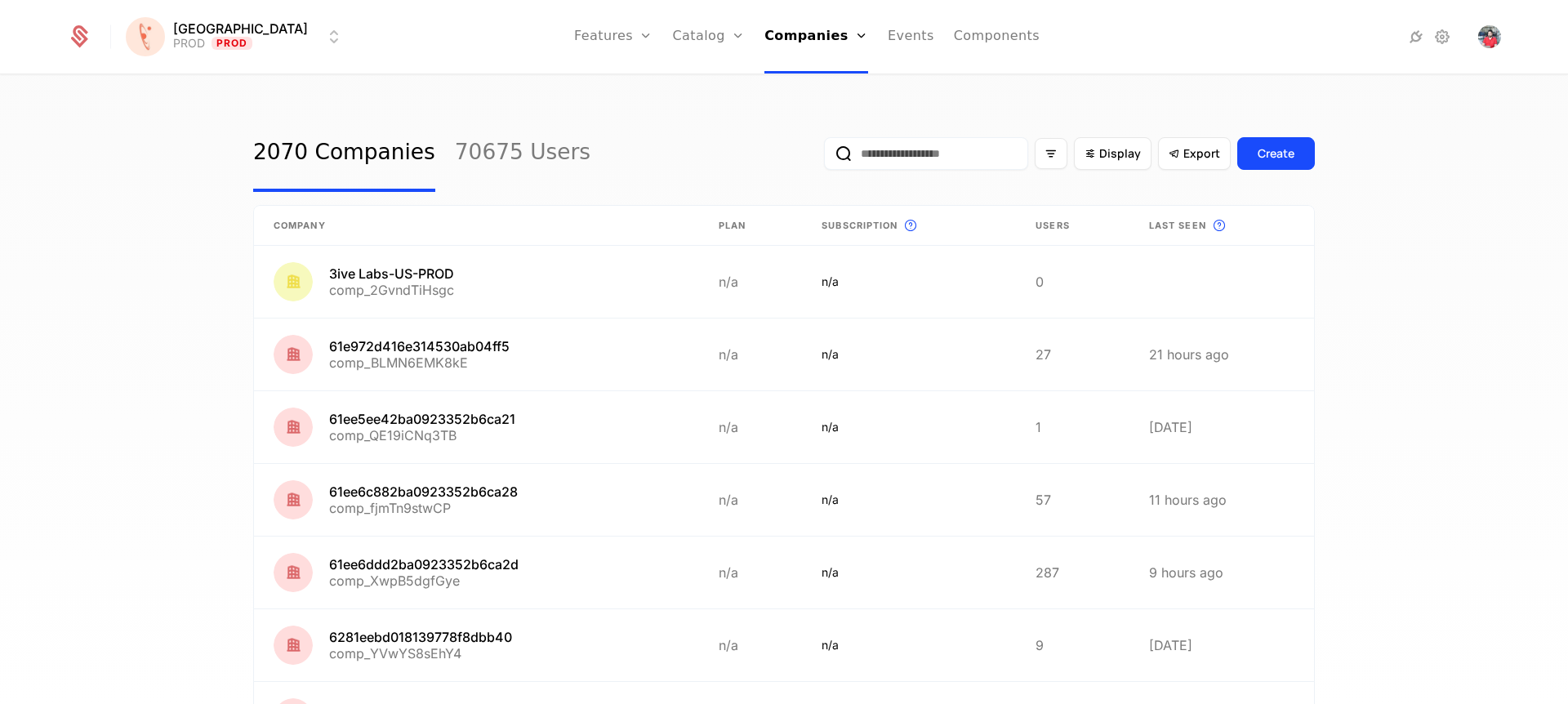
click at [892, 151] on input "email" at bounding box center [925, 154] width 204 height 32
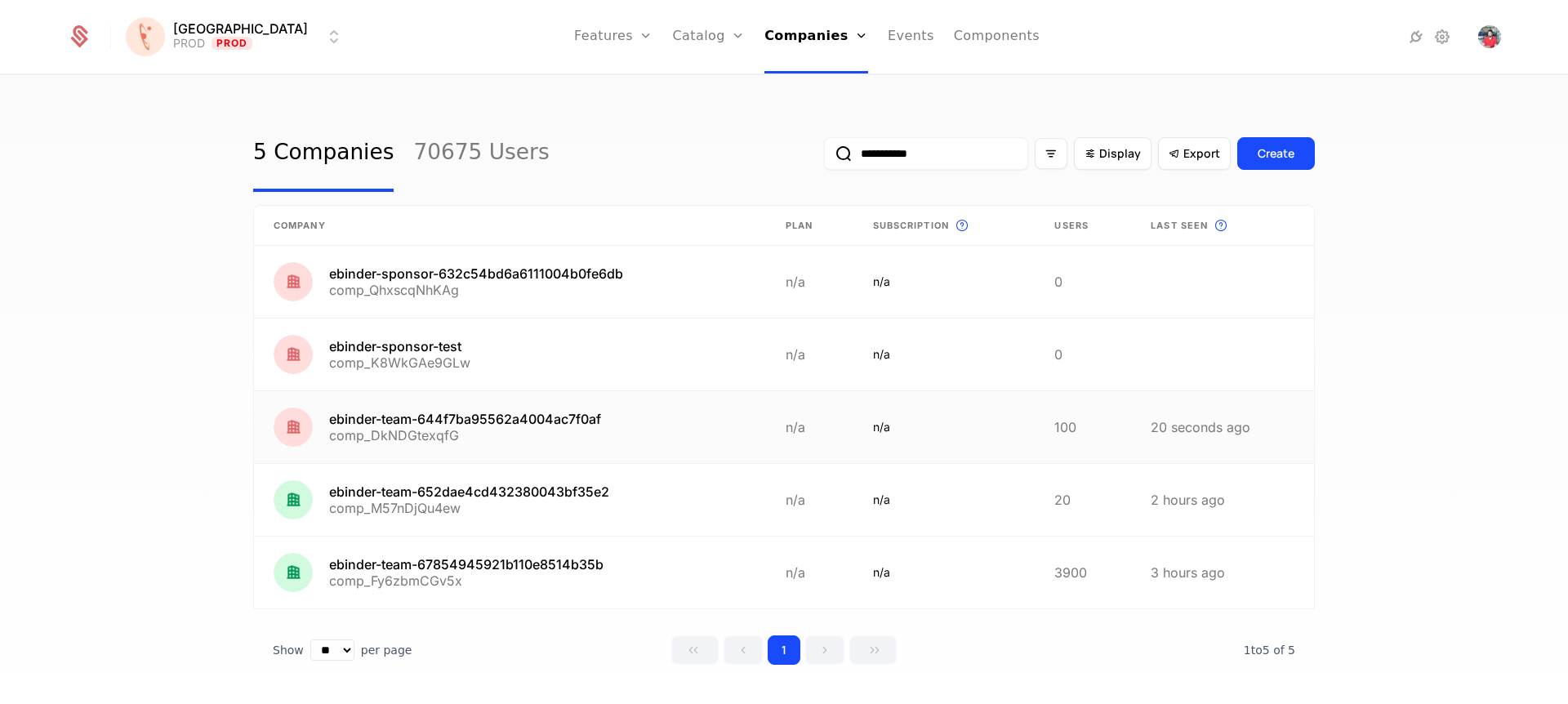
type input "**********"
click at [489, 432] on link at bounding box center [509, 427] width 512 height 72
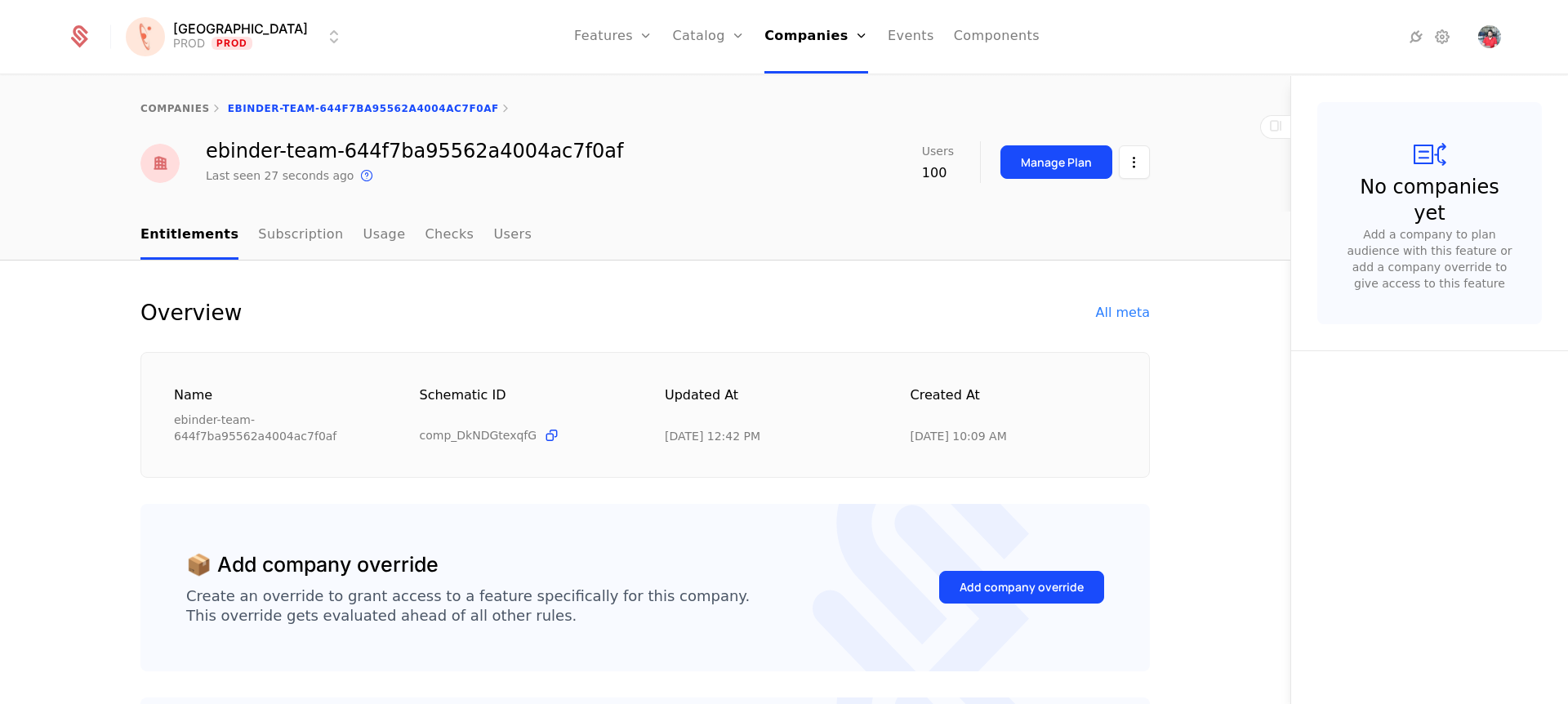
click at [1131, 301] on div "Overview All meta" at bounding box center [644, 313] width 1009 height 26
drag, startPoint x: 901, startPoint y: 427, endPoint x: 1009, endPoint y: 431, distance: 108.1
click at [1009, 431] on div "Name ebinder-team-644f7ba95562a4004ac7f0af Schematic ID comp_DkNDGtexqfG Update…" at bounding box center [645, 414] width 942 height 59
click at [1042, 436] on div "[DATE] 10:09 AM" at bounding box center [1013, 436] width 206 height 16
